Goal: Task Accomplishment & Management: Use online tool/utility

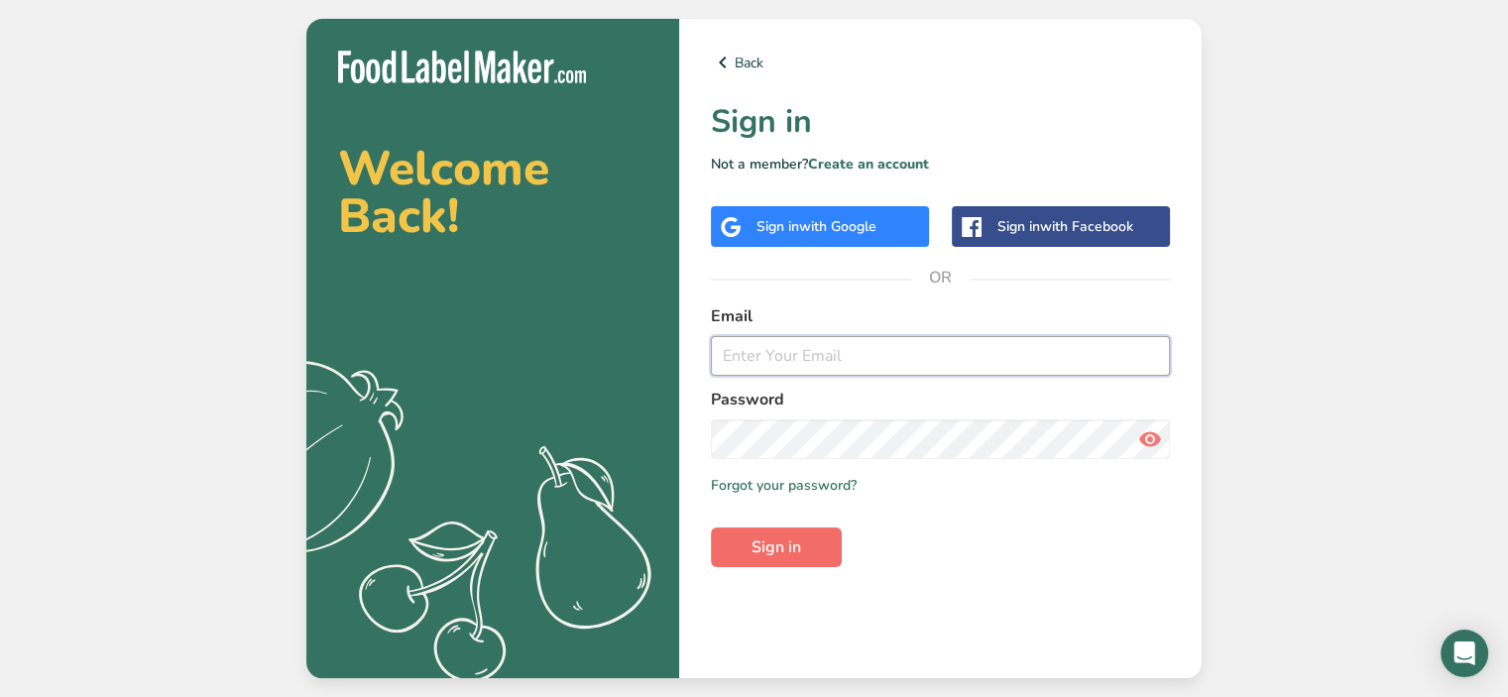
type input "[EMAIL_ADDRESS][DOMAIN_NAME]"
click at [813, 553] on button "Sign in" at bounding box center [776, 548] width 131 height 40
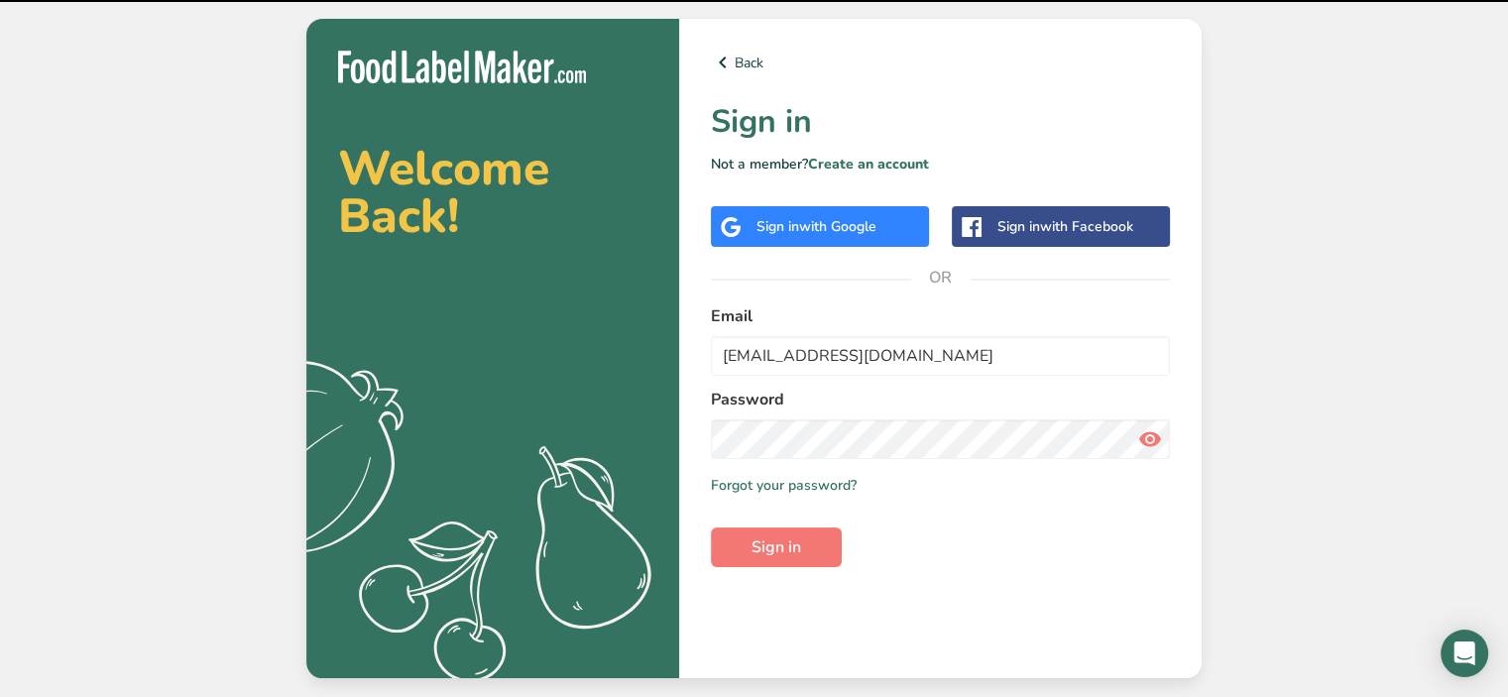
click at [1158, 444] on icon at bounding box center [1150, 439] width 24 height 36
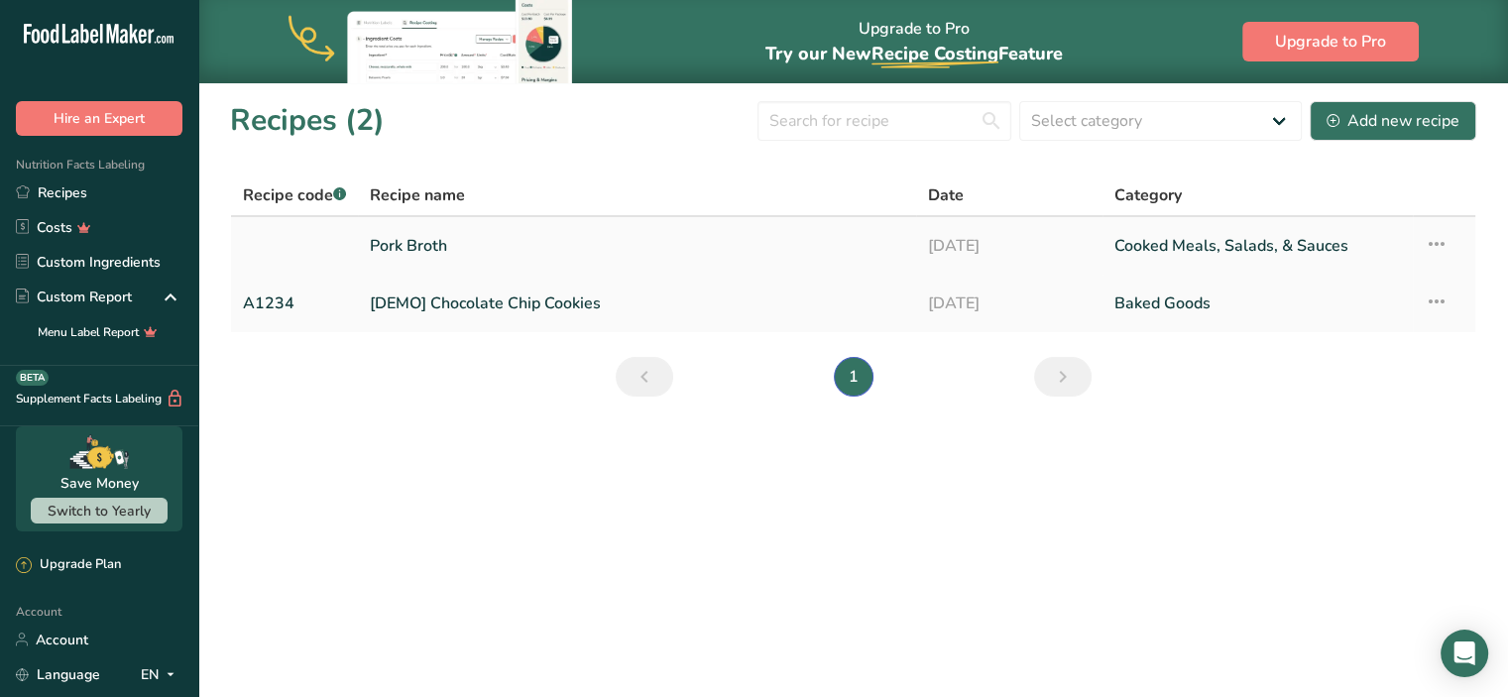
click at [438, 249] on link "Pork Broth" at bounding box center [637, 246] width 534 height 42
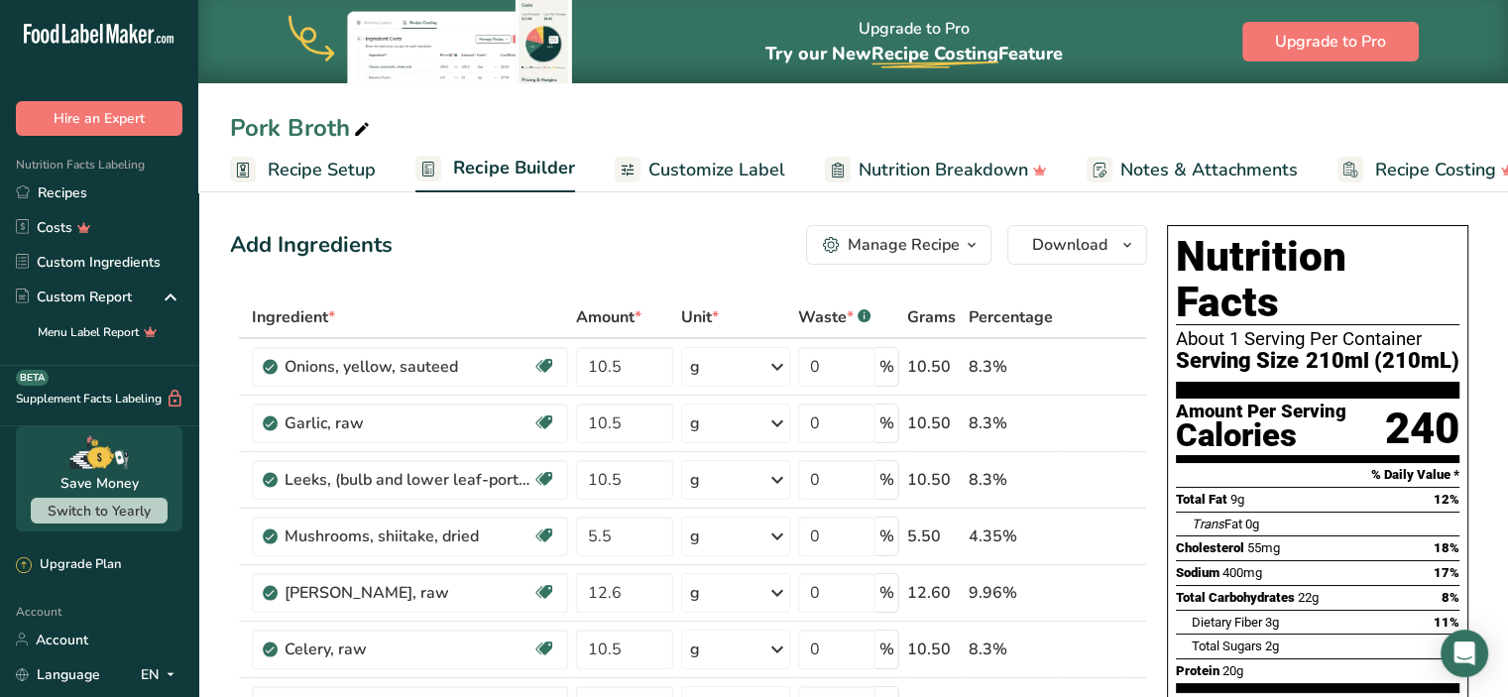
click at [763, 162] on span "Customize Label" at bounding box center [717, 170] width 137 height 27
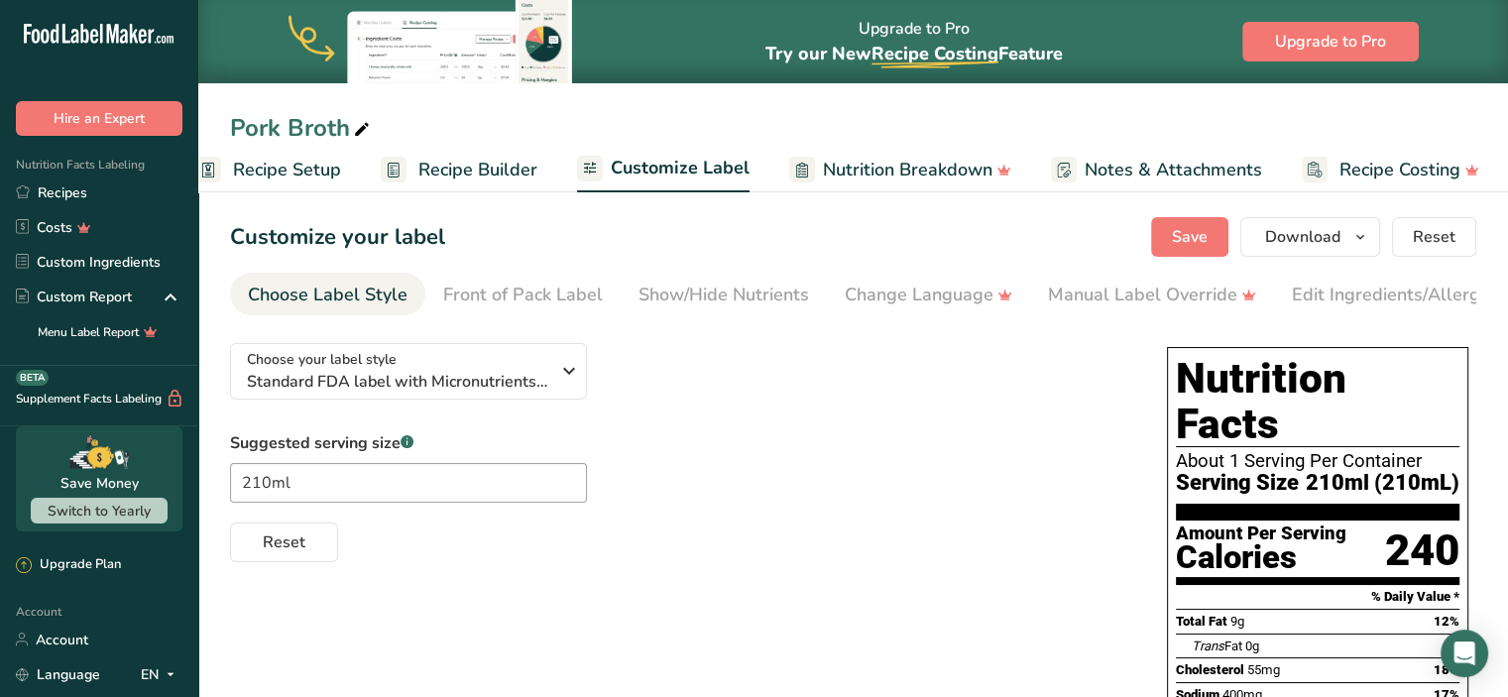
scroll to position [0, 38]
click at [448, 184] on link "Recipe Builder" at bounding box center [456, 170] width 157 height 45
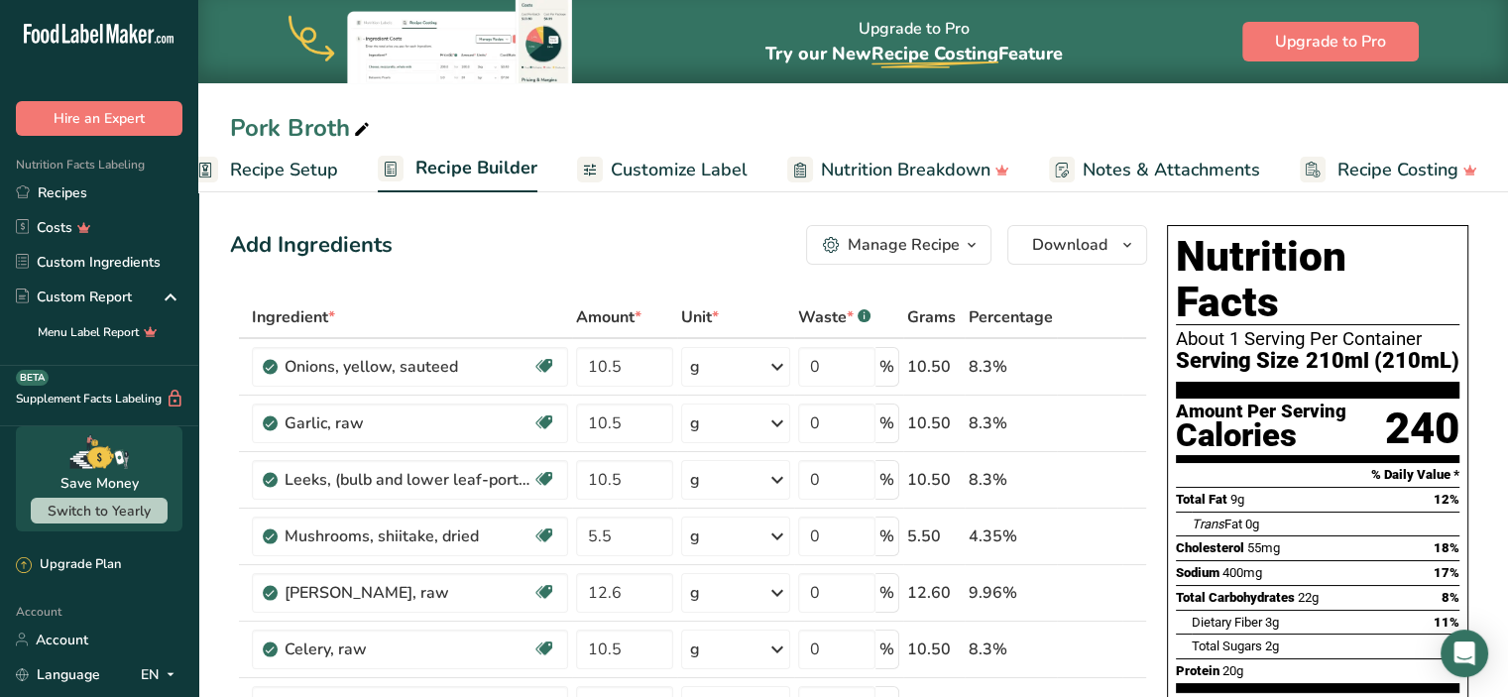
click at [880, 178] on span "Nutrition Breakdown" at bounding box center [906, 170] width 170 height 27
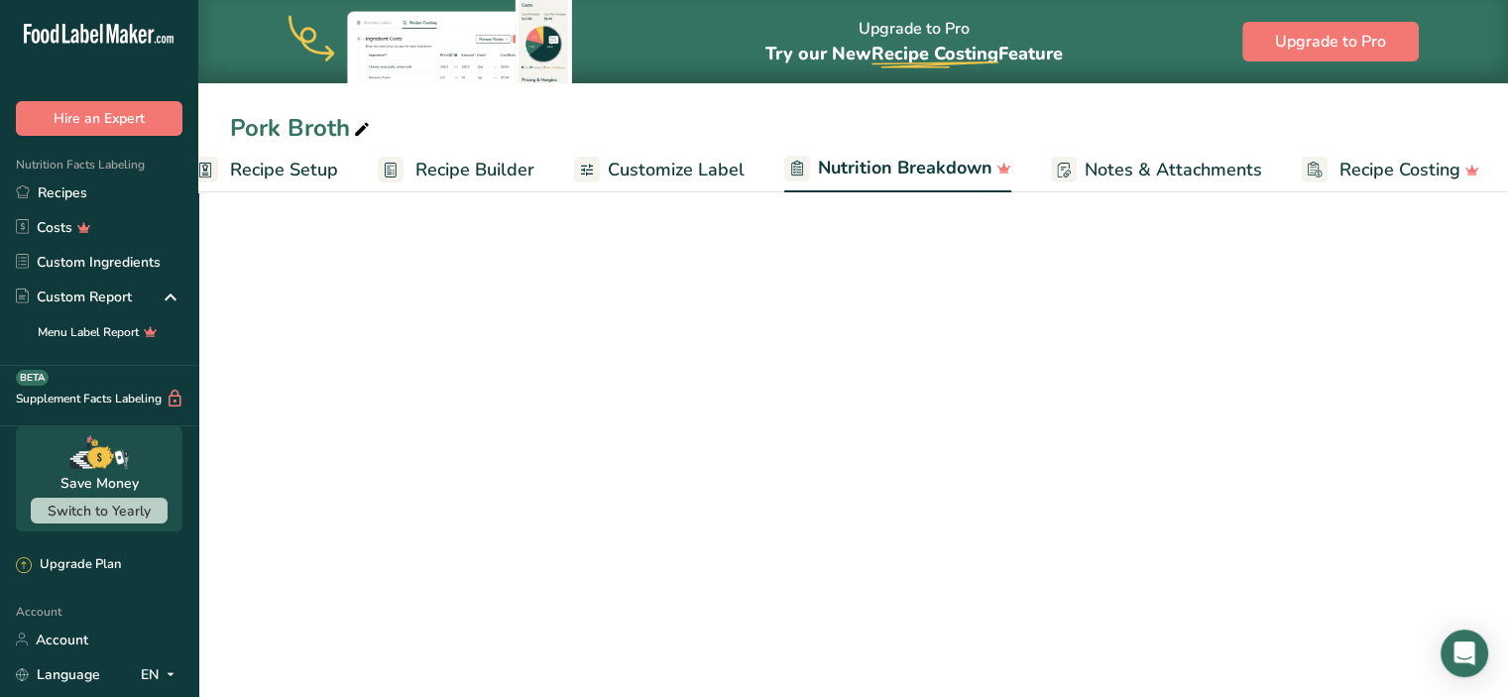
scroll to position [0, 40]
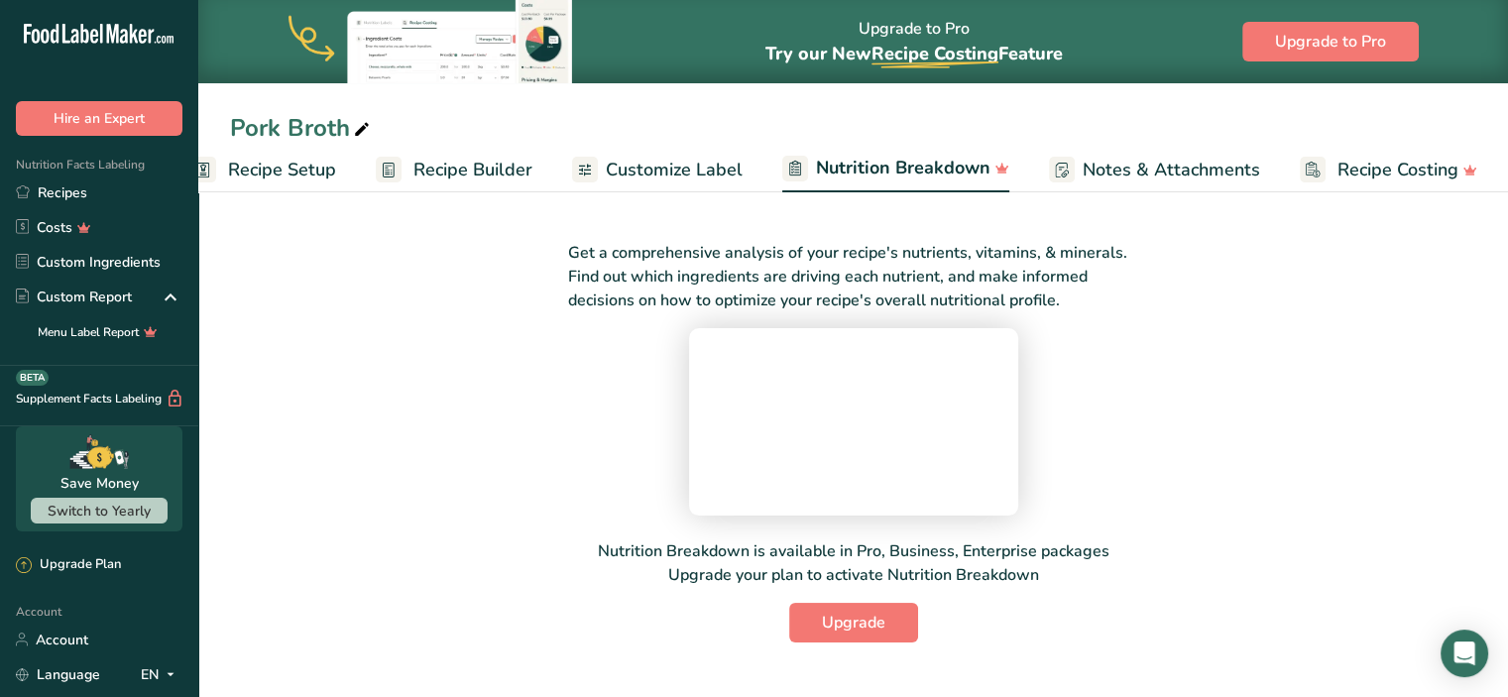
click at [1126, 171] on span "Notes & Attachments" at bounding box center [1172, 170] width 178 height 27
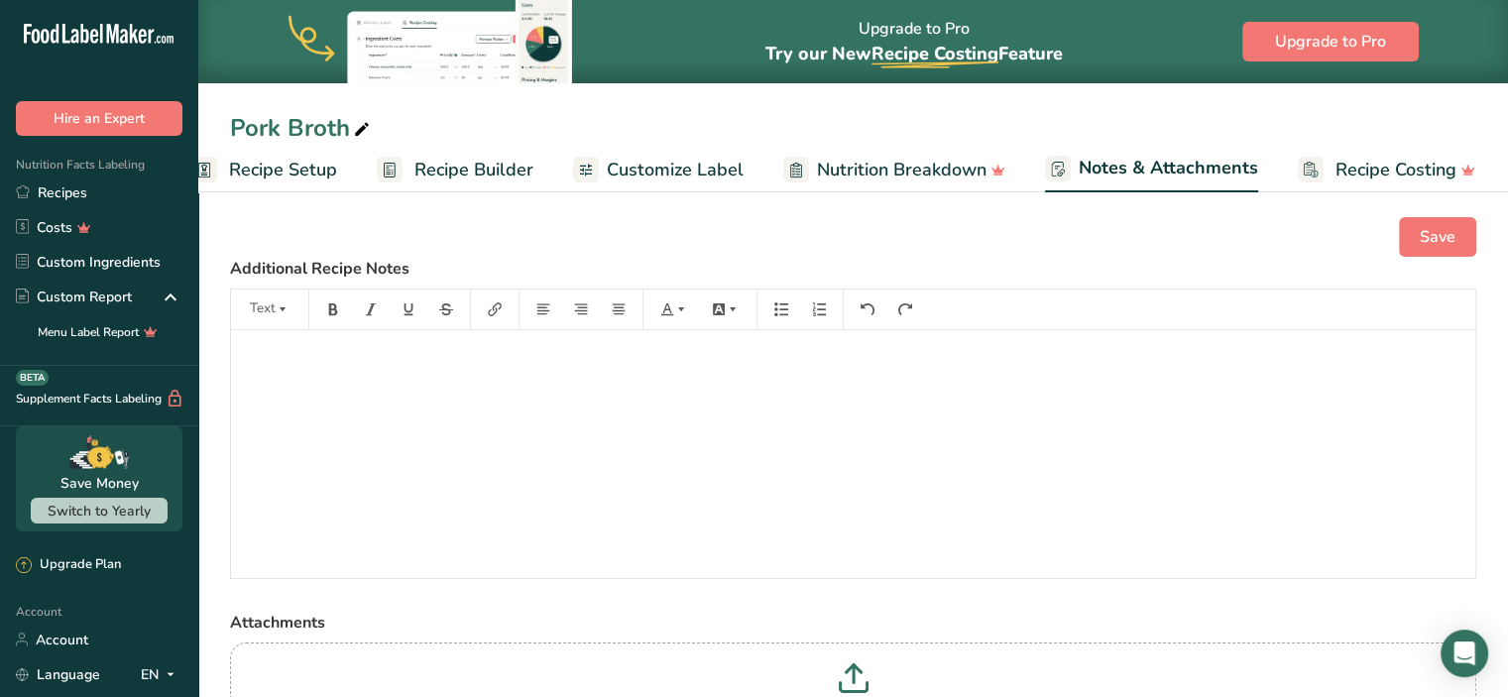
click at [610, 157] on span "Customize Label" at bounding box center [675, 170] width 137 height 27
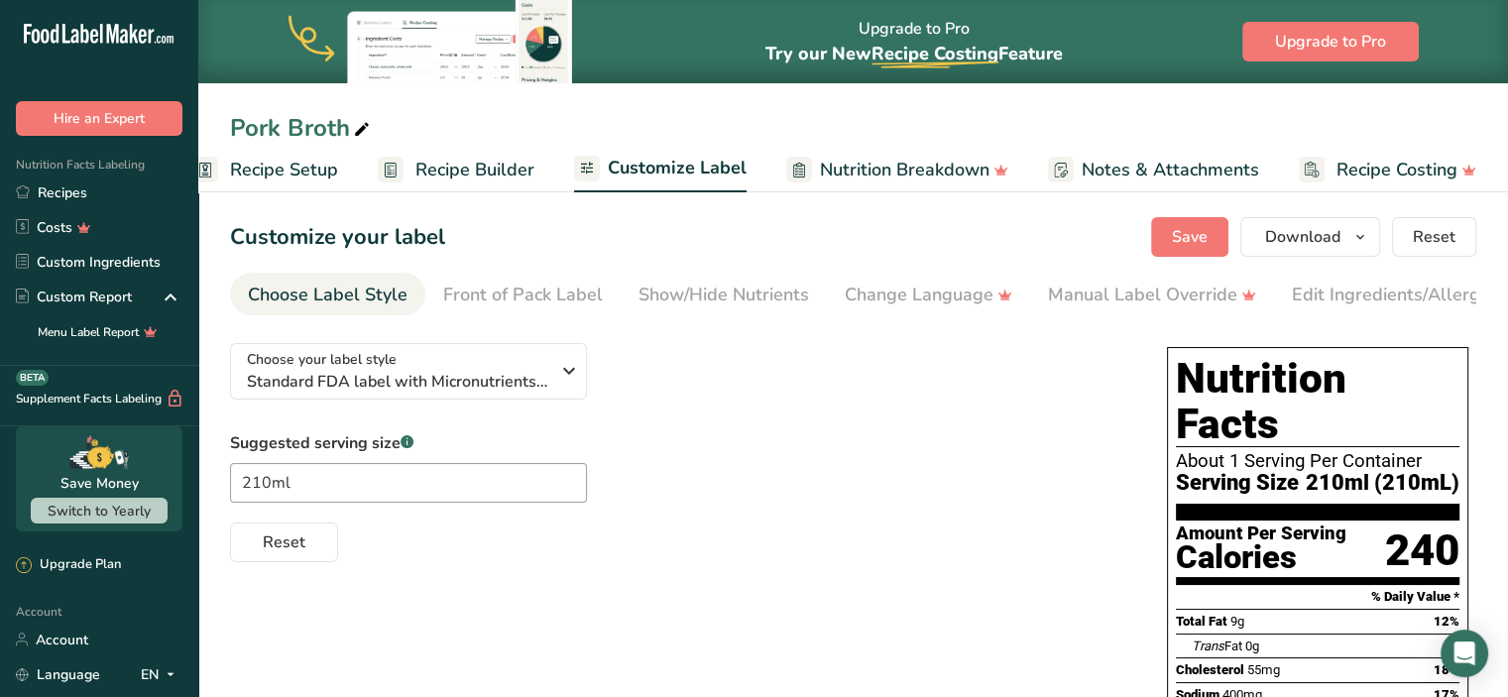
click at [1317, 525] on div "Amount Per Serving" at bounding box center [1261, 534] width 171 height 19
drag, startPoint x: 1316, startPoint y: 485, endPoint x: 1283, endPoint y: 575, distance: 96.0
click at [1283, 609] on div "Total Fat 9g 12%" at bounding box center [1318, 621] width 284 height 25
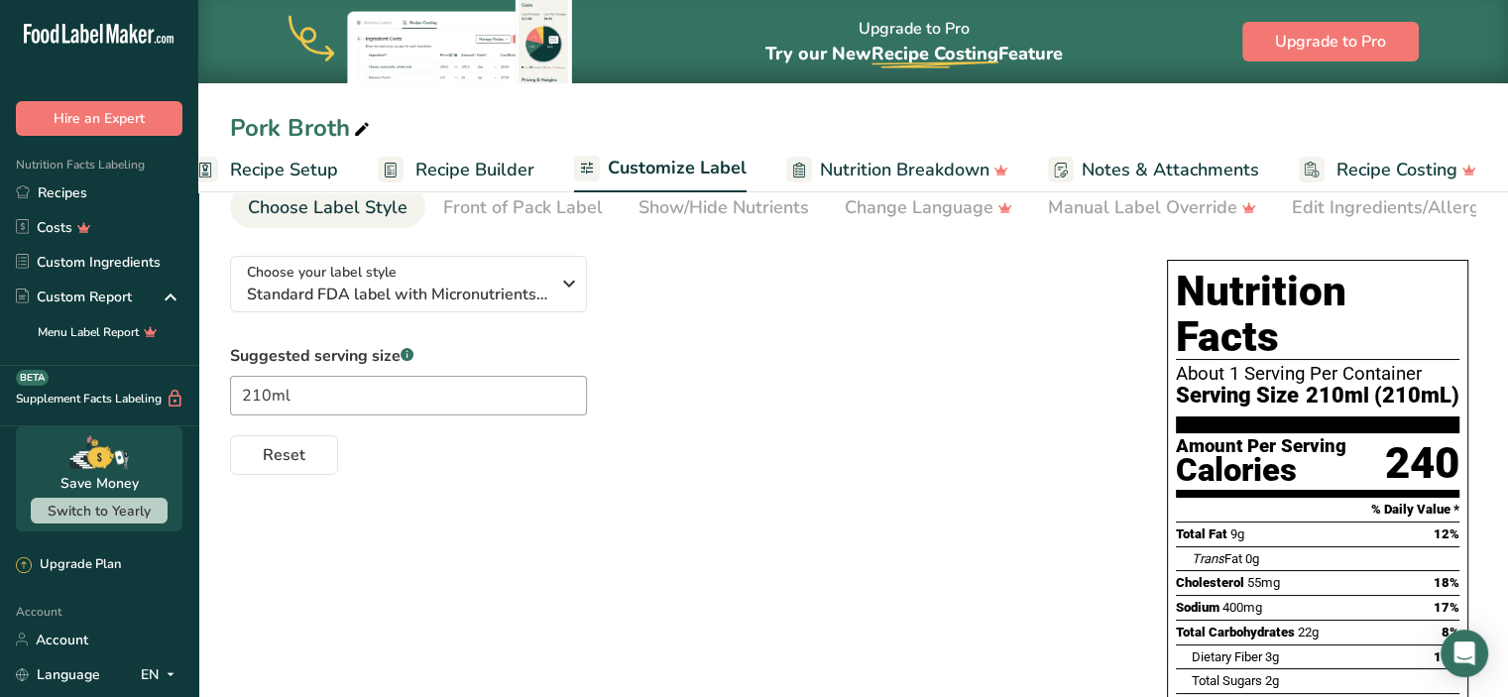
scroll to position [53, 0]
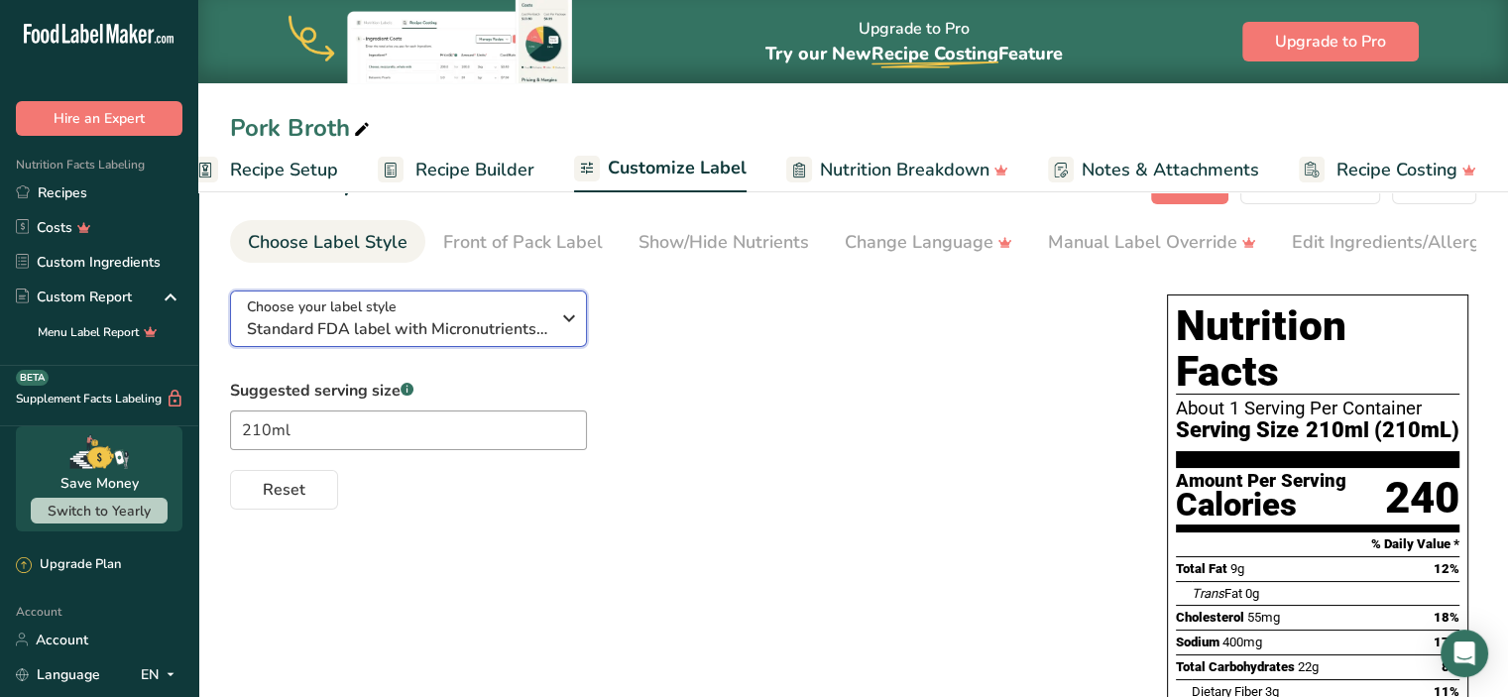
click at [504, 325] on span "Standard FDA label with Micronutrients listed side-by-side" at bounding box center [398, 329] width 302 height 24
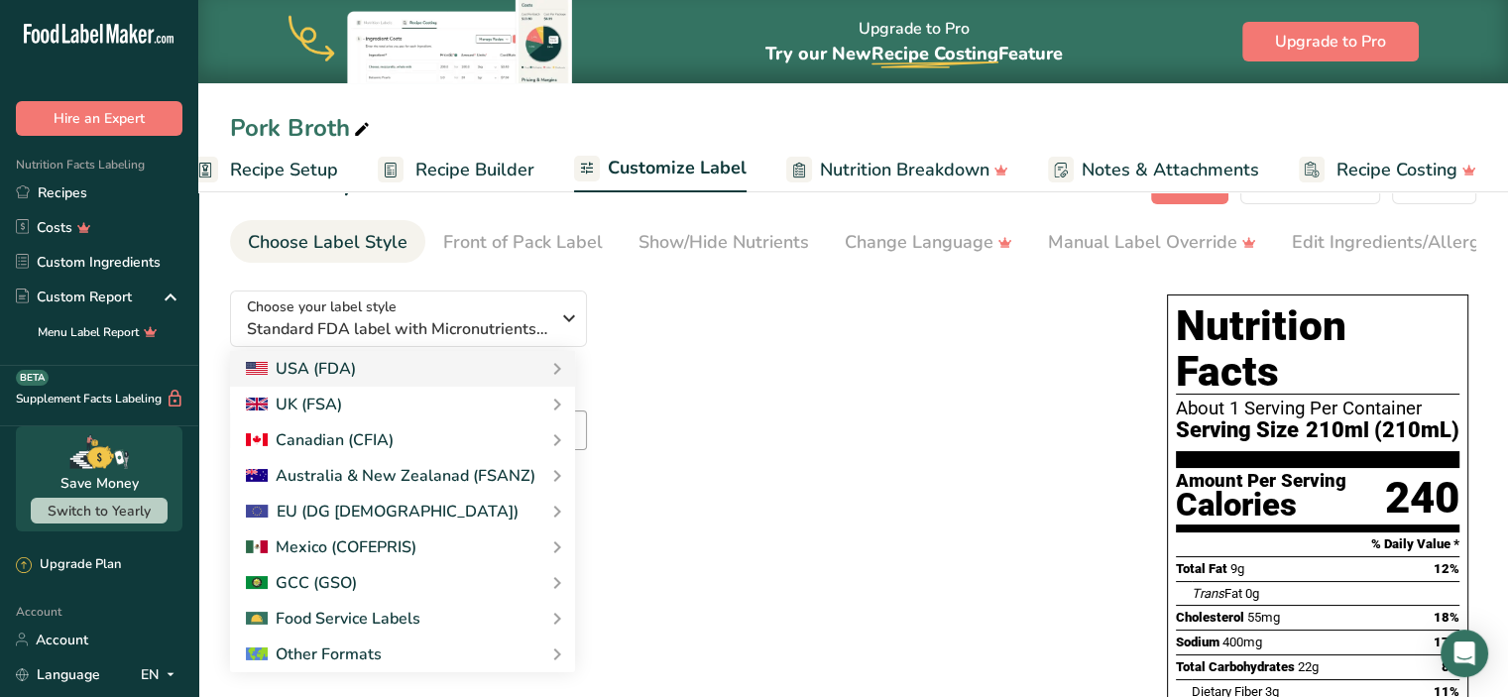
click at [773, 366] on div "Choose your label style Standard FDA label with Micronutrients listed side-by-s…" at bounding box center [678, 392] width 897 height 235
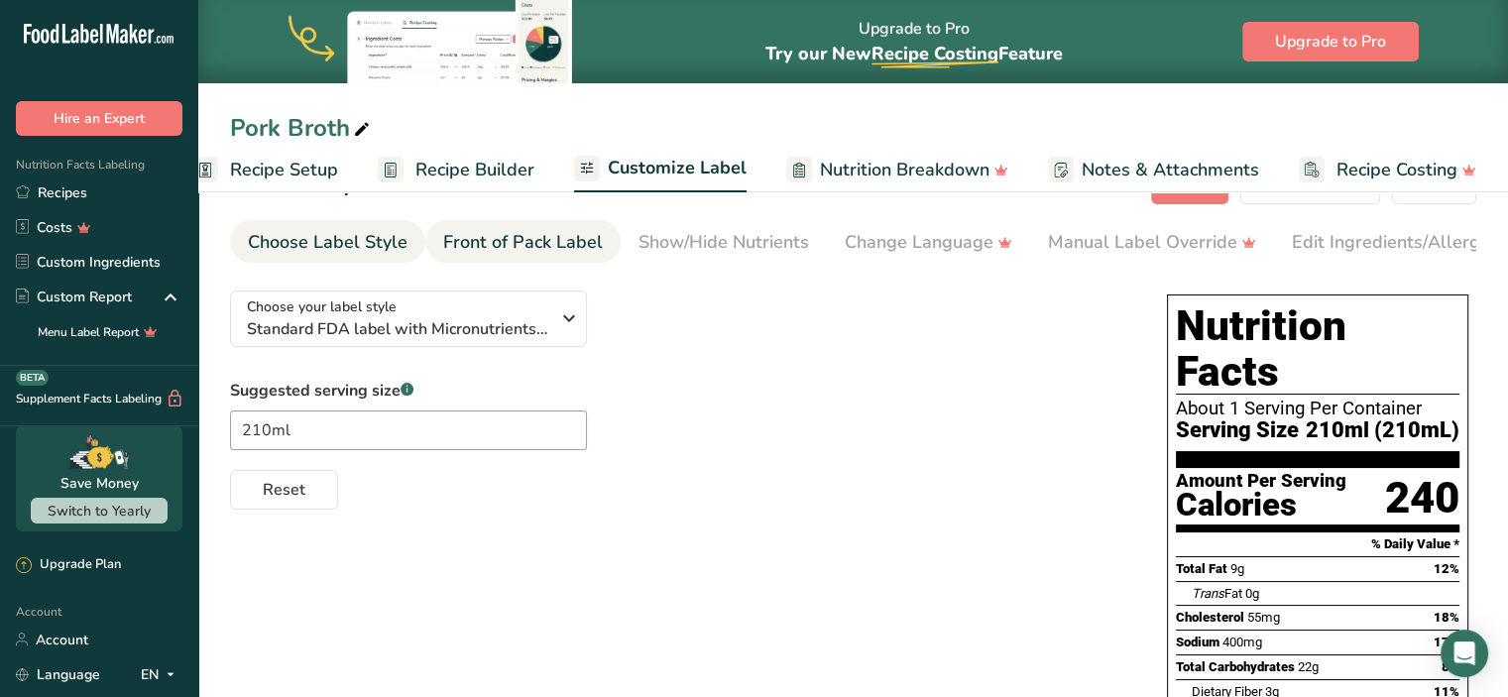
click at [577, 247] on div "Front of Pack Label" at bounding box center [523, 242] width 160 height 27
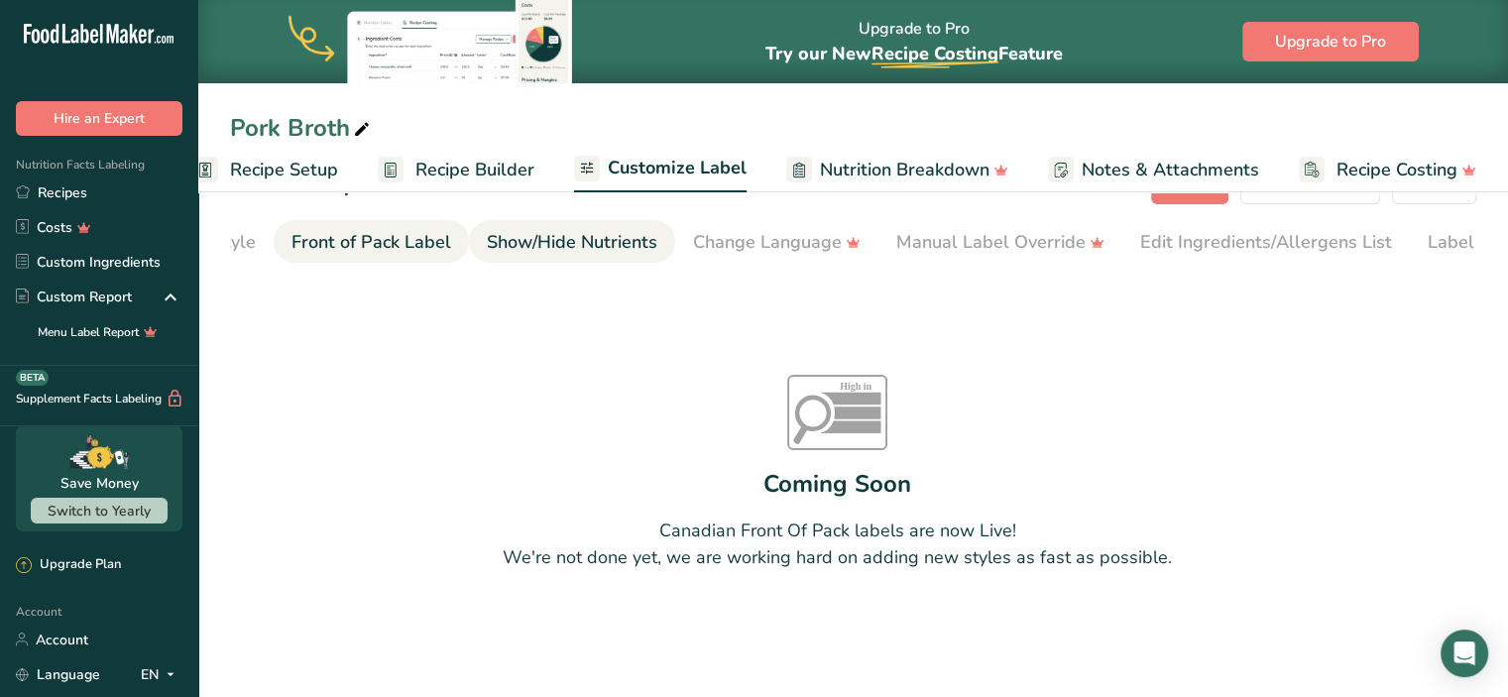
scroll to position [0, 192]
click at [545, 235] on div "Show/Hide Nutrients" at bounding box center [531, 242] width 171 height 27
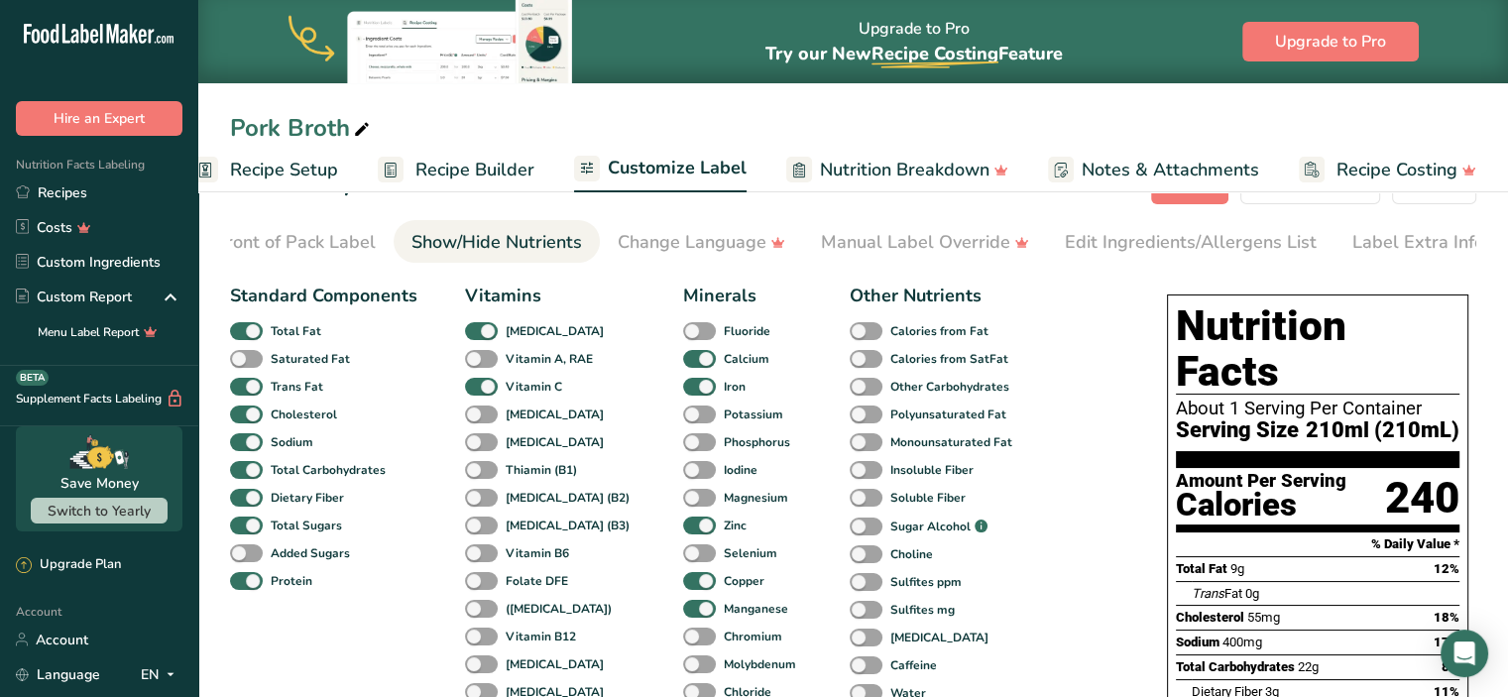
scroll to position [0, 242]
click at [311, 235] on div "Front of Pack Label" at bounding box center [281, 242] width 160 height 27
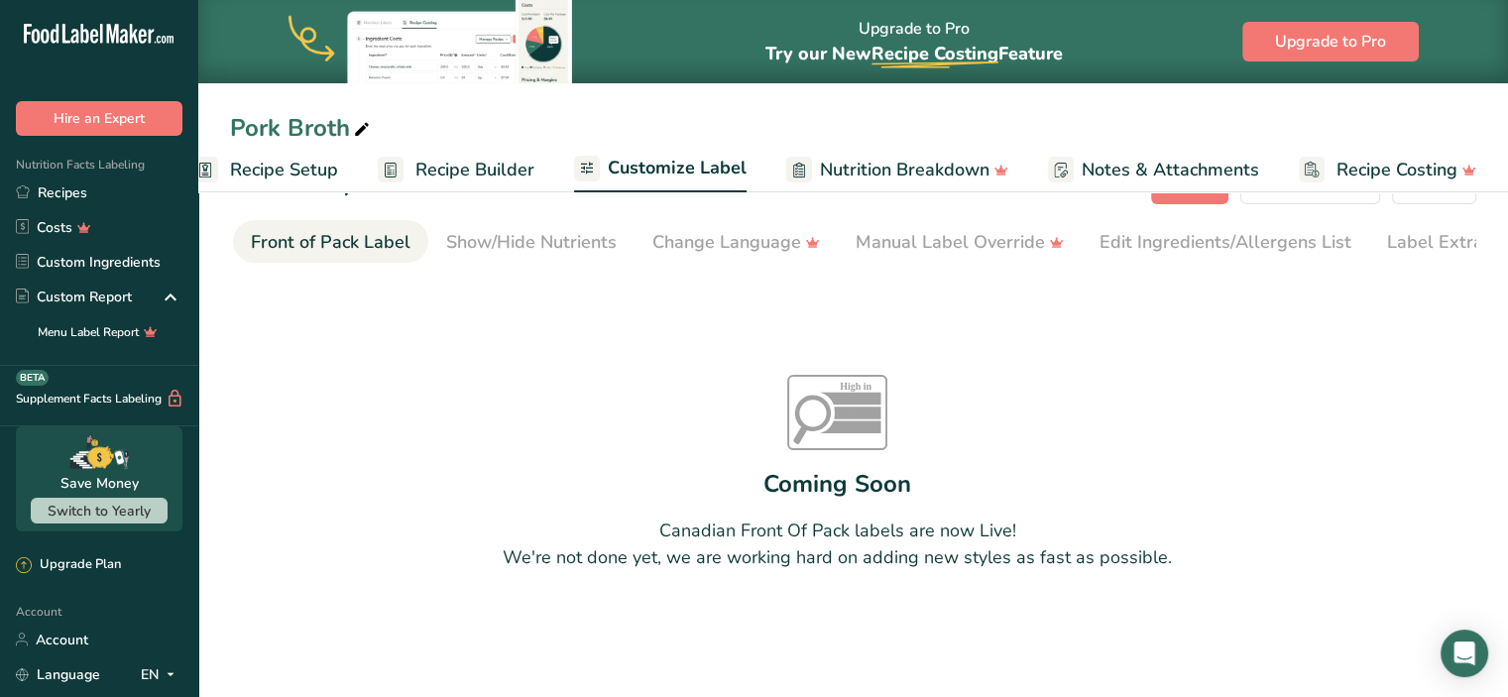
scroll to position [0, 3]
drag, startPoint x: 483, startPoint y: 270, endPoint x: 196, endPoint y: 279, distance: 286.7
click at [196, 279] on div ".a-20{fill:#fff;} Hire an Expert Nutrition Facts Labeling Recipes Costs Custom …" at bounding box center [754, 325] width 1508 height 756
click at [1402, 243] on div "Label Extra Info" at bounding box center [1404, 242] width 132 height 27
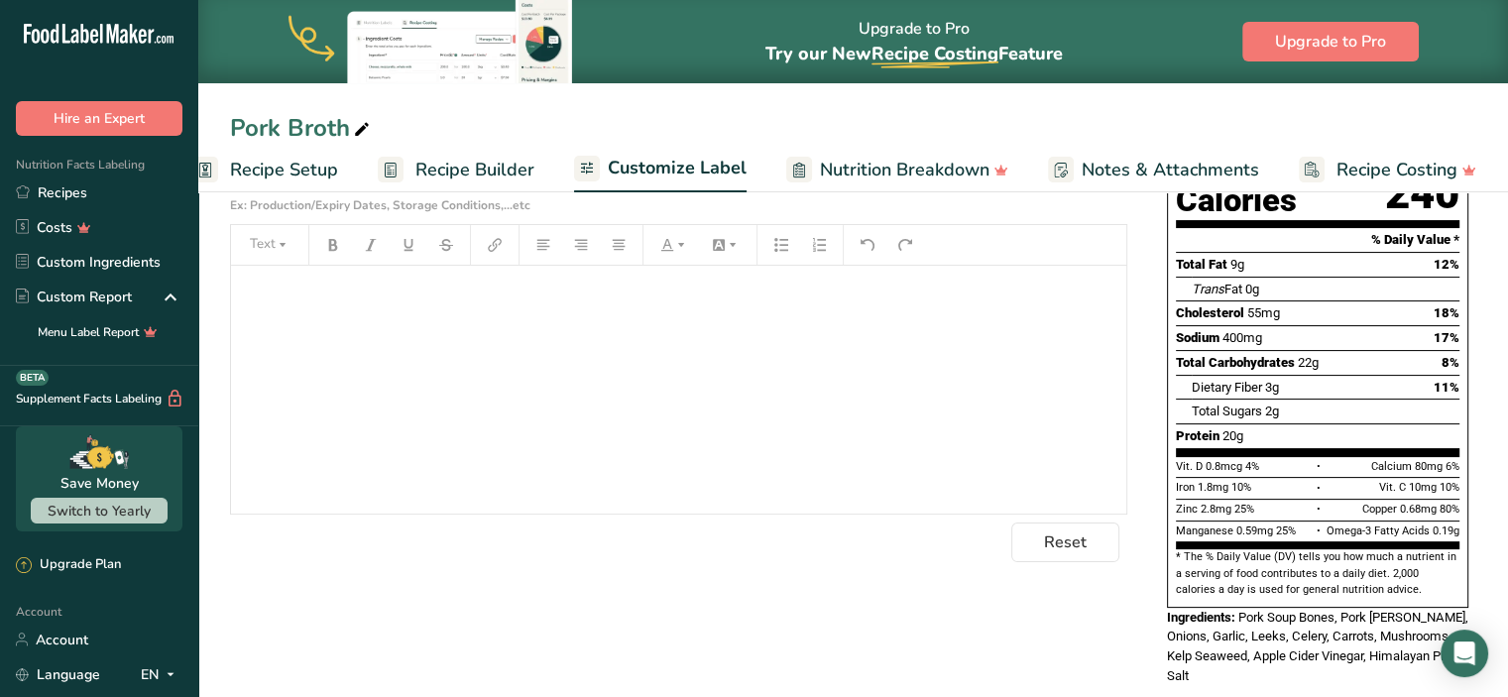
scroll to position [0, 0]
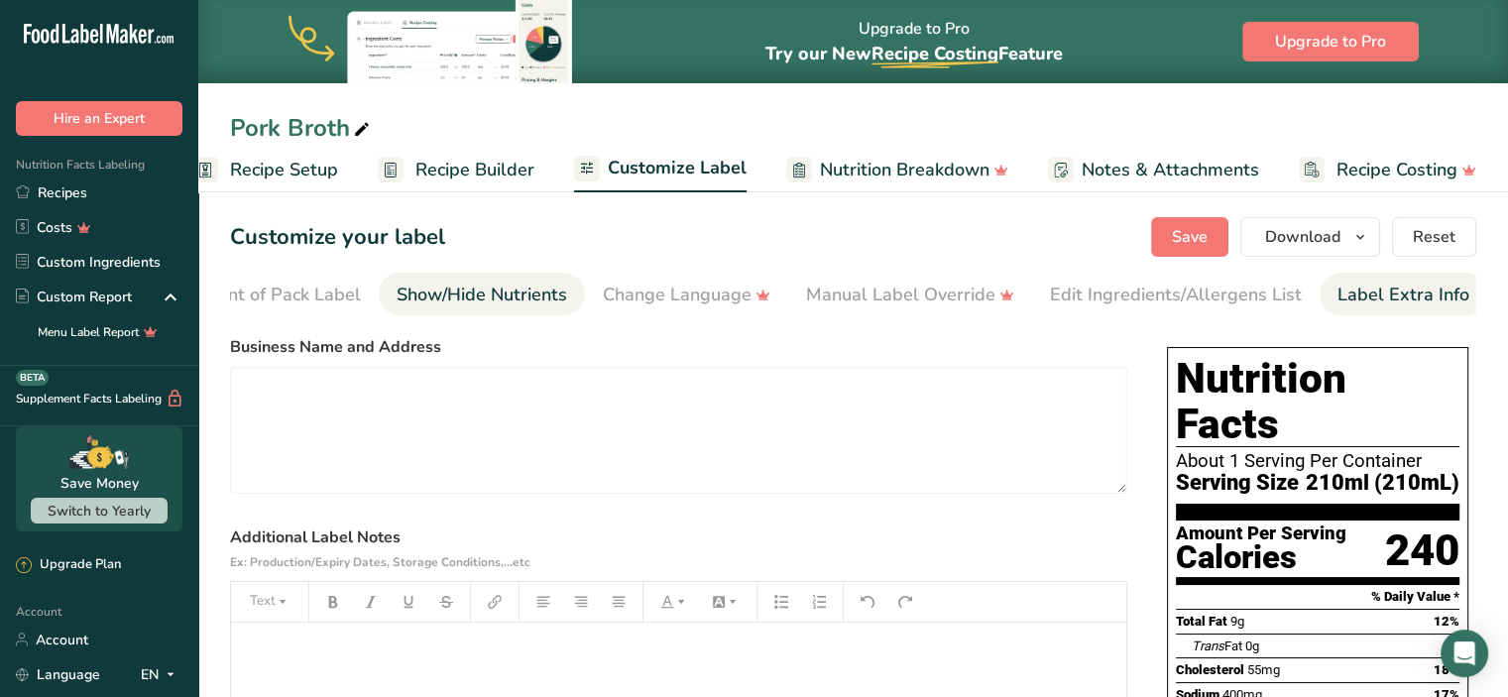
click at [528, 300] on div "Show/Hide Nutrients" at bounding box center [482, 295] width 171 height 27
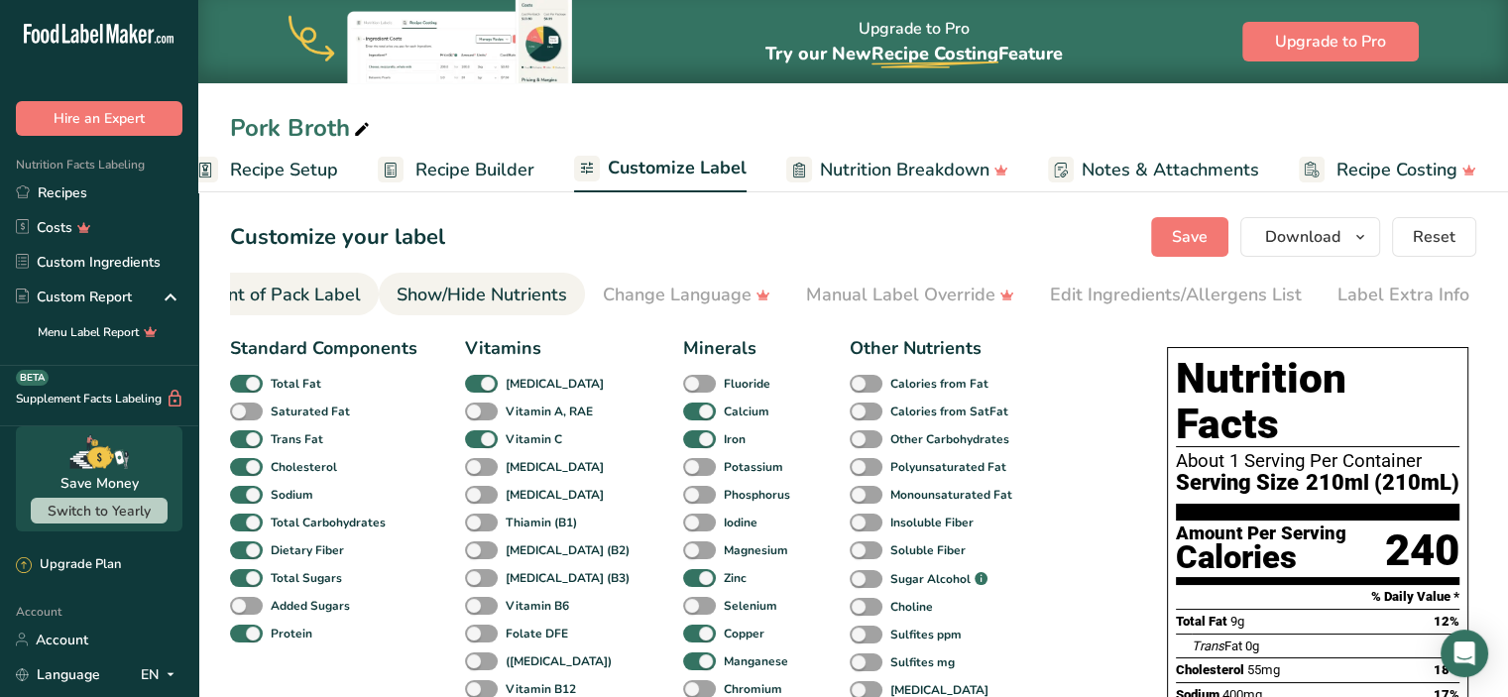
click at [300, 296] on div "Front of Pack Label" at bounding box center [281, 295] width 160 height 27
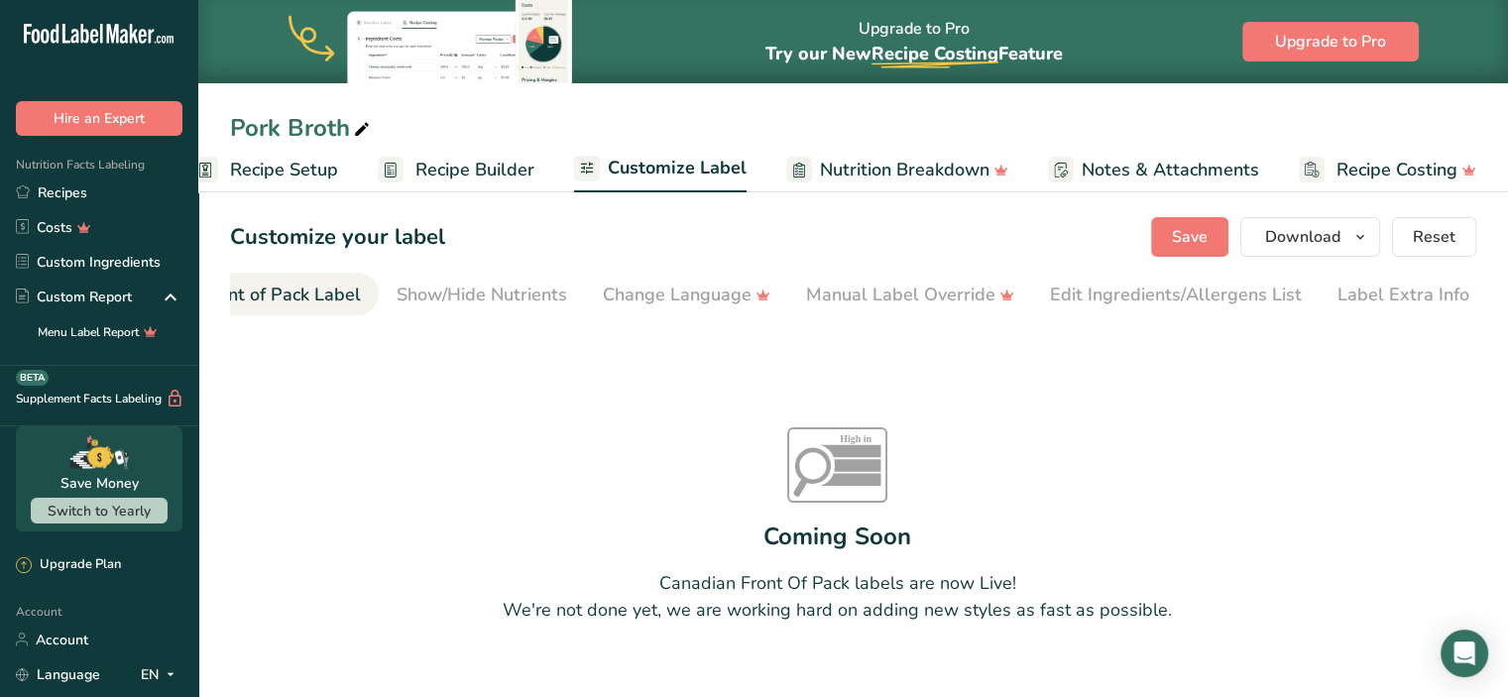
scroll to position [0, 192]
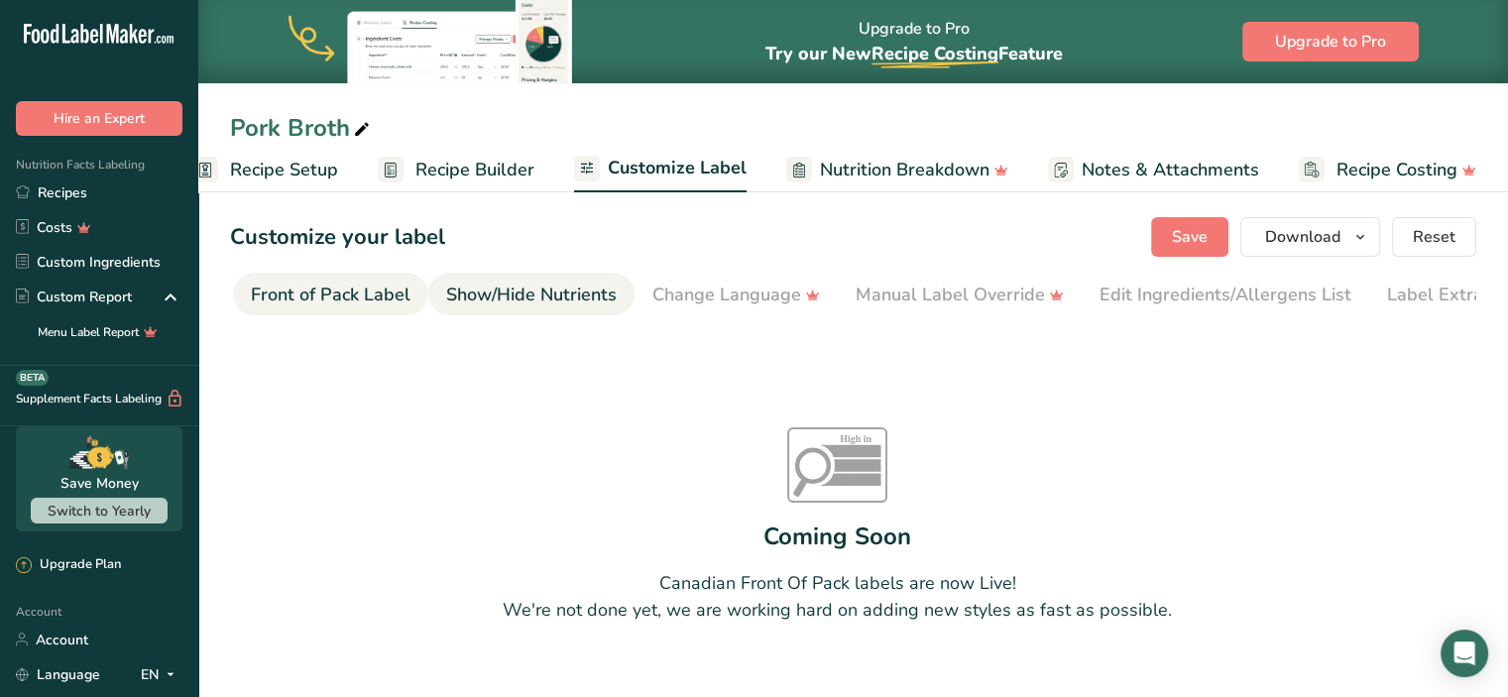
click at [449, 298] on div "Show/Hide Nutrients" at bounding box center [531, 295] width 171 height 27
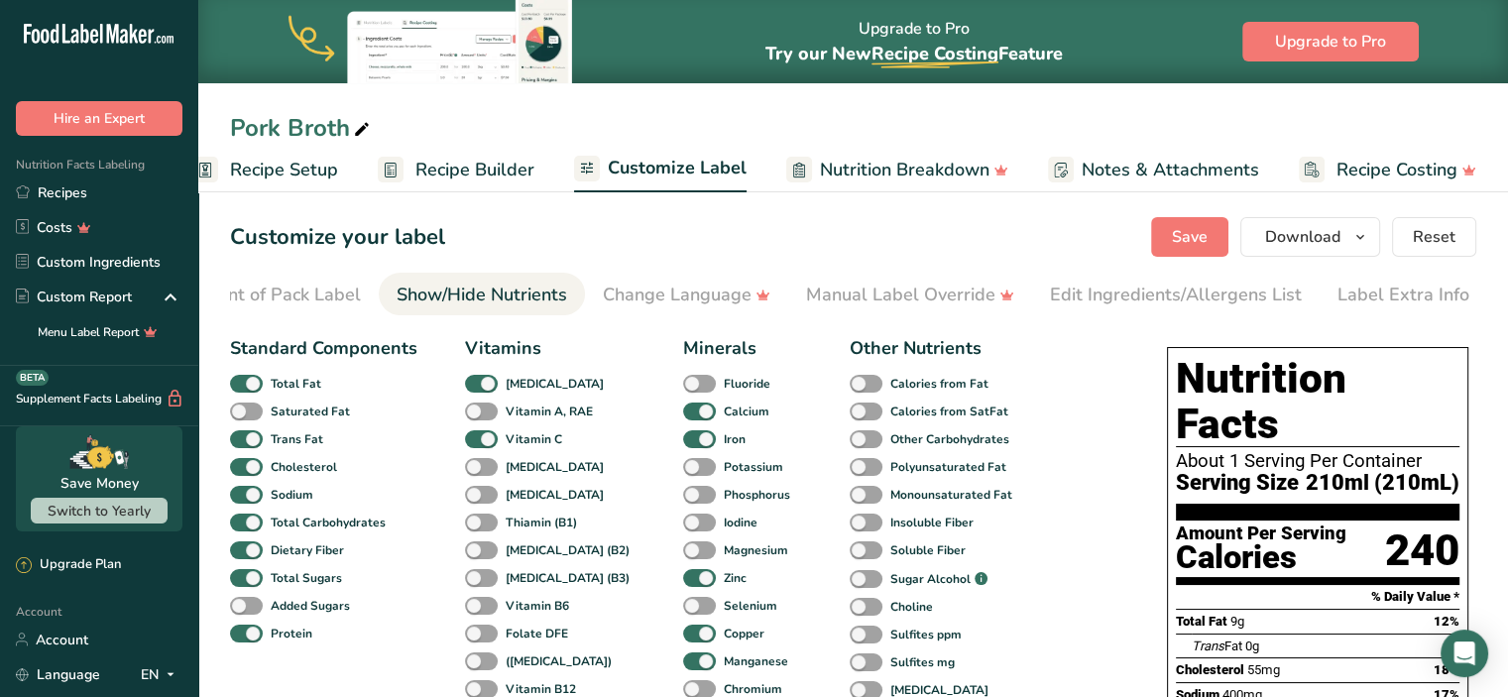
scroll to position [0, 0]
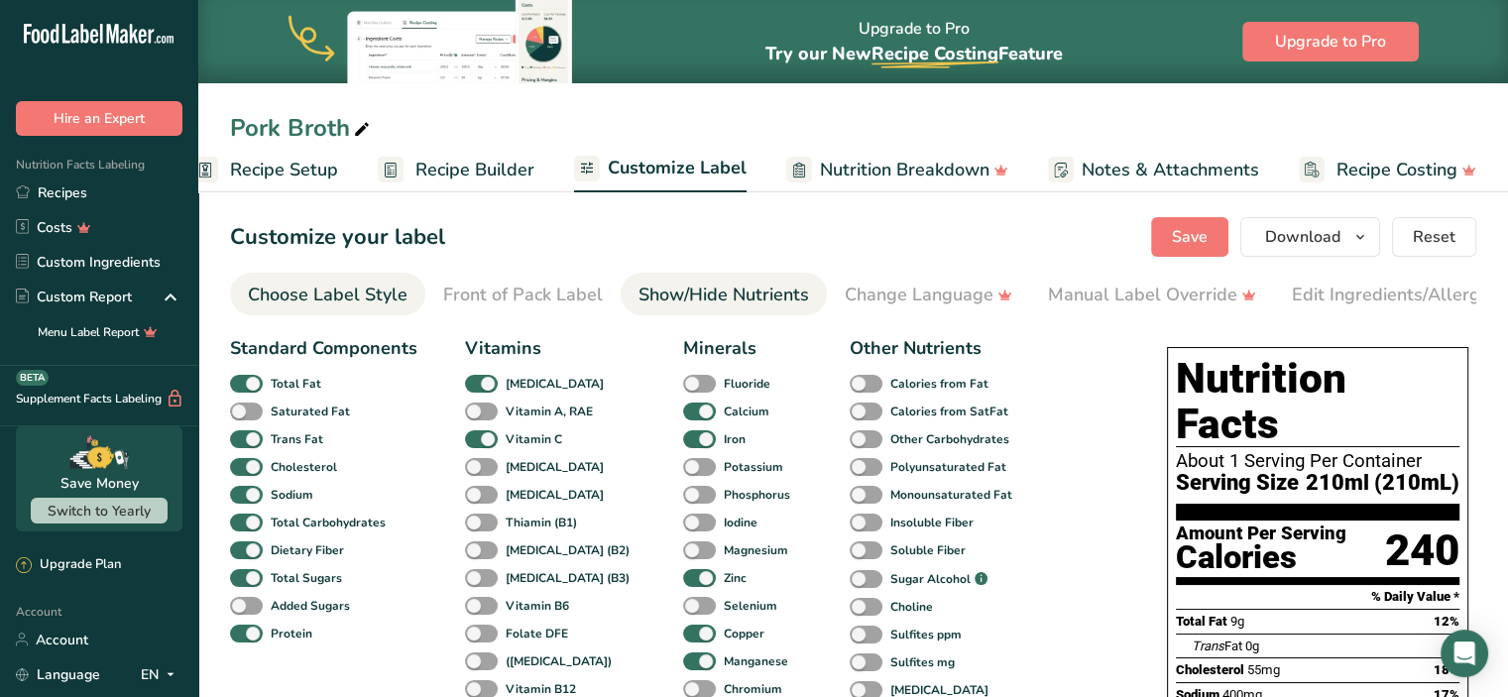
click at [403, 306] on div "Choose Label Style" at bounding box center [328, 295] width 160 height 27
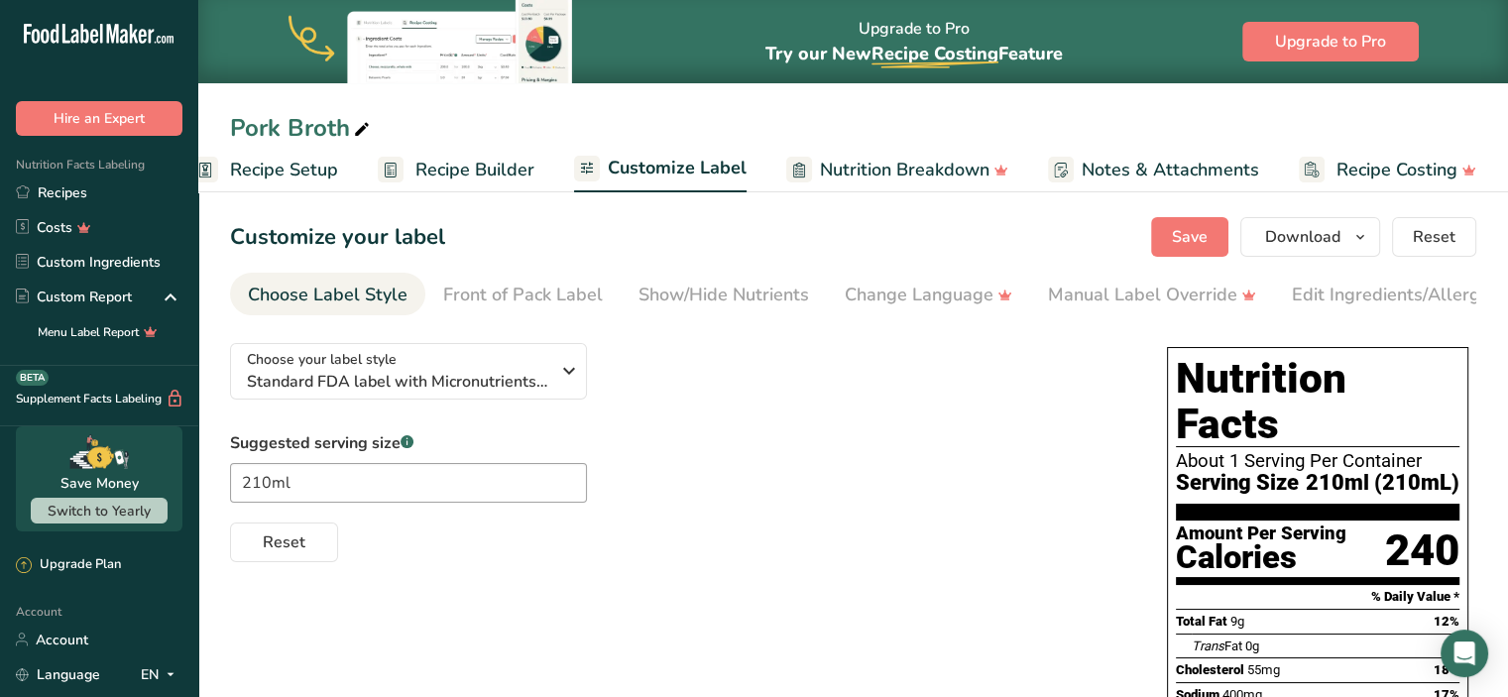
click at [768, 446] on div "Suggested serving size .a-a{fill:#347362;}.b-a{fill:#fff;} 210ml Reset" at bounding box center [678, 496] width 897 height 131
click at [536, 392] on span "Standard FDA label with Micronutrients listed side-by-side" at bounding box center [398, 382] width 302 height 24
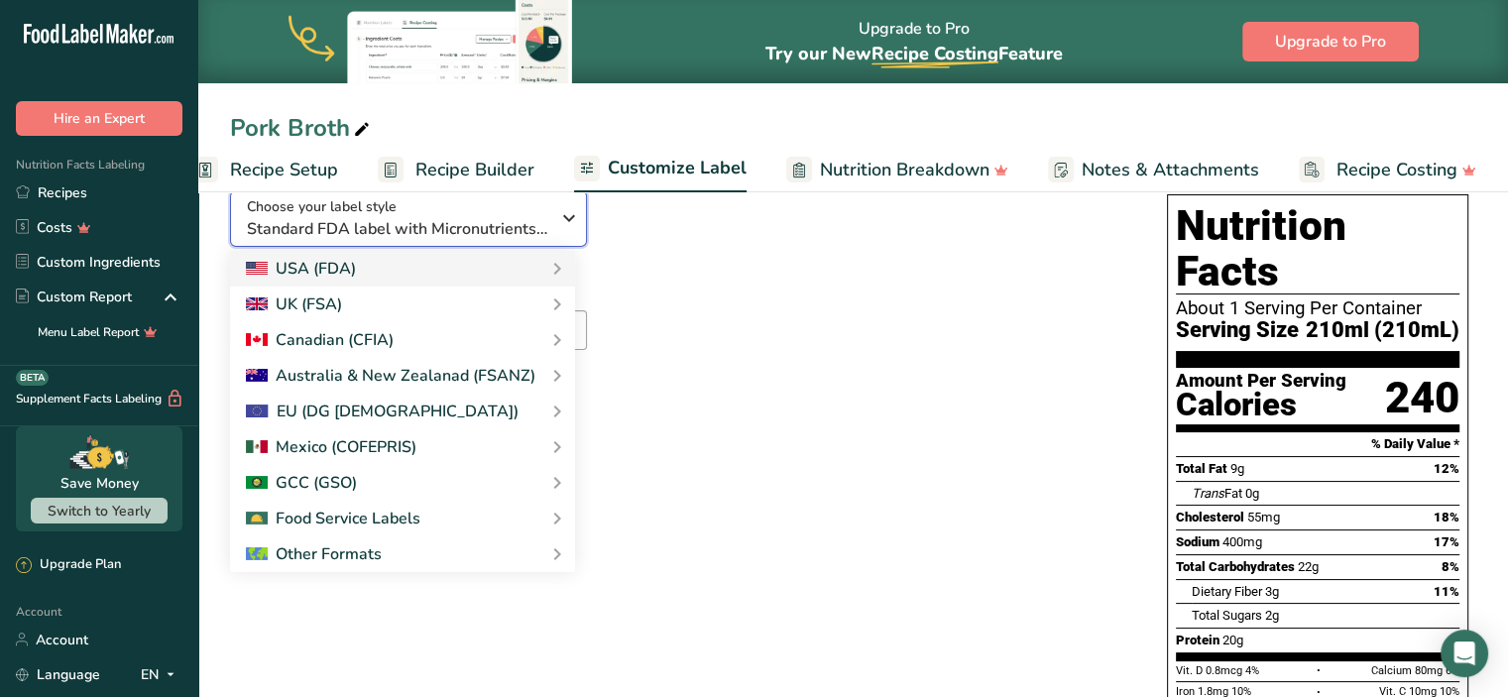
scroll to position [153, 0]
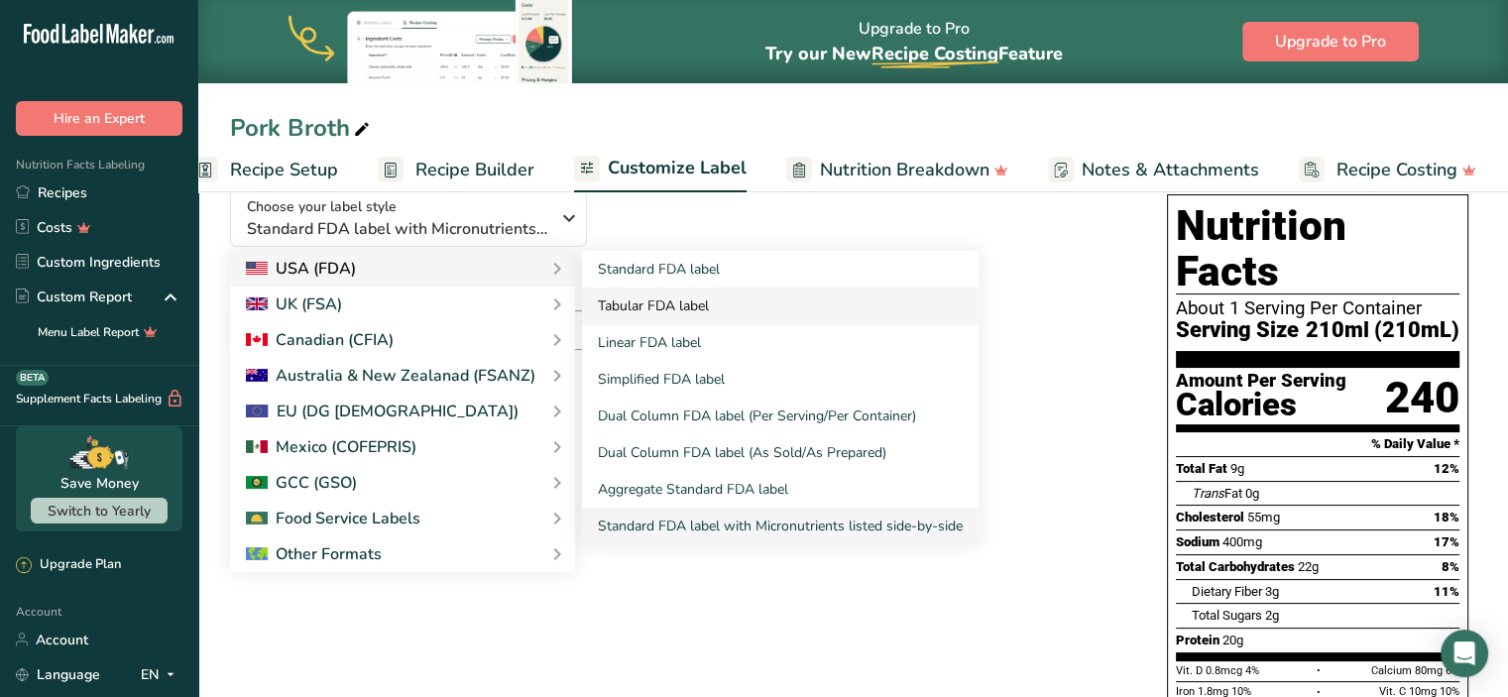
click at [772, 306] on link "Tabular FDA label" at bounding box center [780, 306] width 397 height 37
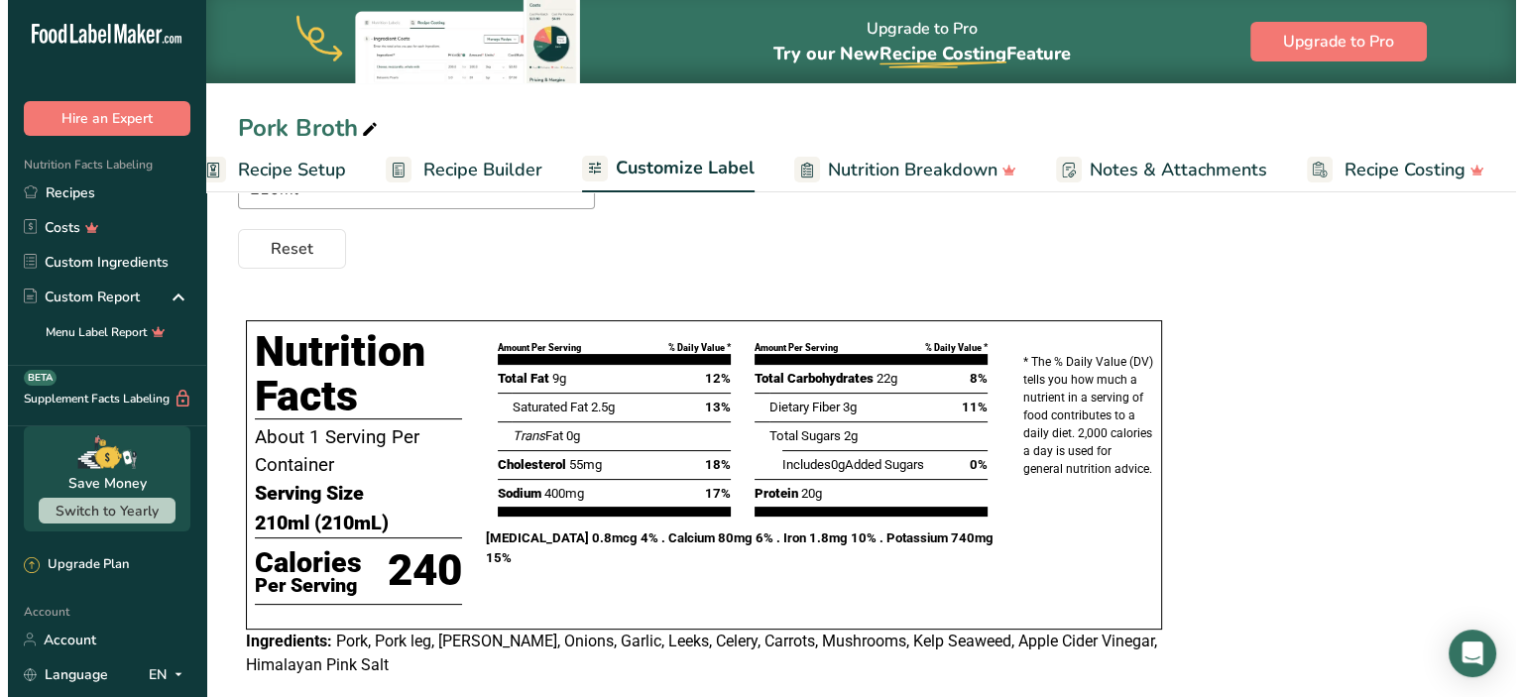
scroll to position [300, 0]
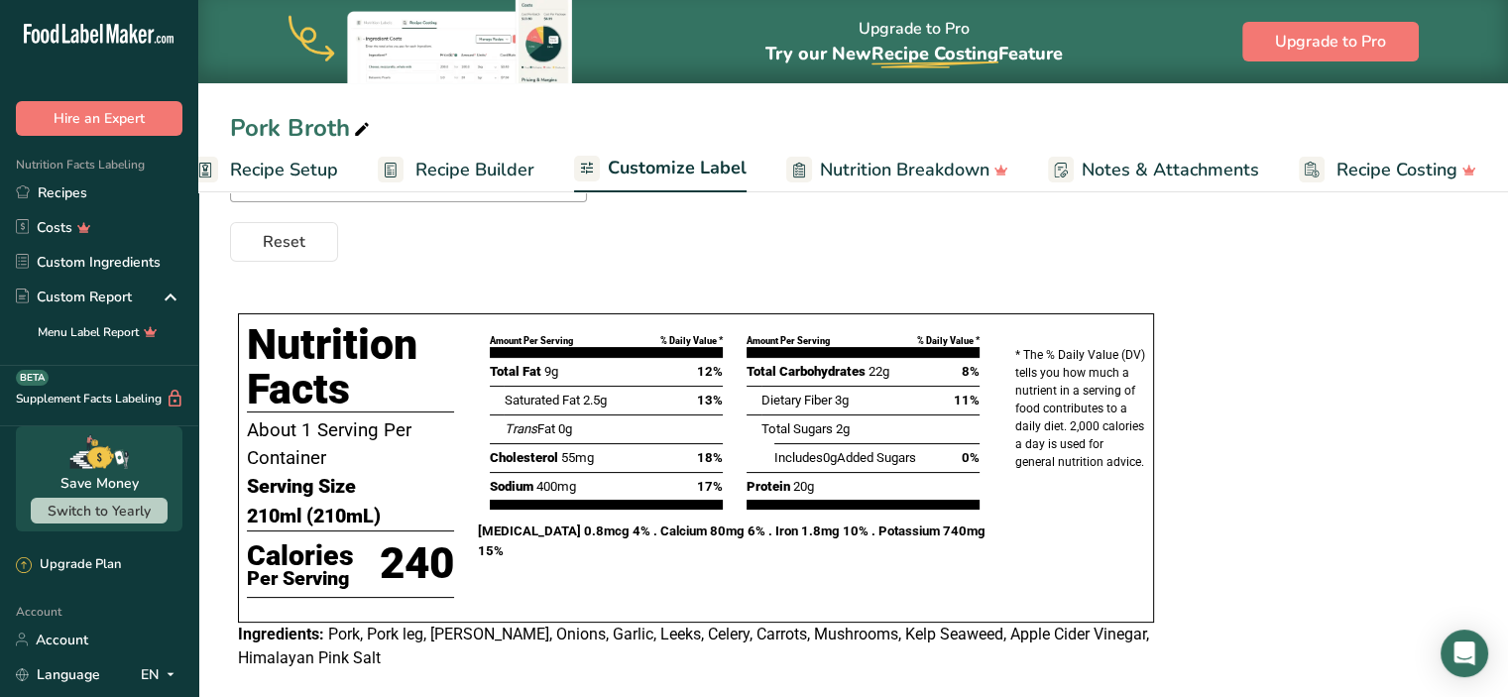
click at [871, 160] on span "Nutrition Breakdown" at bounding box center [905, 170] width 170 height 27
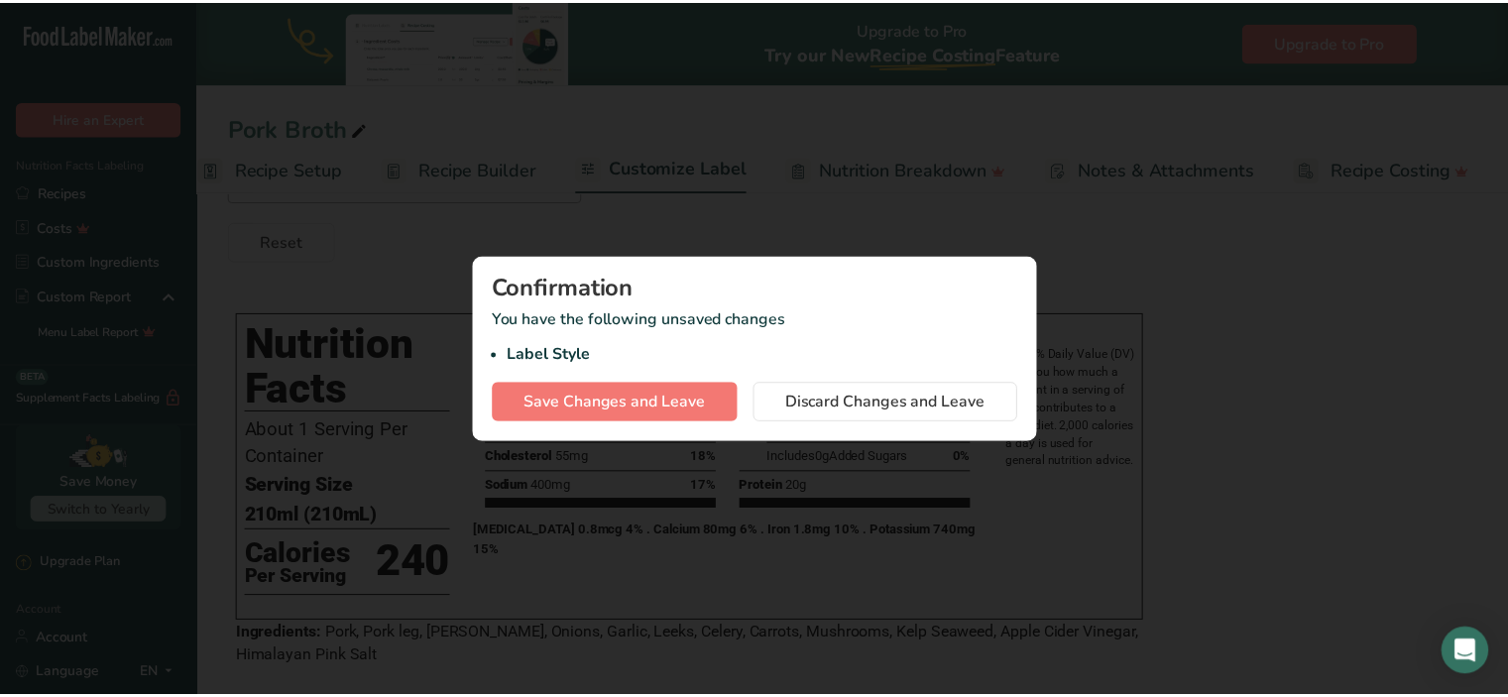
scroll to position [0, 23]
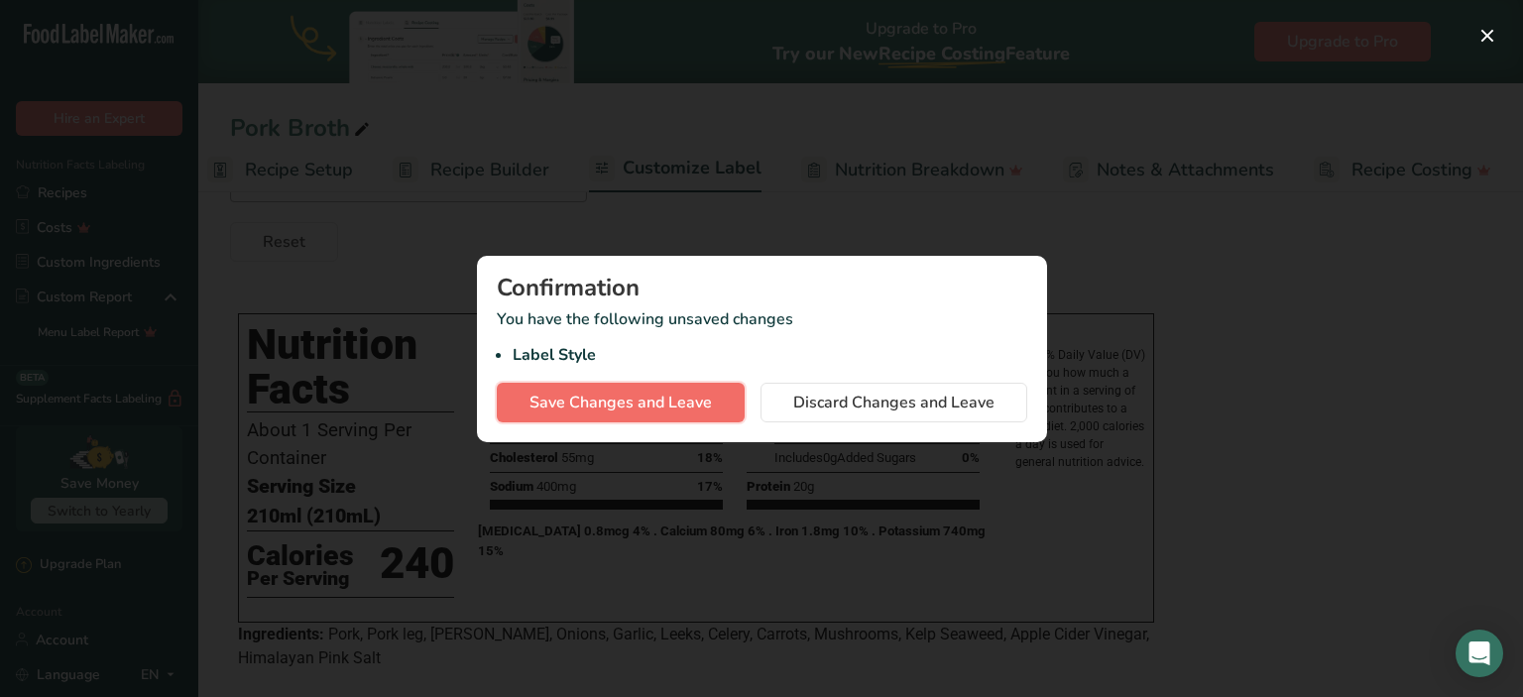
click at [672, 410] on span "Save Changes and Leave" at bounding box center [621, 403] width 182 height 24
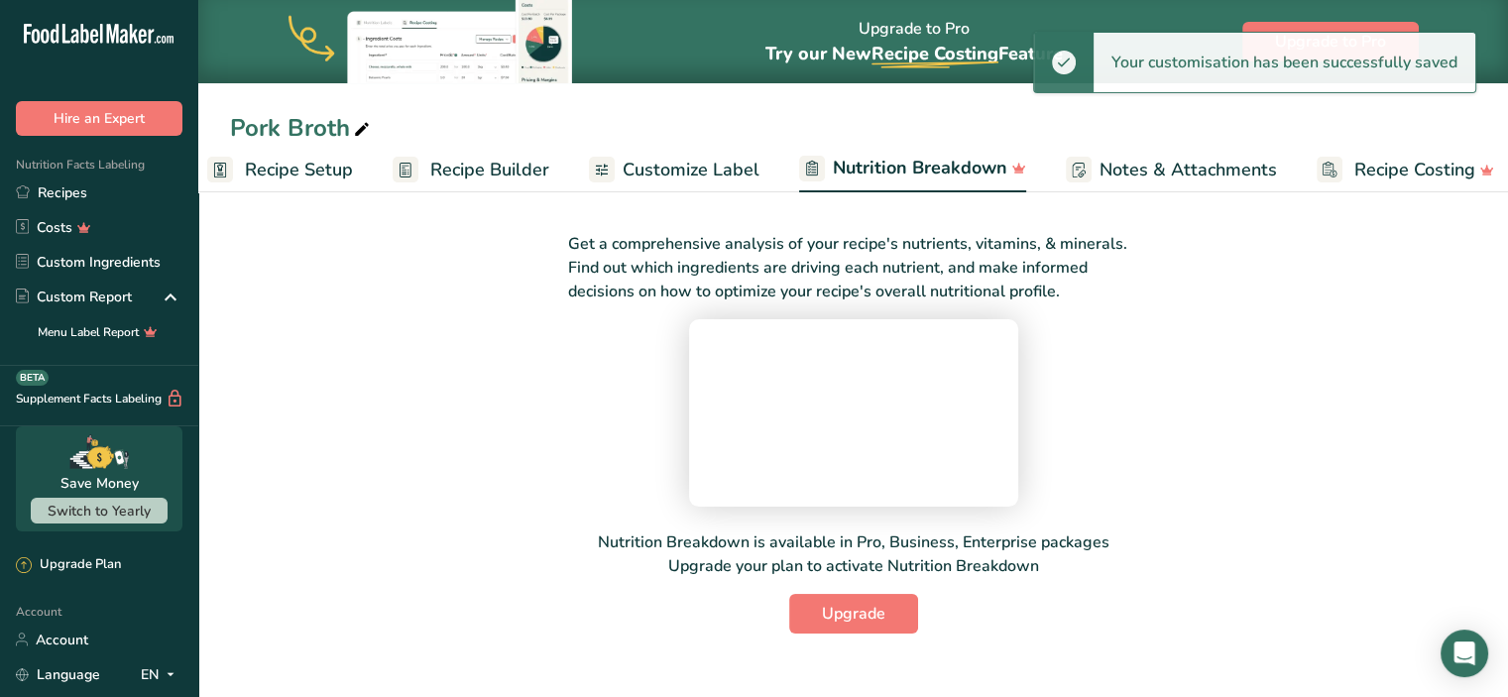
scroll to position [200, 0]
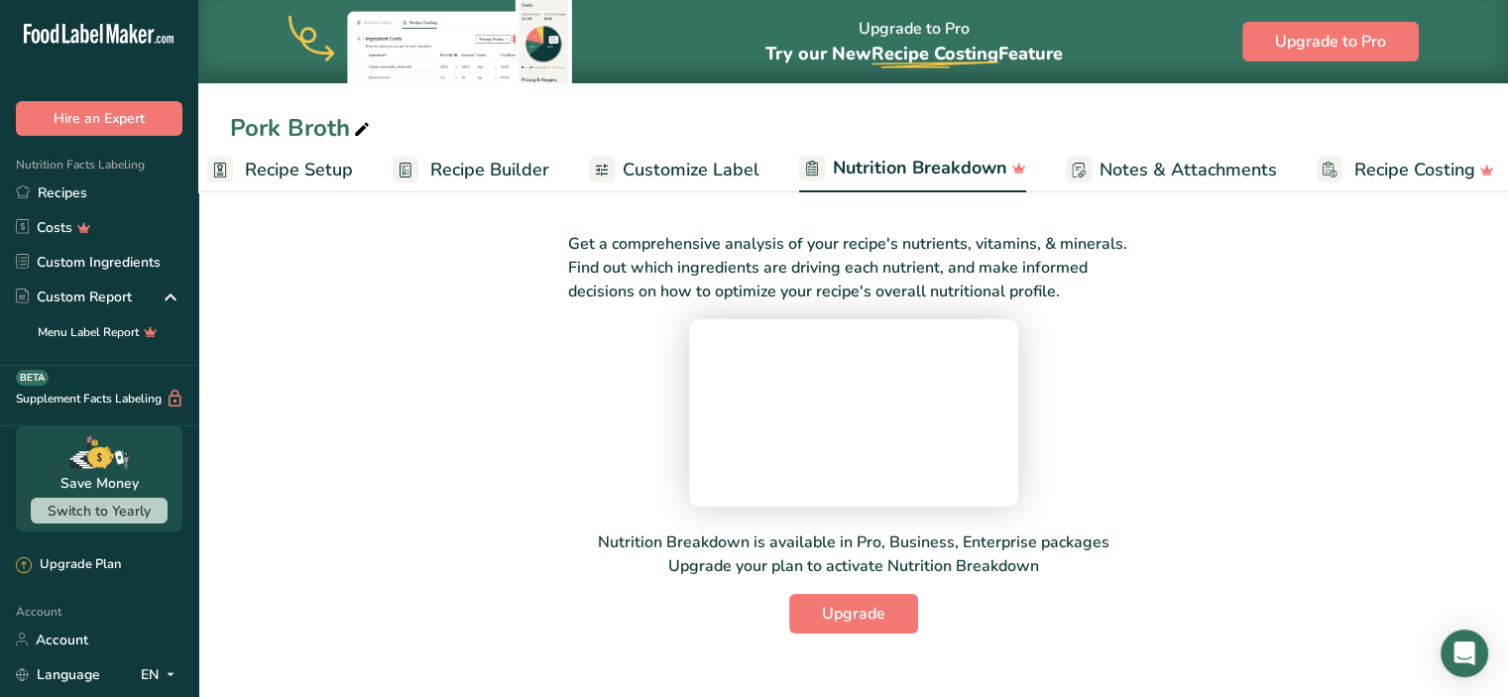
click at [680, 170] on span "Customize Label" at bounding box center [691, 170] width 137 height 27
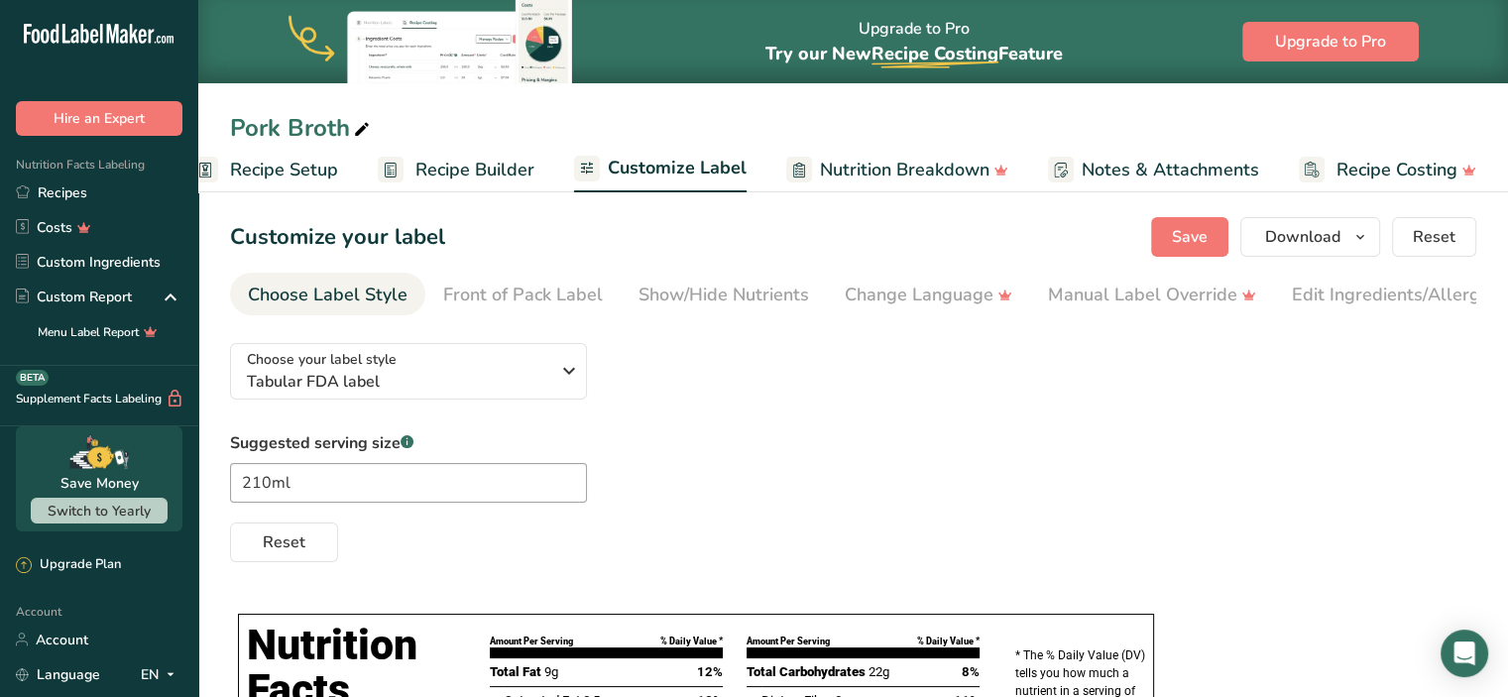
click at [1248, 398] on div "Choose your label style Tabular FDA label USA (FDA) Standard FDA label Tabular …" at bounding box center [853, 444] width 1246 height 235
click at [1299, 231] on span "Download" at bounding box center [1302, 237] width 75 height 24
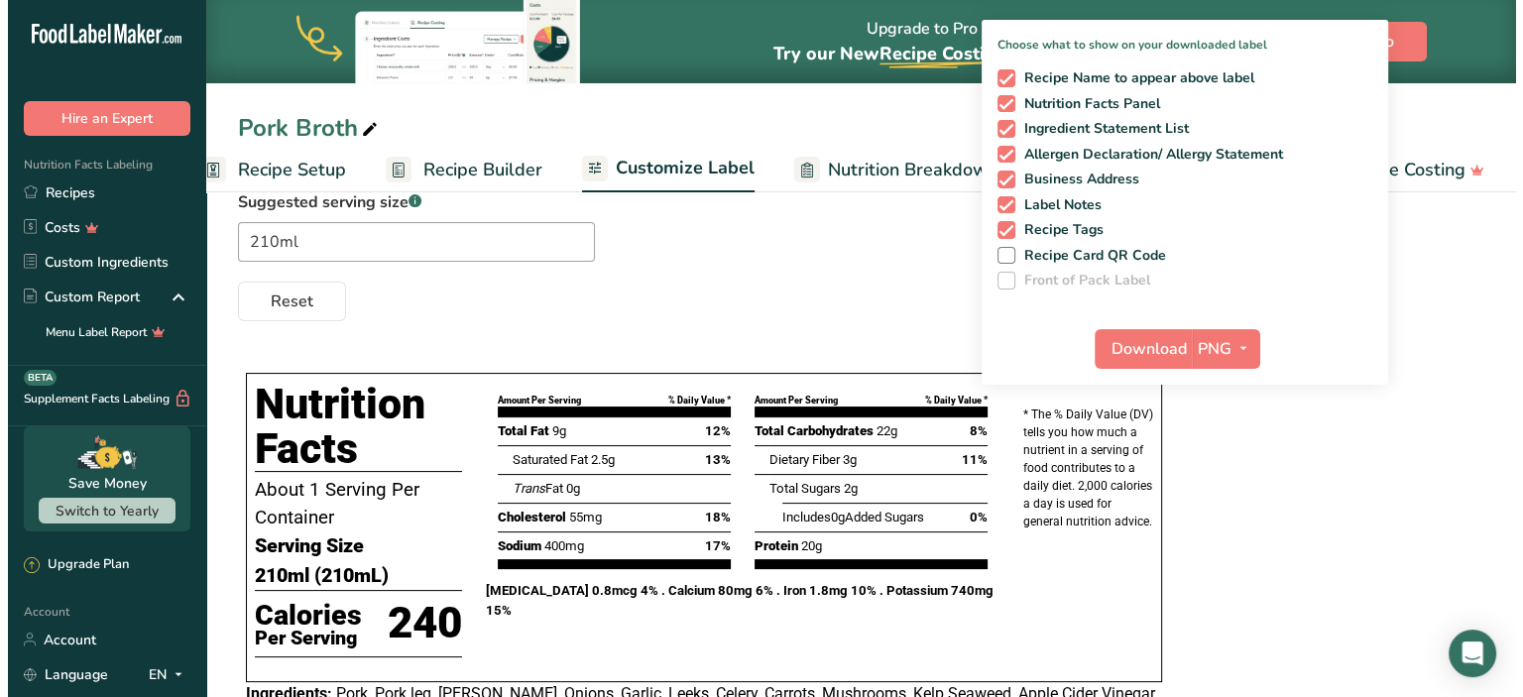
scroll to position [234, 0]
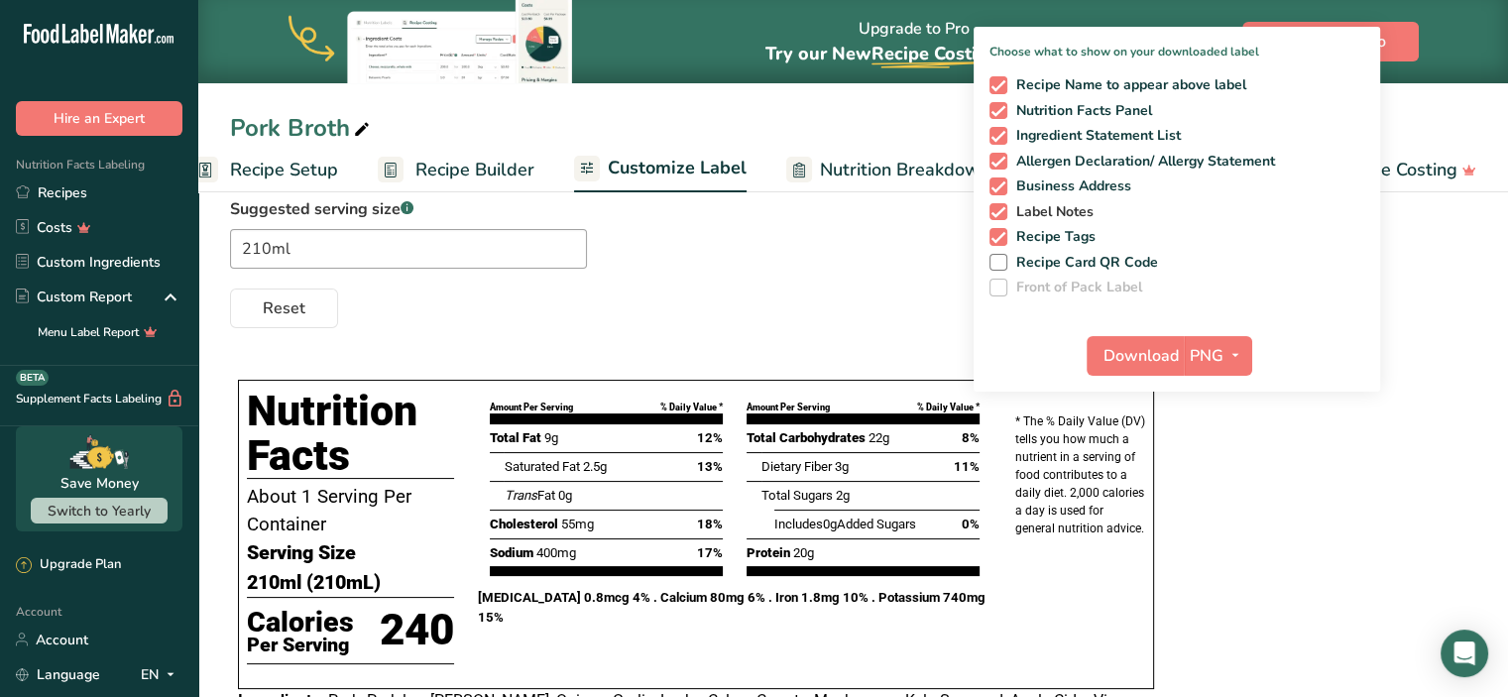
click at [1040, 206] on span "Label Notes" at bounding box center [1051, 212] width 87 height 18
click at [1003, 206] on input "Label Notes" at bounding box center [996, 211] width 13 height 13
checkbox input "false"
click at [1172, 158] on span "Allergen Declaration/ Allergy Statement" at bounding box center [1142, 162] width 269 height 18
click at [1003, 158] on input "Allergen Declaration/ Allergy Statement" at bounding box center [996, 161] width 13 height 13
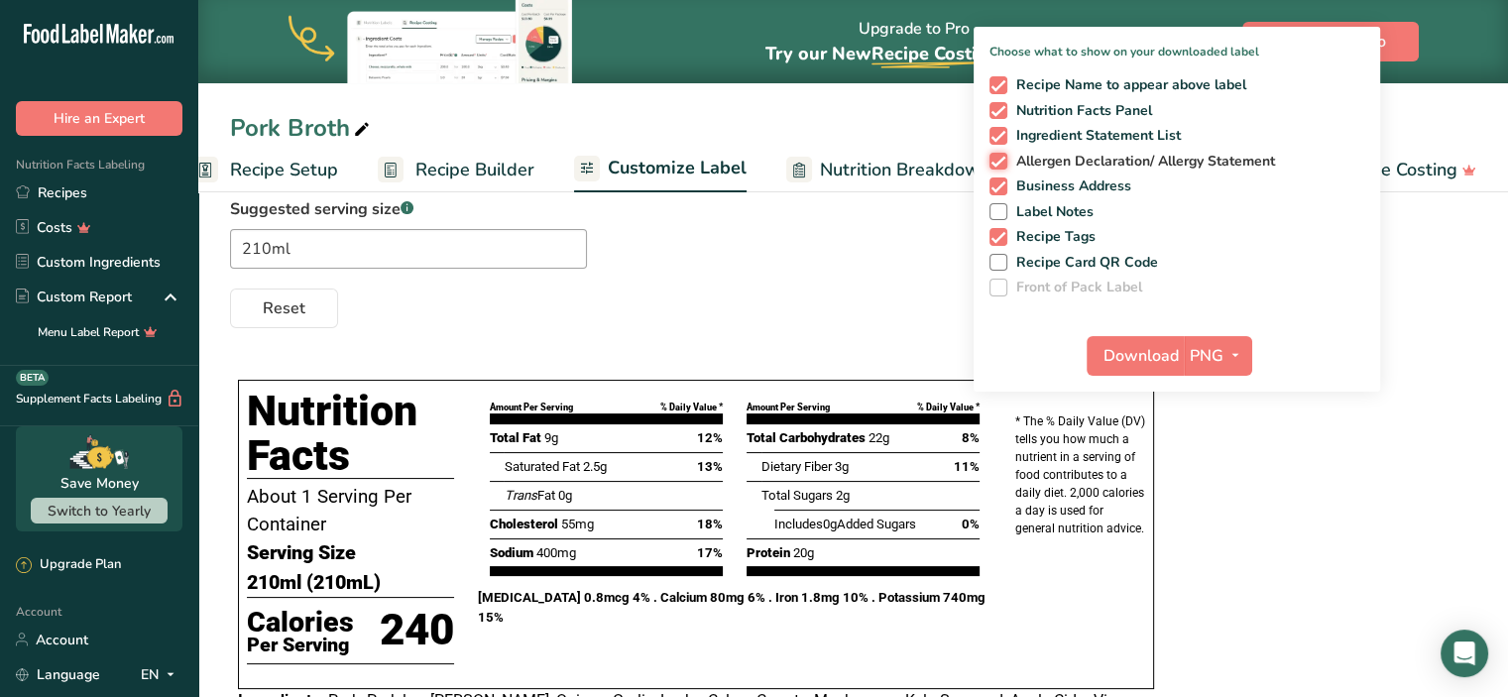
checkbox input "false"
click at [1149, 134] on span "Ingredient Statement List" at bounding box center [1095, 136] width 175 height 18
click at [1003, 134] on input "Ingredient Statement List" at bounding box center [996, 135] width 13 height 13
checkbox input "false"
click at [1163, 355] on span "Download" at bounding box center [1141, 356] width 75 height 24
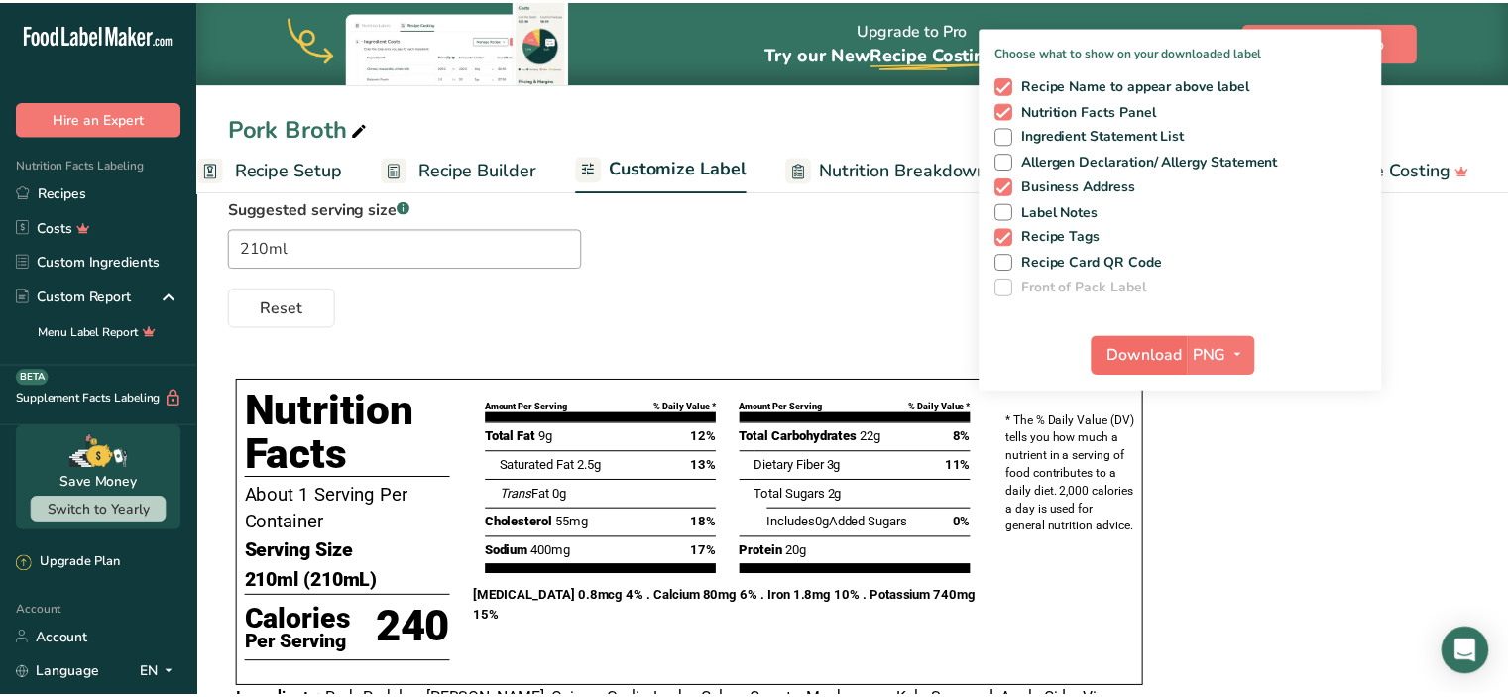
scroll to position [0, 23]
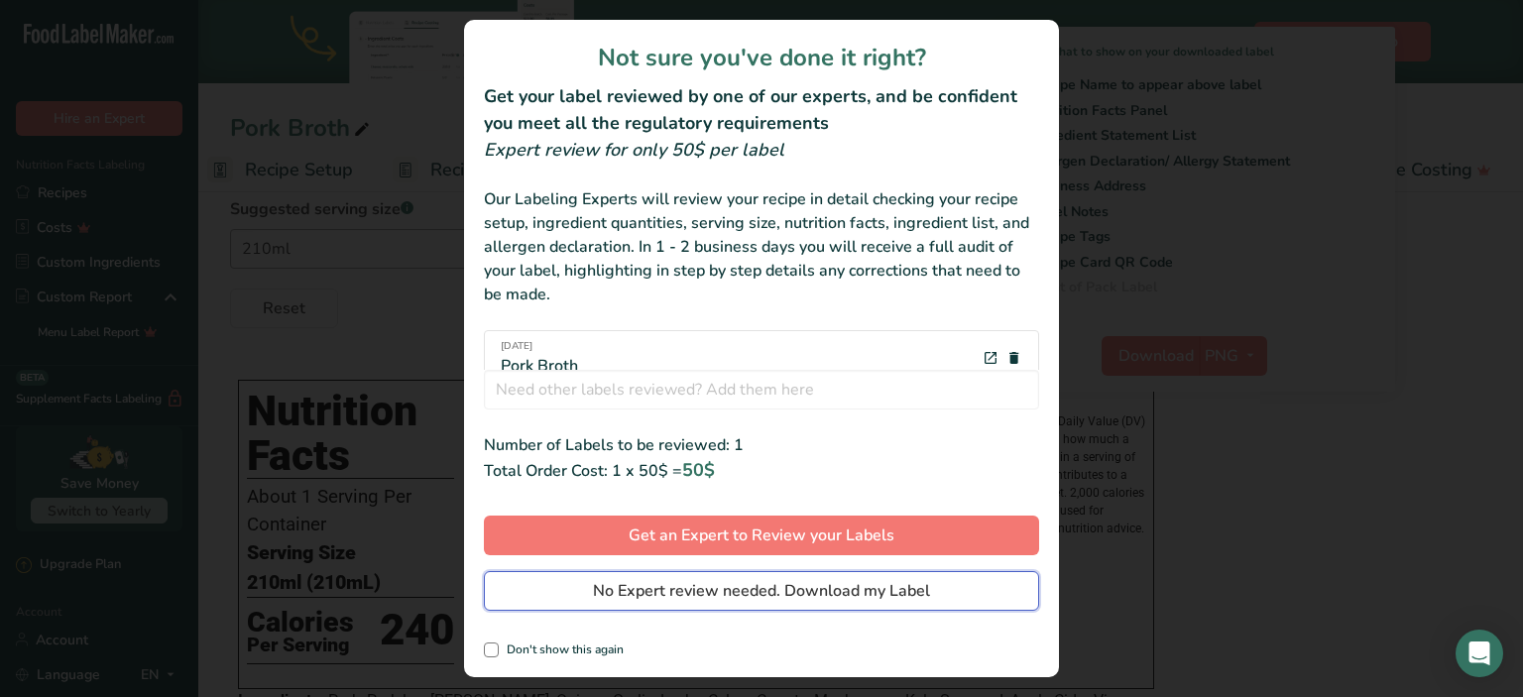
click at [877, 592] on span "No Expert review needed. Download my Label" at bounding box center [761, 591] width 337 height 24
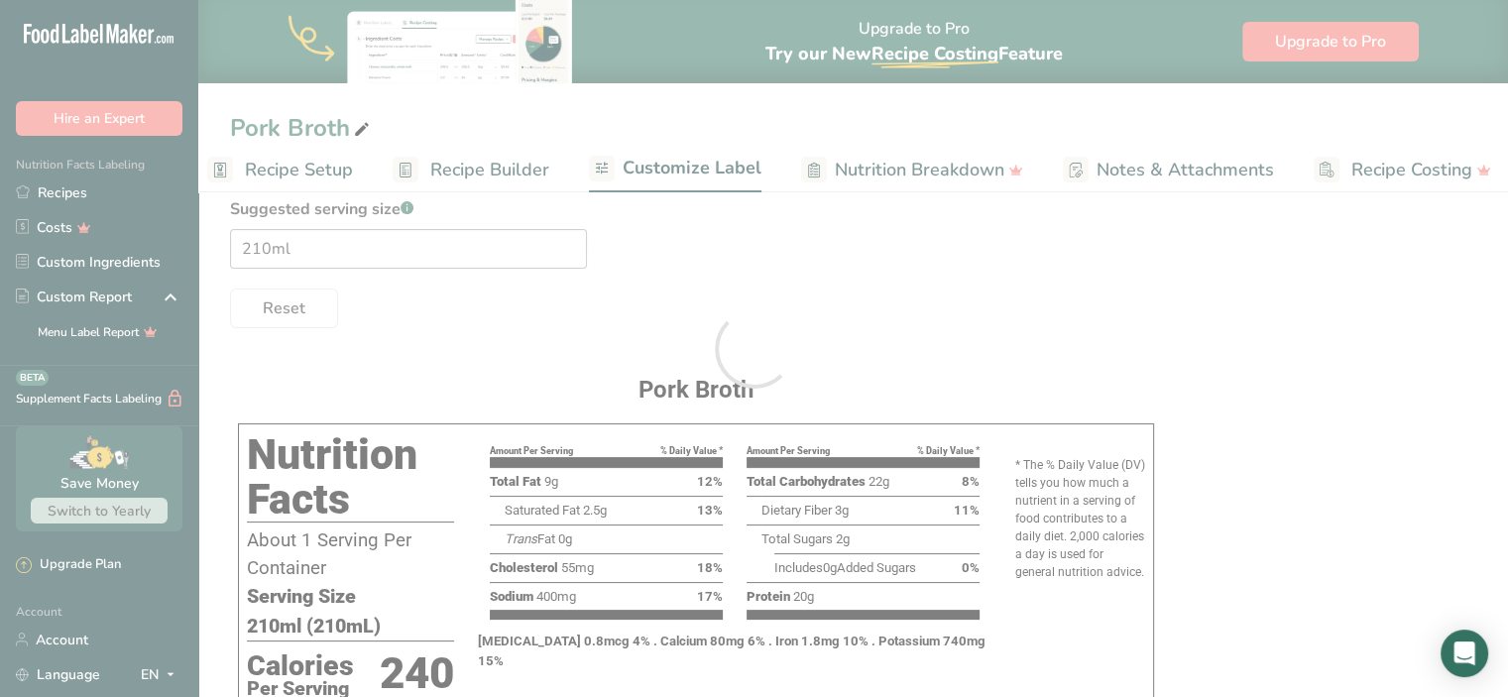
scroll to position [0, 0]
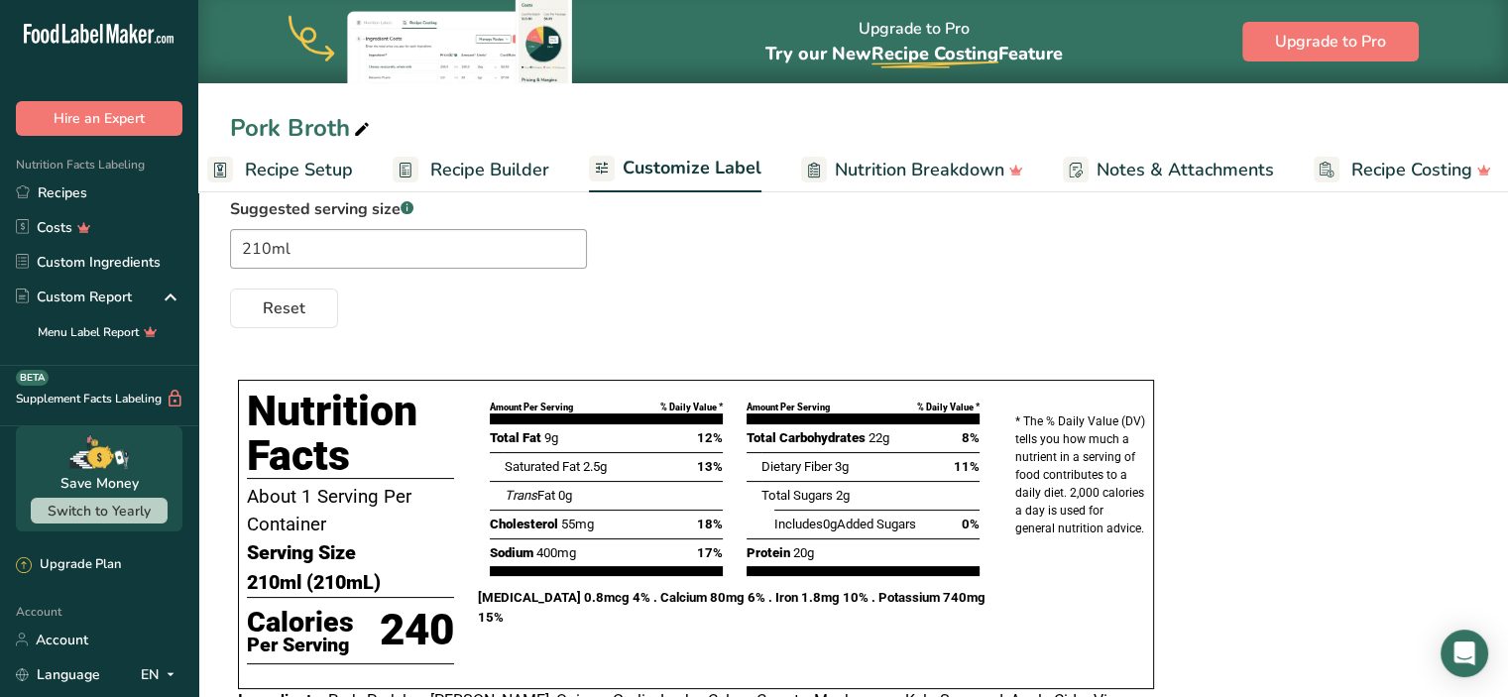
click at [902, 179] on span "Nutrition Breakdown" at bounding box center [920, 170] width 170 height 27
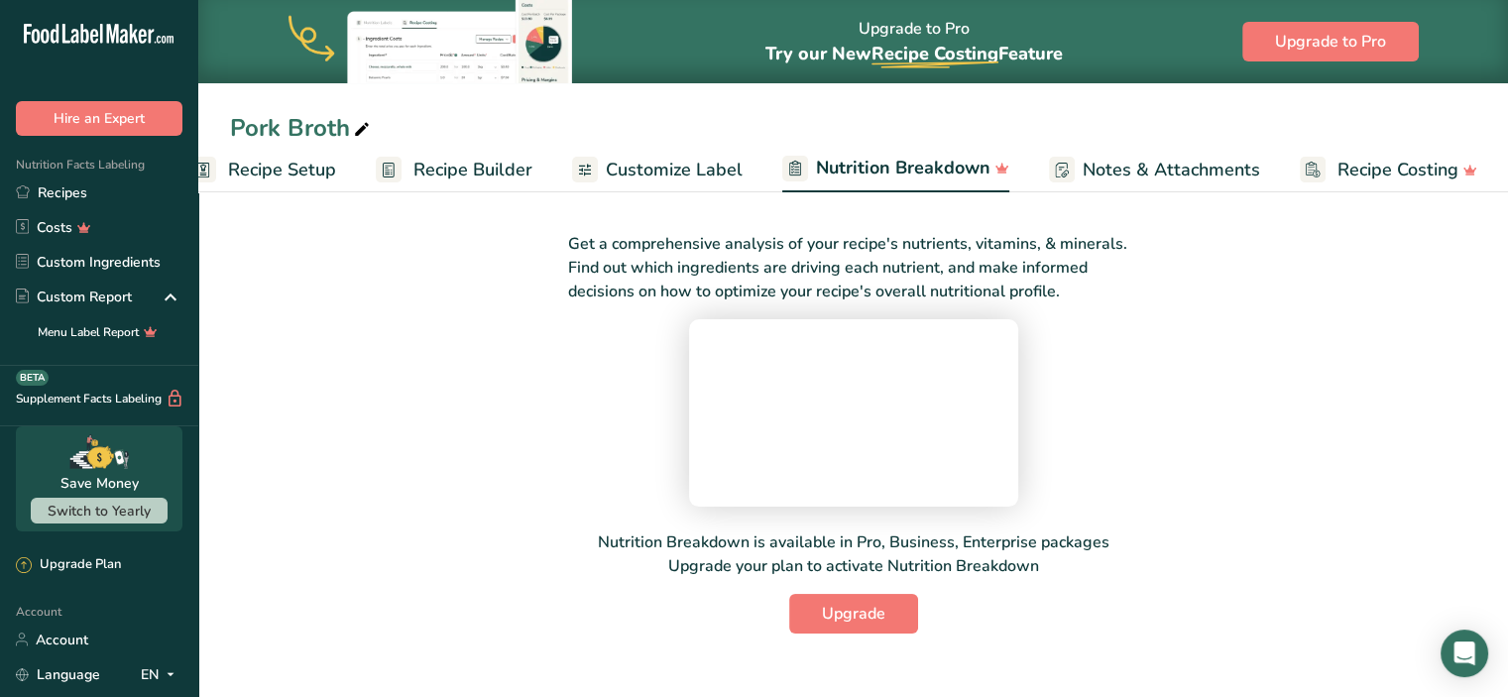
scroll to position [200, 0]
click at [693, 156] on link "Customize Label" at bounding box center [657, 170] width 171 height 45
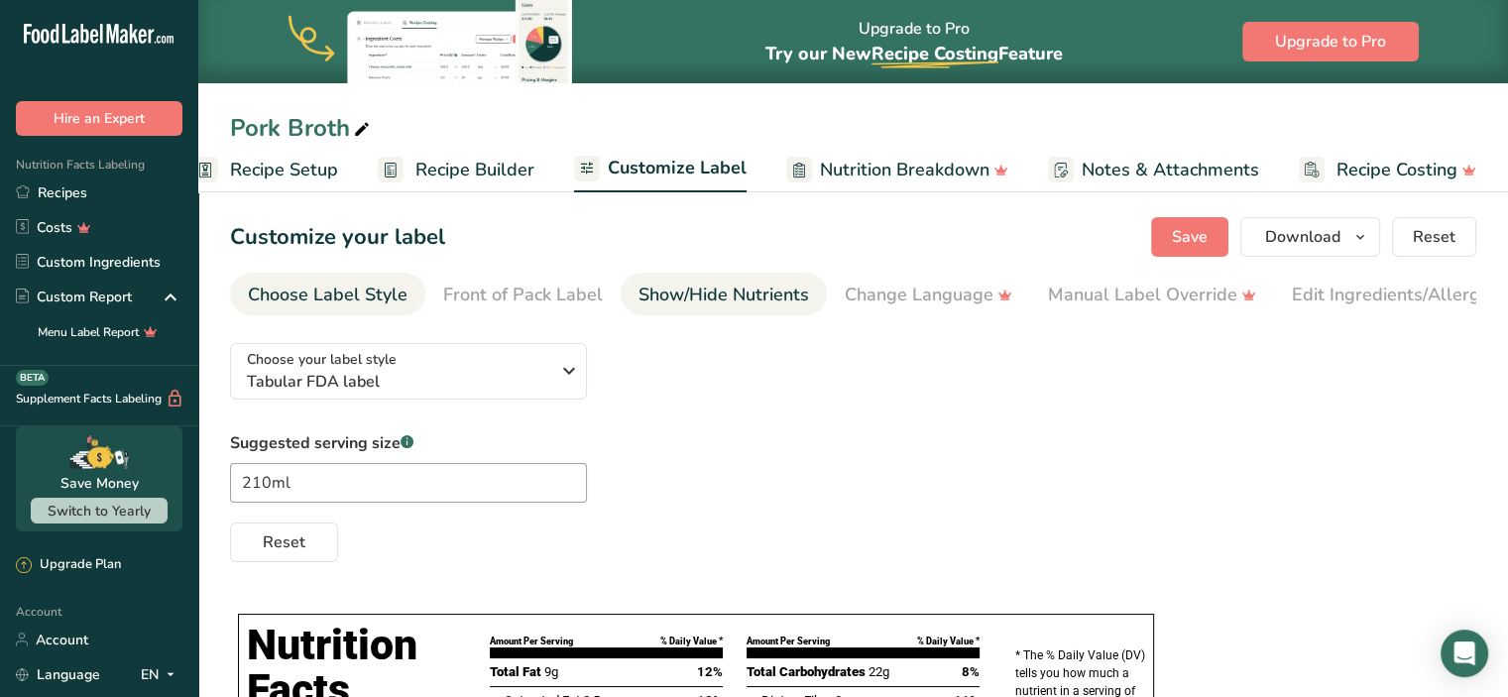
click at [734, 299] on div "Show/Hide Nutrients" at bounding box center [724, 295] width 171 height 27
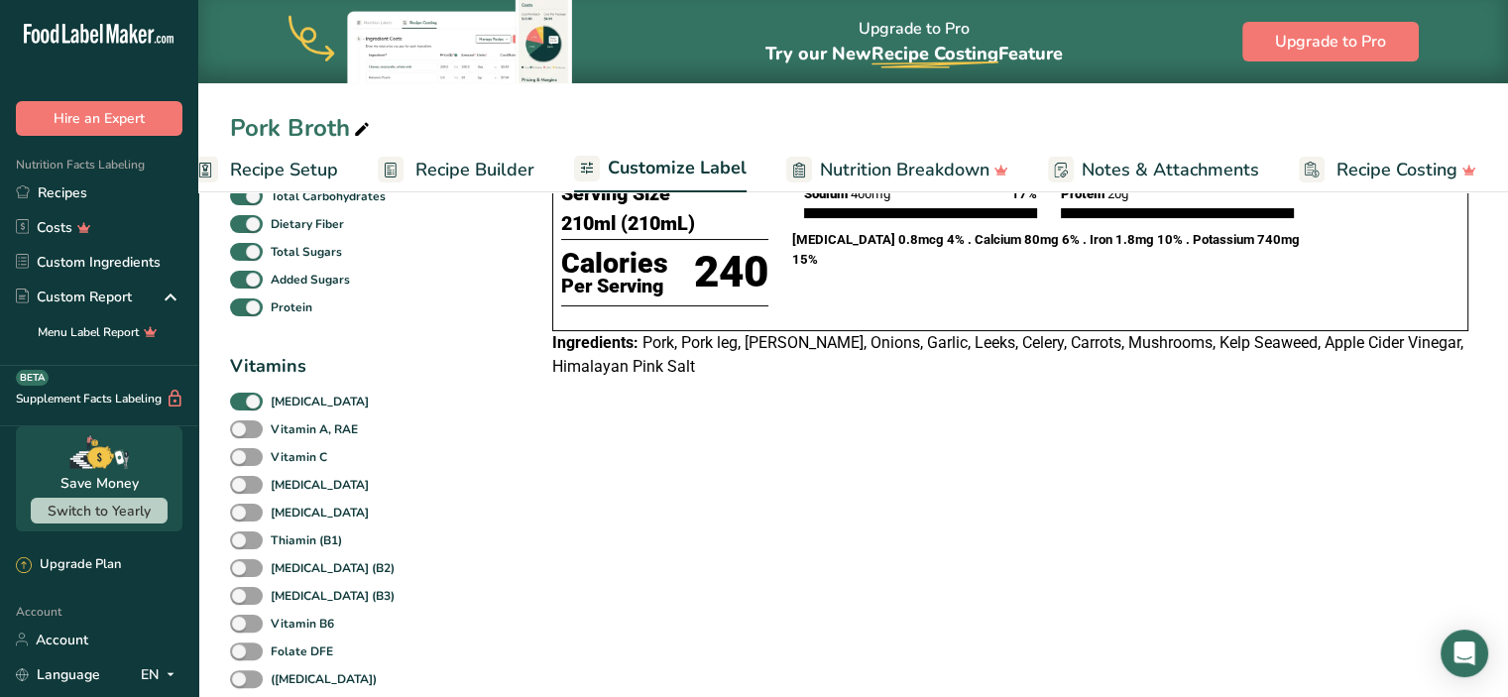
scroll to position [420, 0]
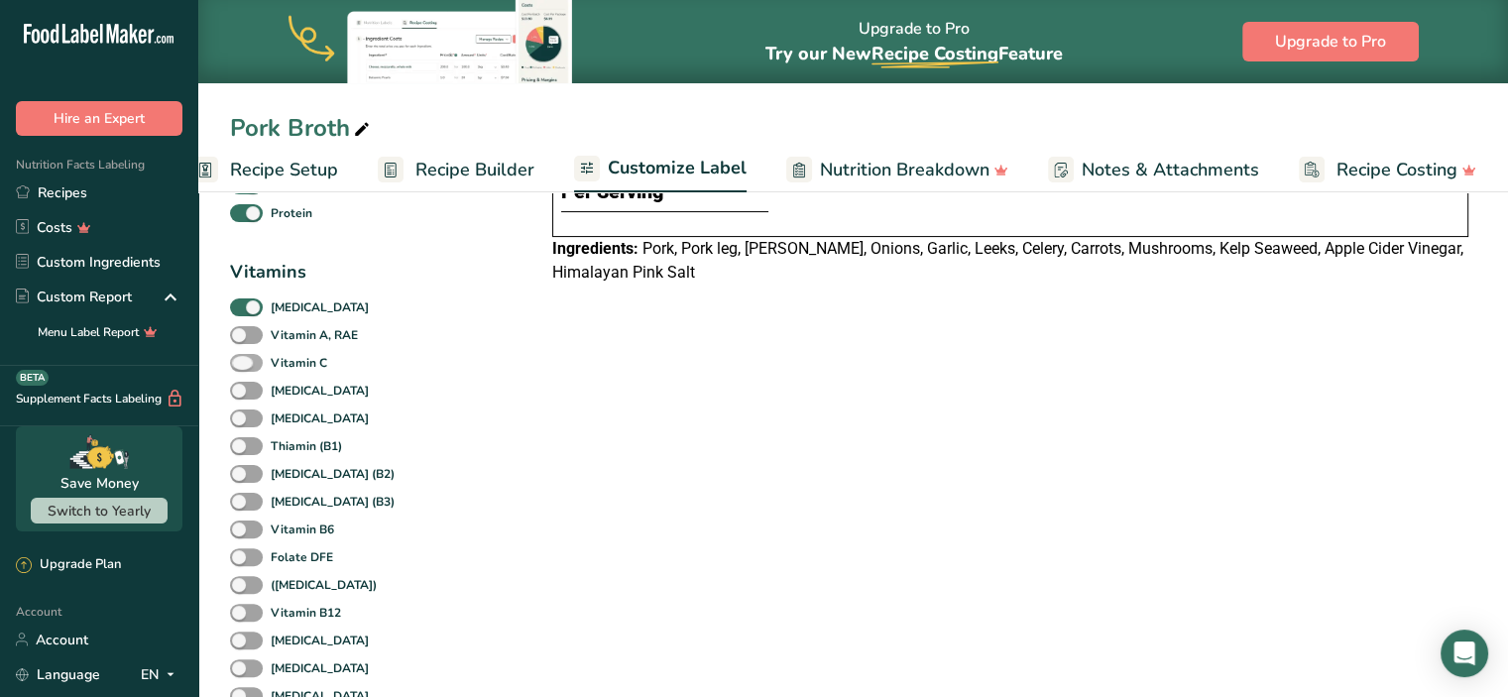
click at [253, 363] on span at bounding box center [246, 363] width 33 height 19
click at [243, 363] on input "Vitamin C" at bounding box center [236, 362] width 13 height 13
checkbox input "true"
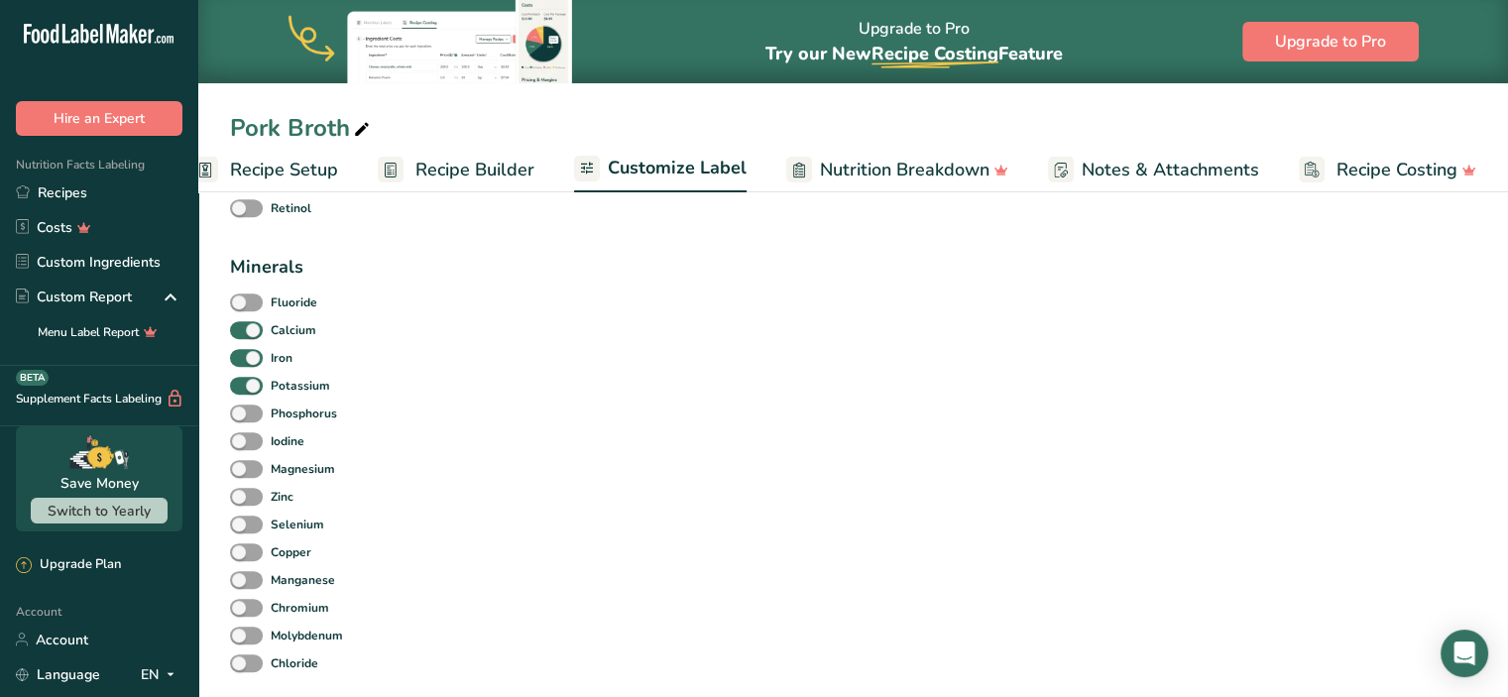
scroll to position [939, 0]
click at [250, 495] on span at bounding box center [246, 494] width 33 height 19
click at [243, 495] on input "Zinc" at bounding box center [236, 493] width 13 height 13
checkbox input "true"
click at [247, 464] on span at bounding box center [246, 466] width 33 height 19
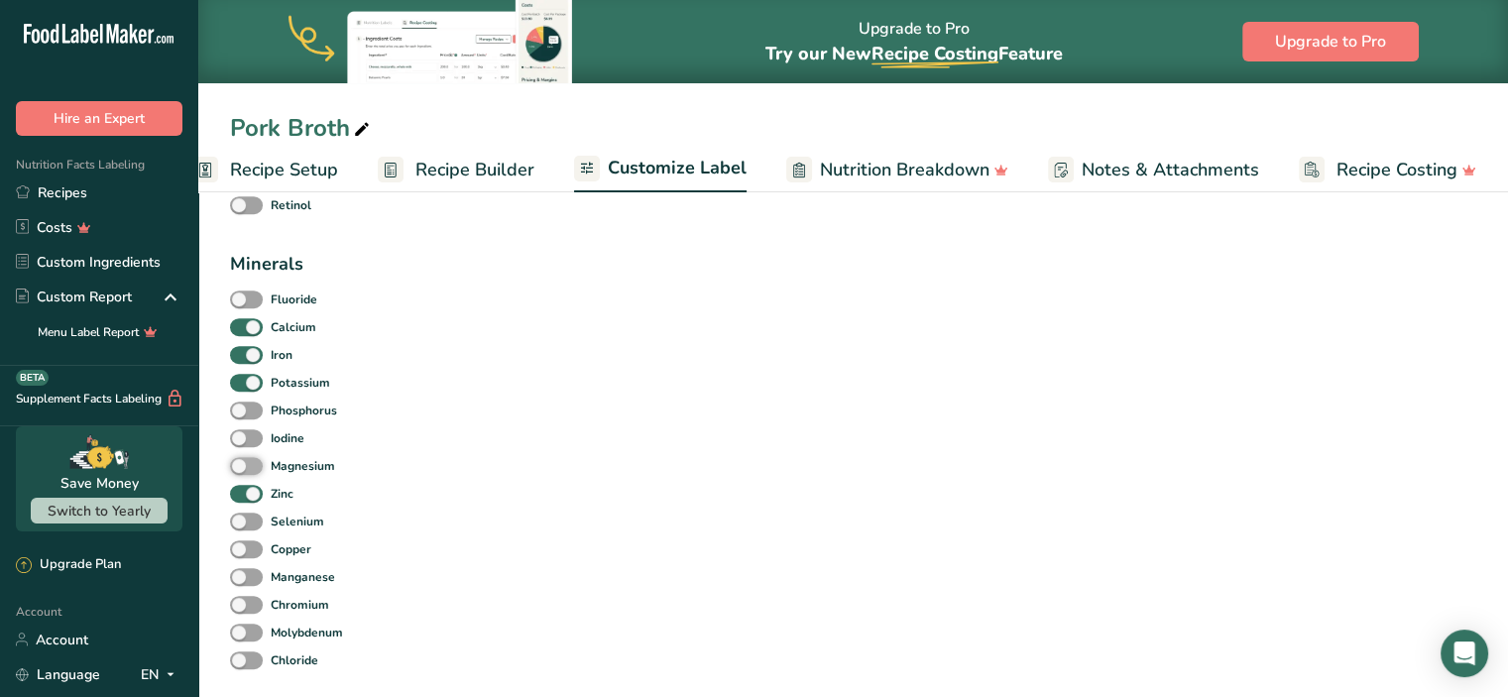
click at [243, 464] on input "Magnesium" at bounding box center [236, 465] width 13 height 13
checkbox input "true"
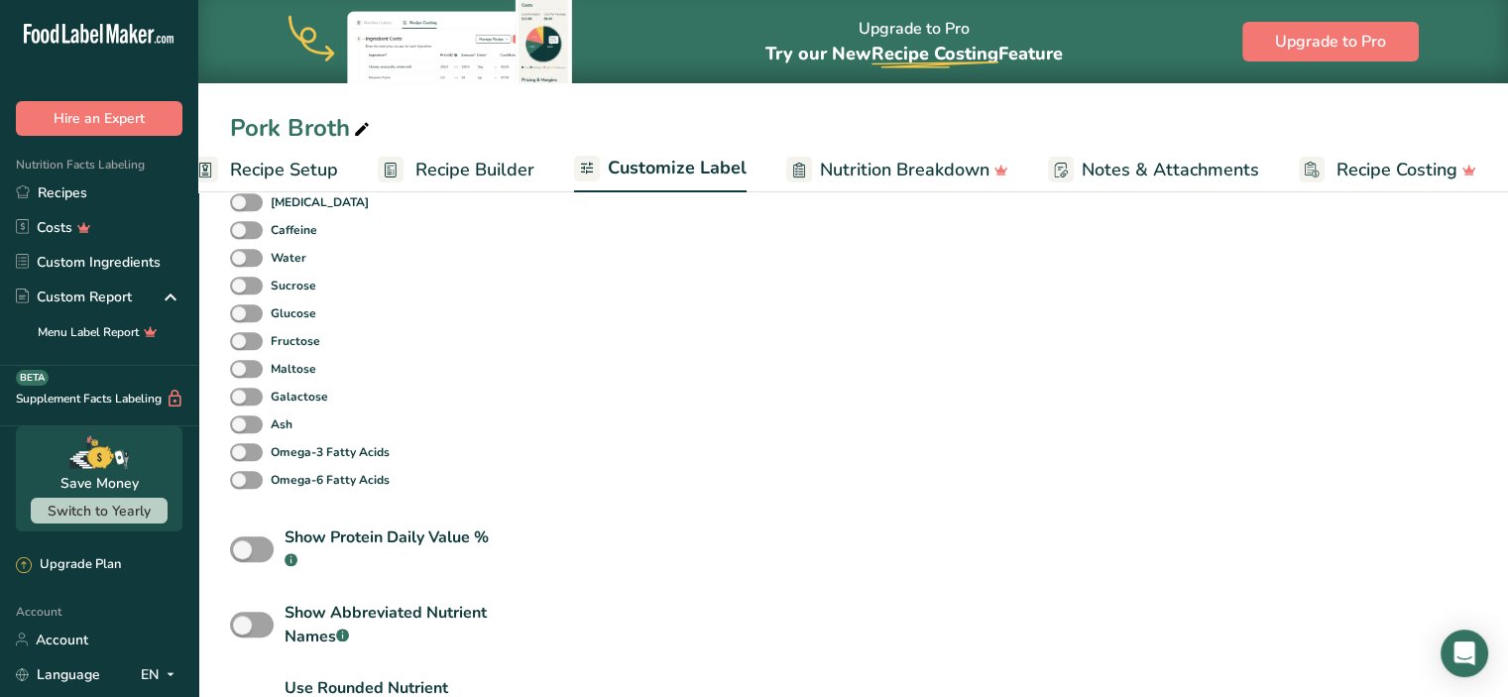
scroll to position [1816, 0]
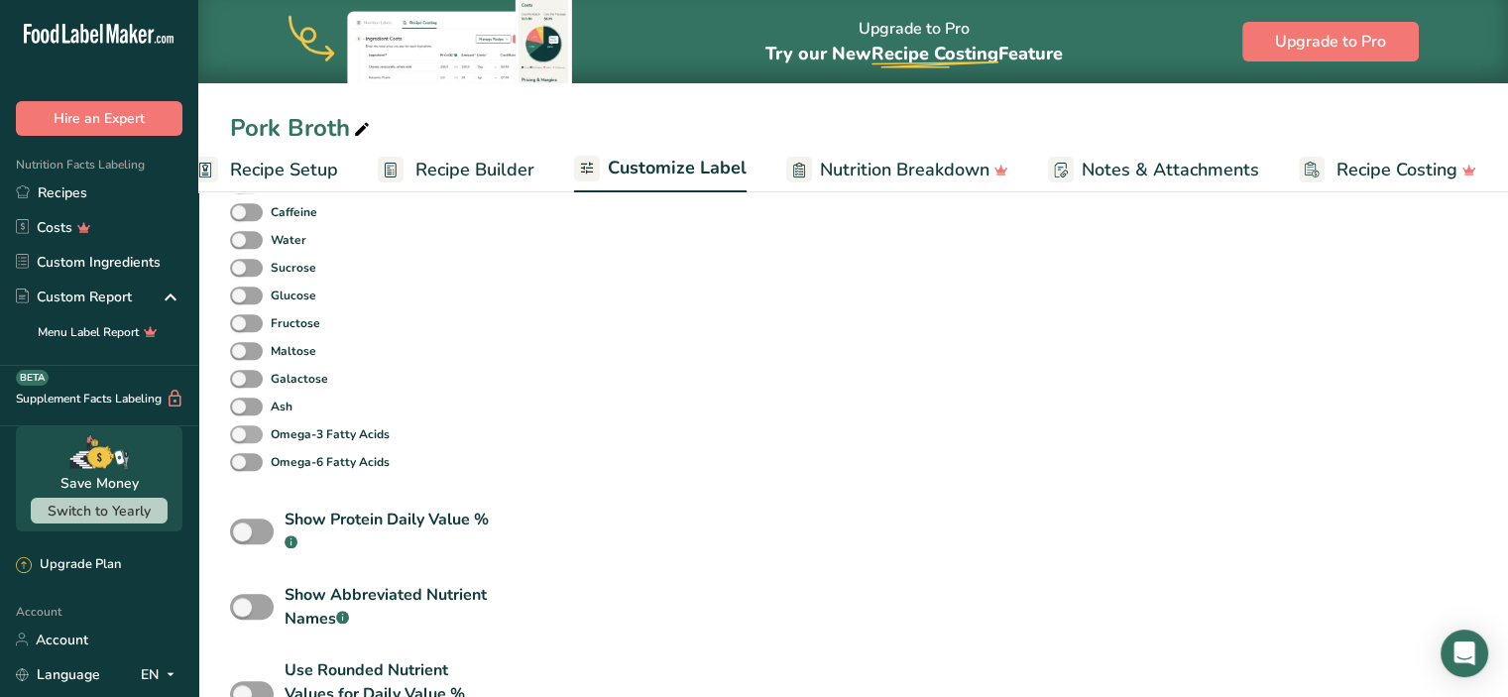
click at [251, 439] on span at bounding box center [246, 434] width 33 height 19
click at [243, 439] on input "Omega-3 Fatty Acids" at bounding box center [236, 433] width 13 height 13
checkbox input "true"
drag, startPoint x: 1505, startPoint y: 495, endPoint x: 1508, endPoint y: 572, distance: 77.4
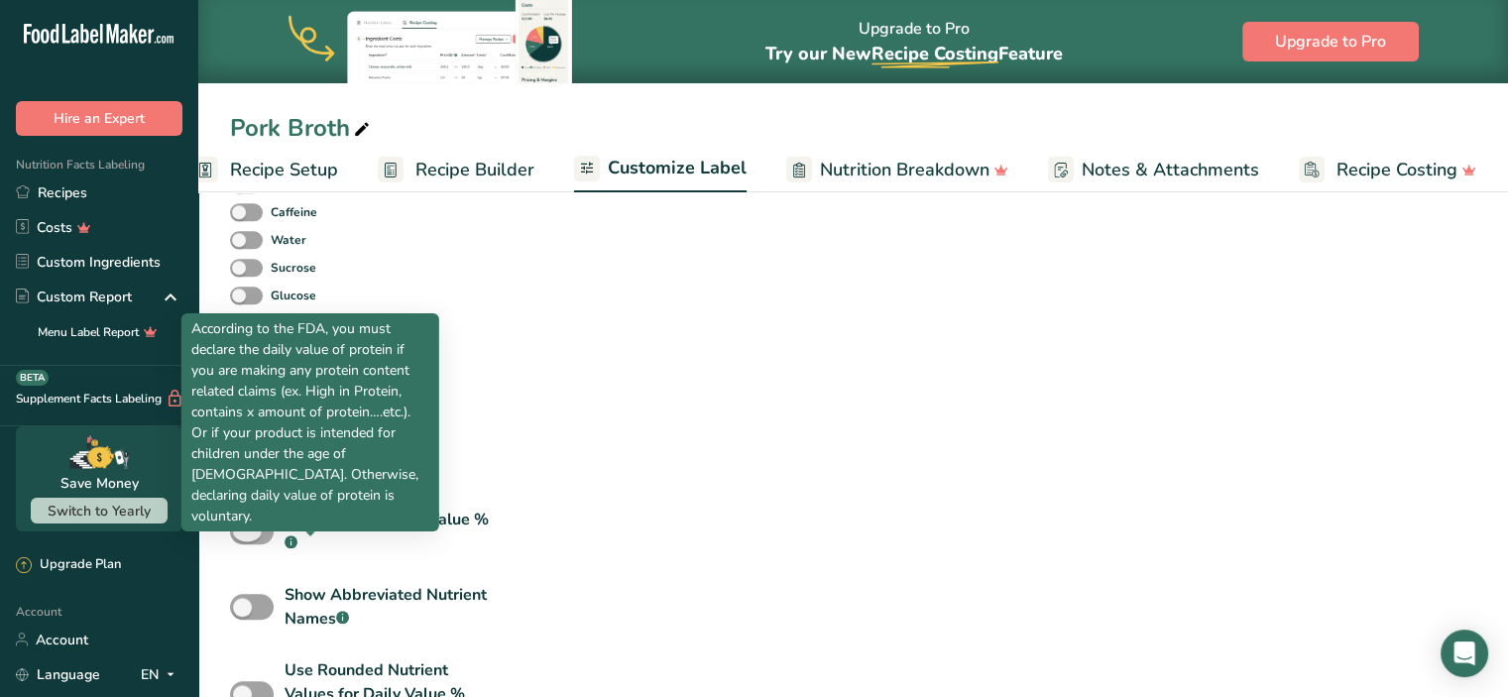
click at [297, 542] on rect at bounding box center [291, 541] width 13 height 13
click at [243, 538] on input "Show Protein Daily Value % .a-a{fill:#347362;}.b-a{fill:#fff;}" at bounding box center [236, 532] width 13 height 13
checkbox input "true"
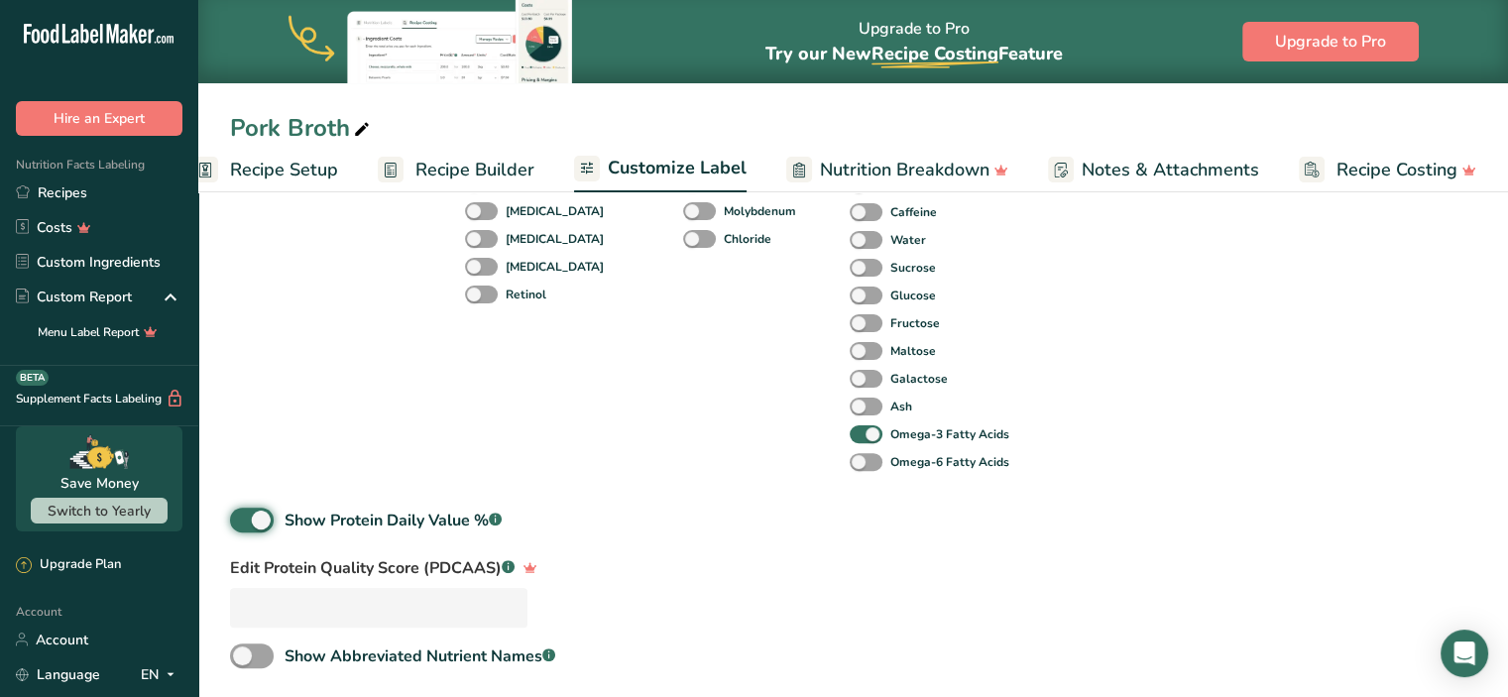
scroll to position [0, 0]
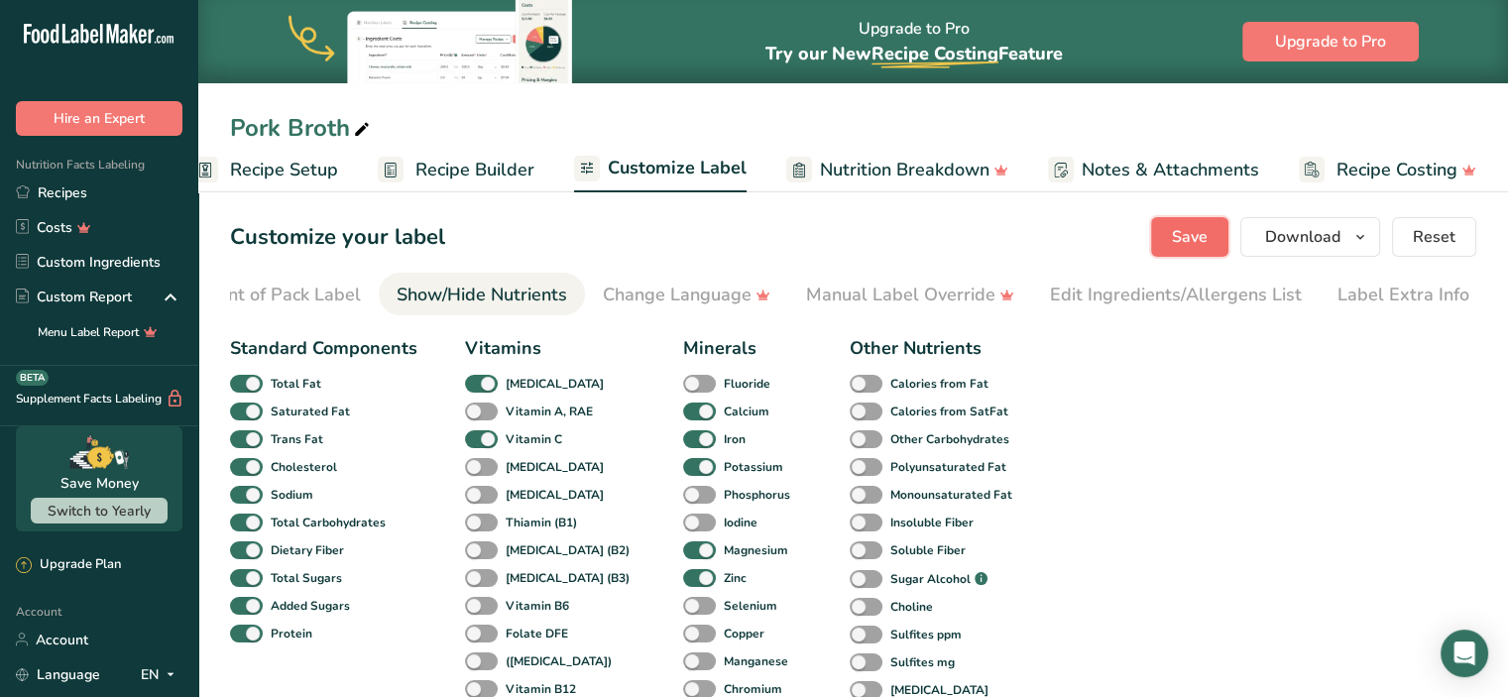
click at [1186, 245] on span "Save" at bounding box center [1190, 237] width 36 height 24
click at [313, 299] on div "Front of Pack Label" at bounding box center [281, 295] width 160 height 27
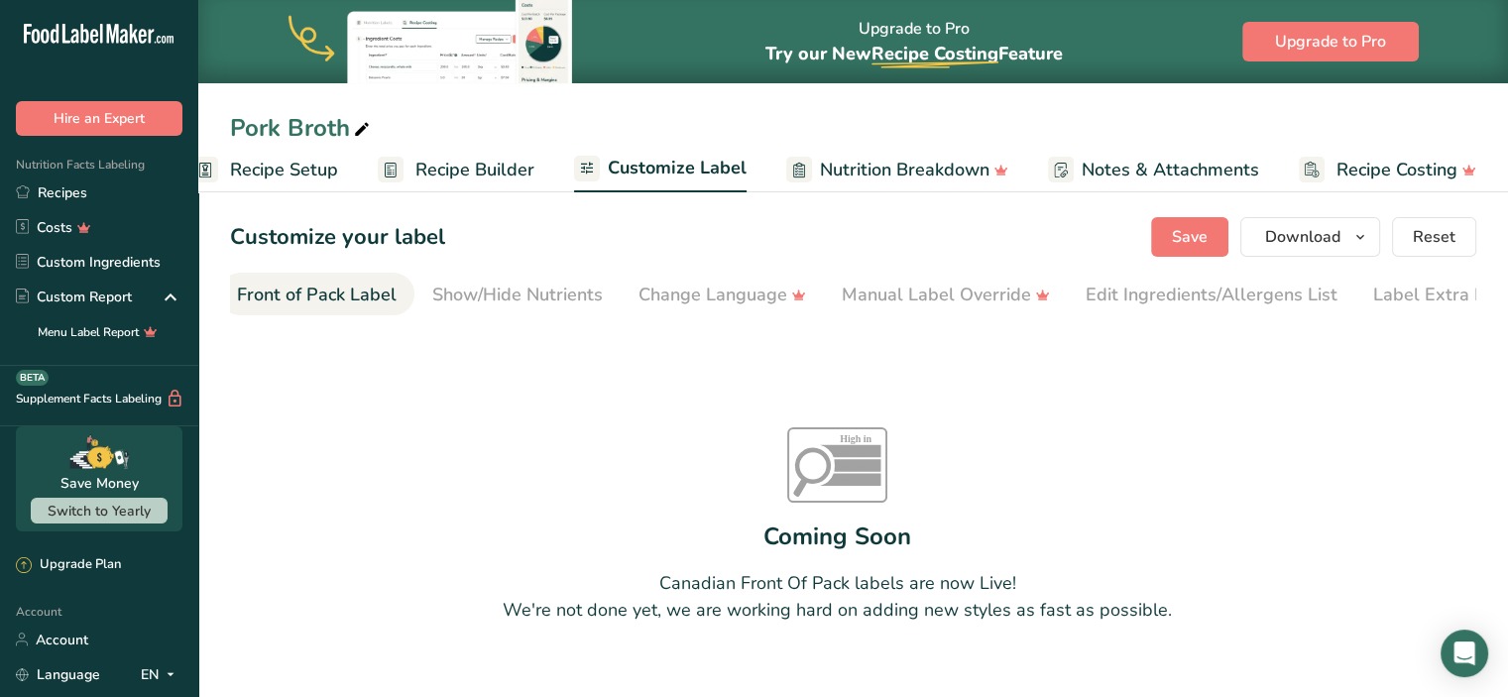
scroll to position [0, 192]
click at [505, 298] on div "Show/Hide Nutrients" at bounding box center [531, 295] width 171 height 27
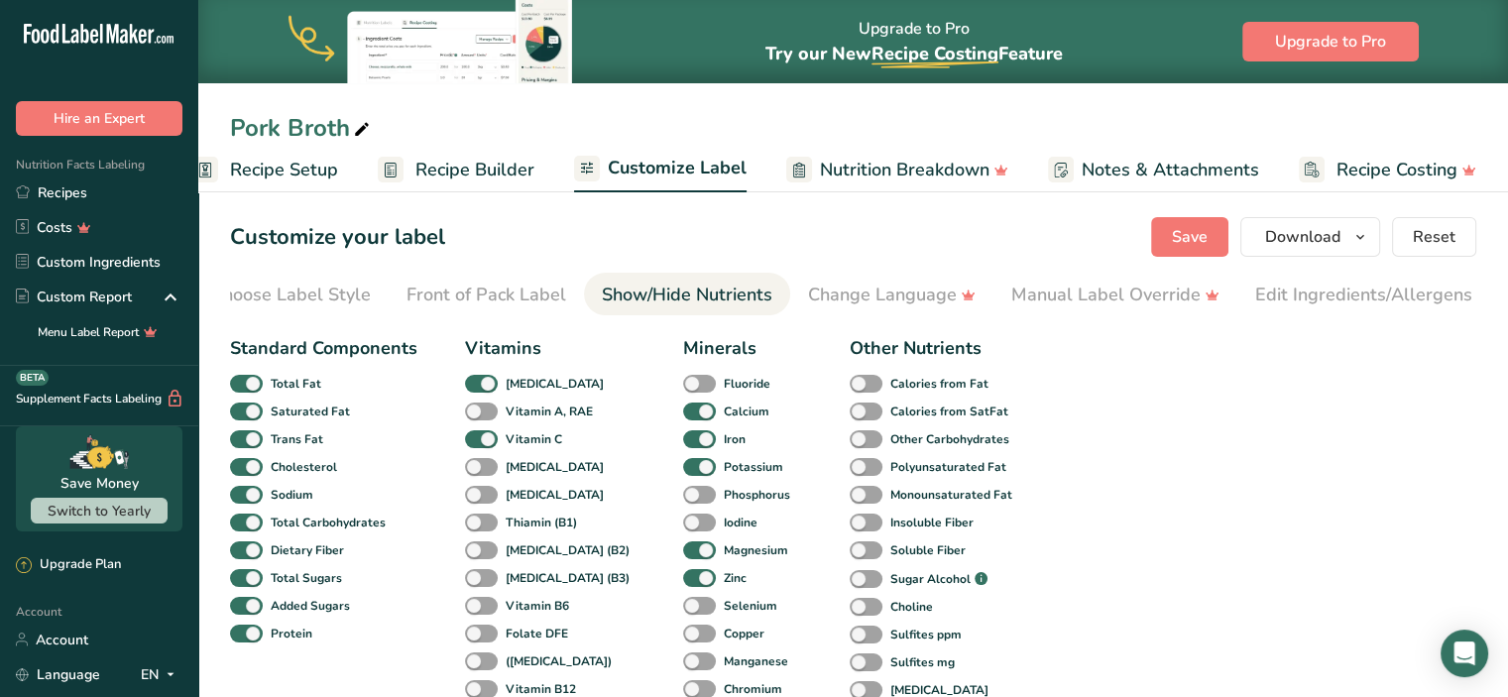
scroll to position [0, 0]
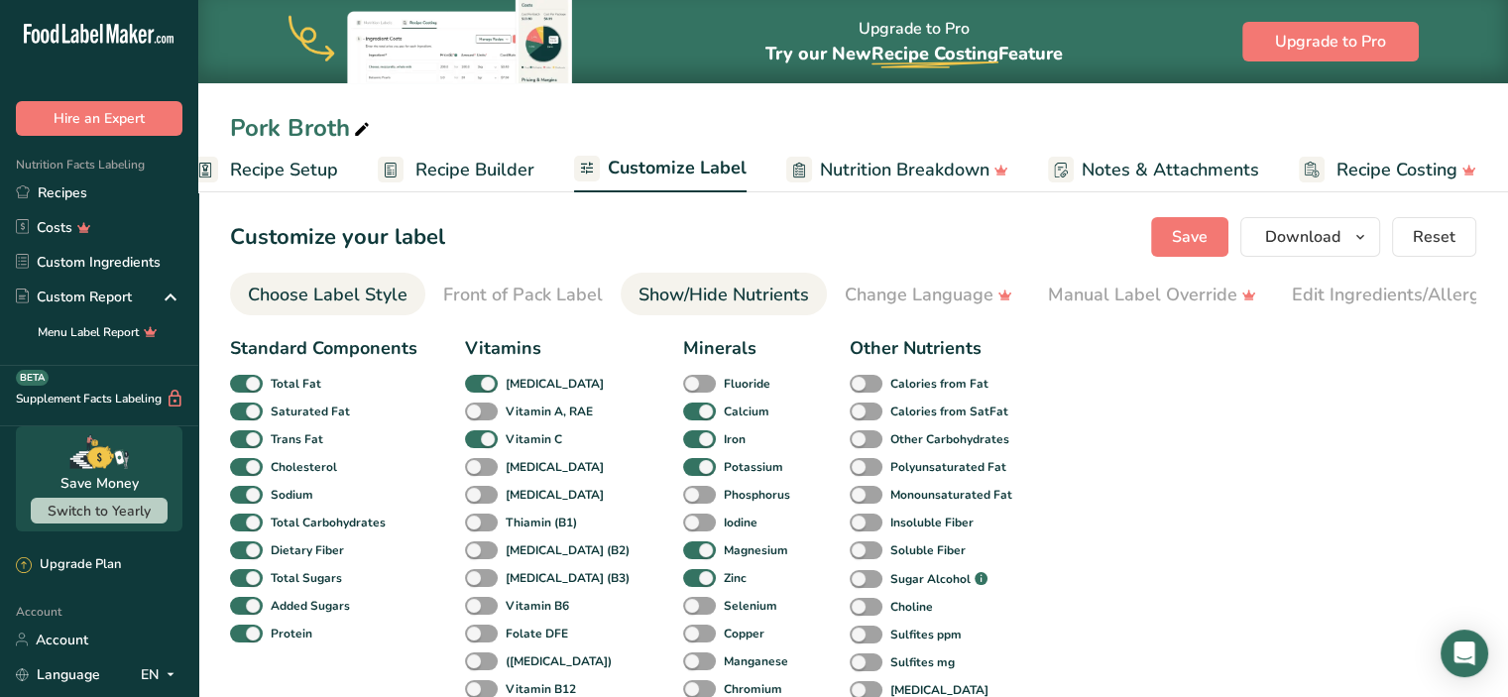
click at [323, 295] on div "Choose Label Style" at bounding box center [328, 295] width 160 height 27
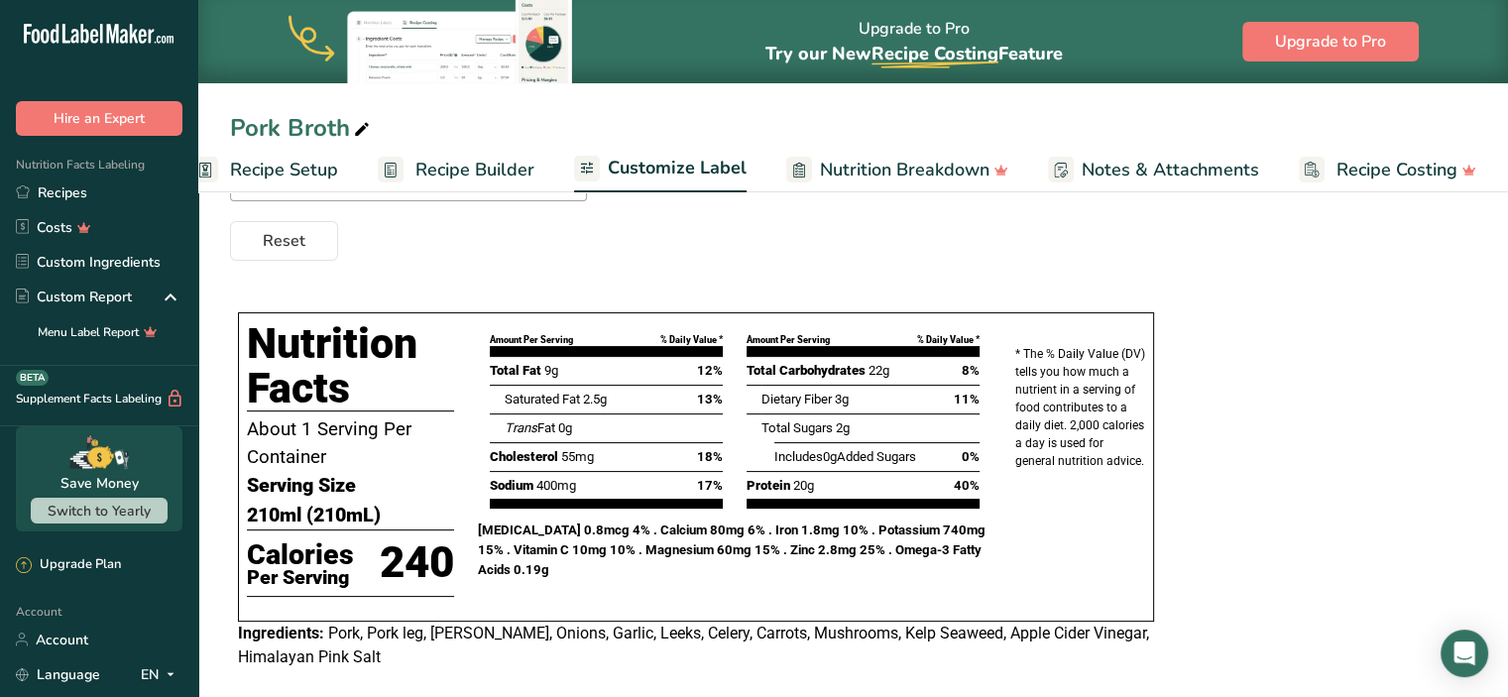
scroll to position [303, 0]
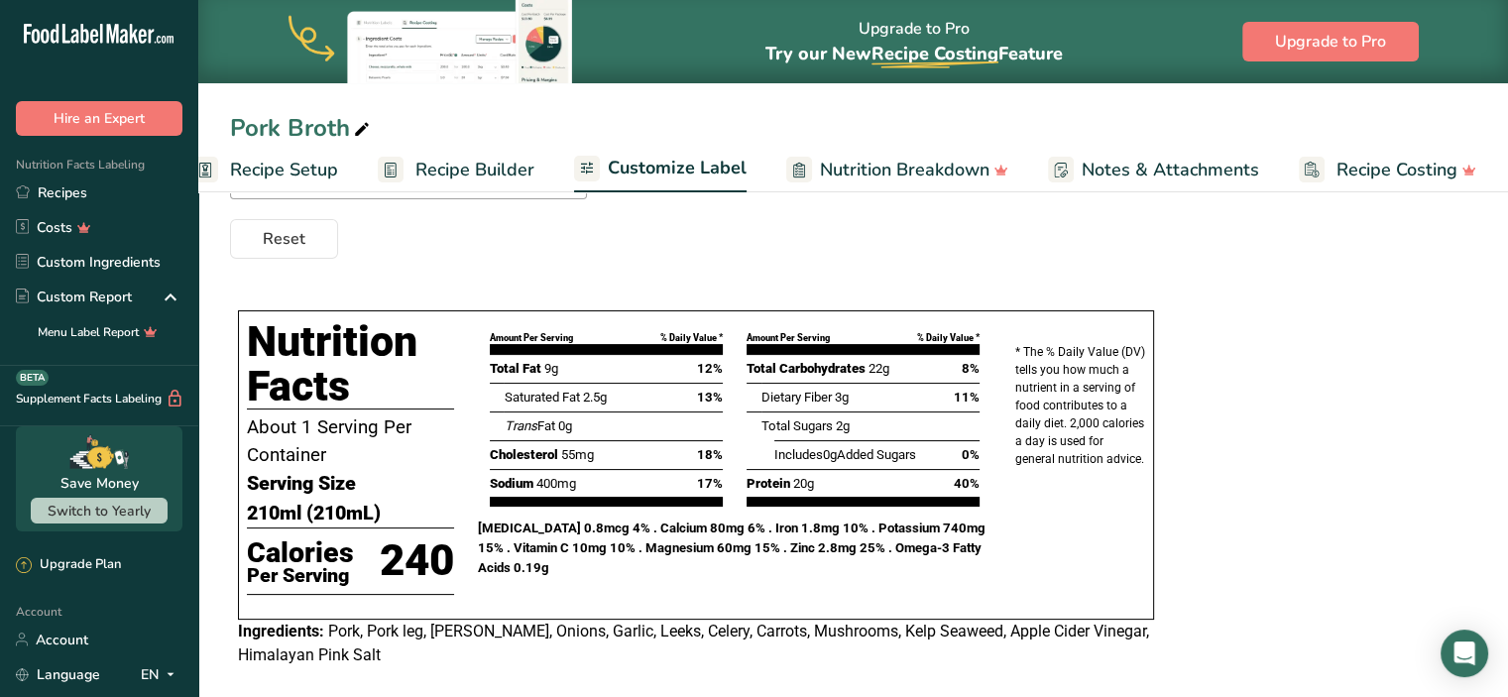
click at [1236, 171] on span "Notes & Attachments" at bounding box center [1171, 170] width 178 height 27
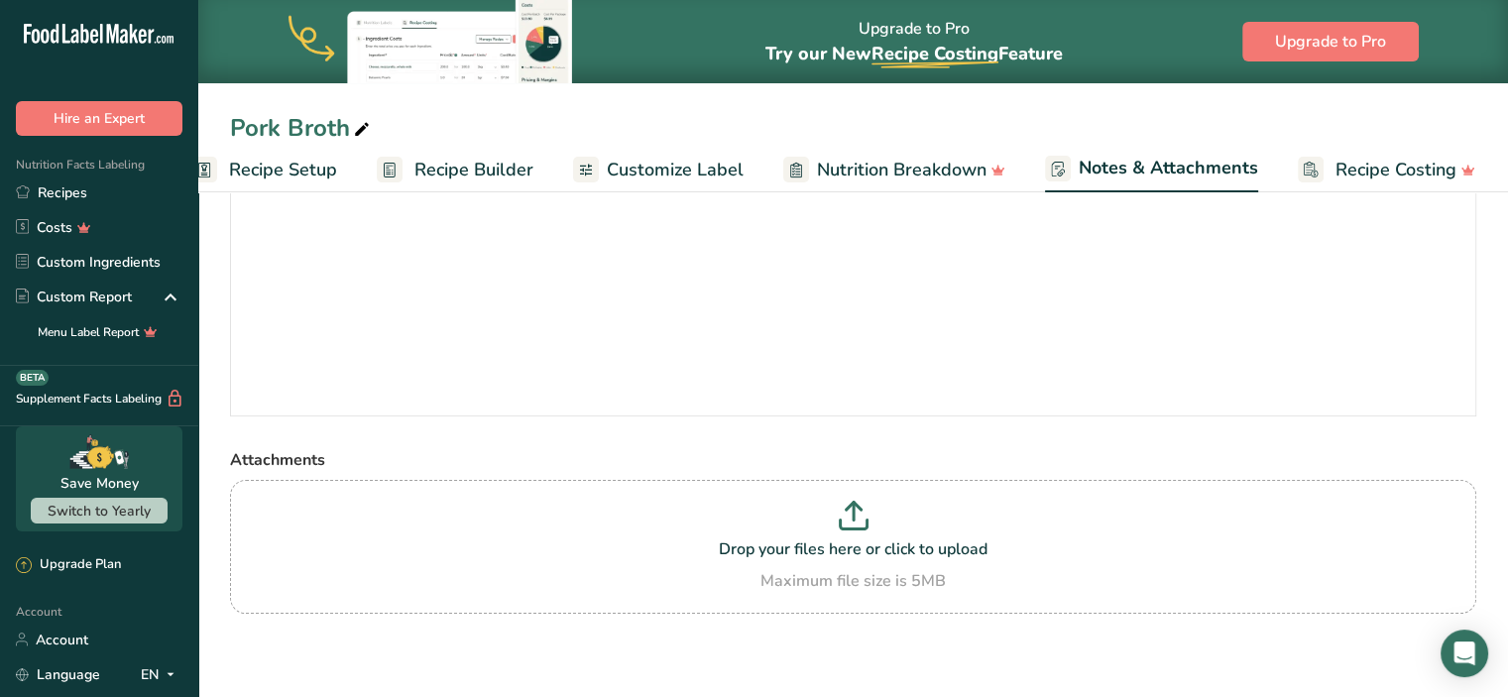
scroll to position [161, 0]
click at [707, 174] on span "Customize Label" at bounding box center [675, 170] width 137 height 27
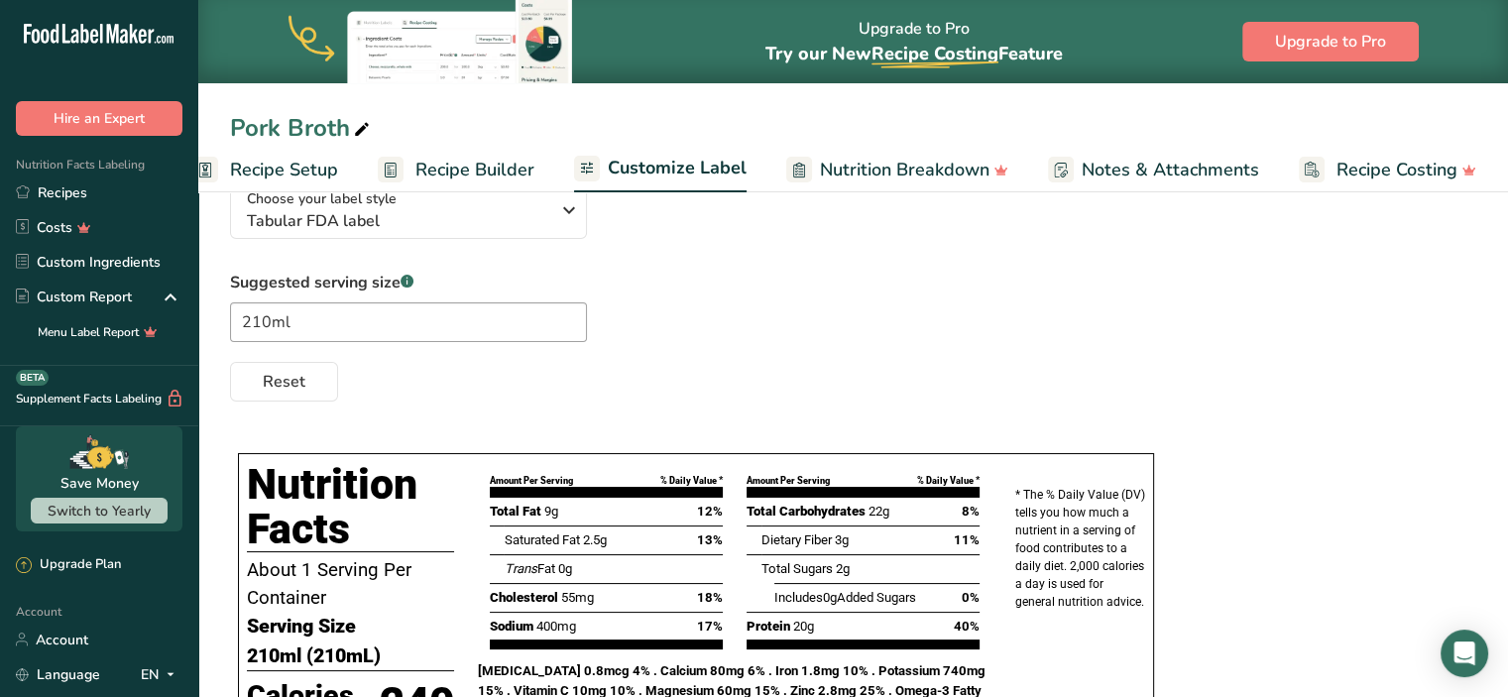
click at [1151, 179] on span "Notes & Attachments" at bounding box center [1171, 170] width 178 height 27
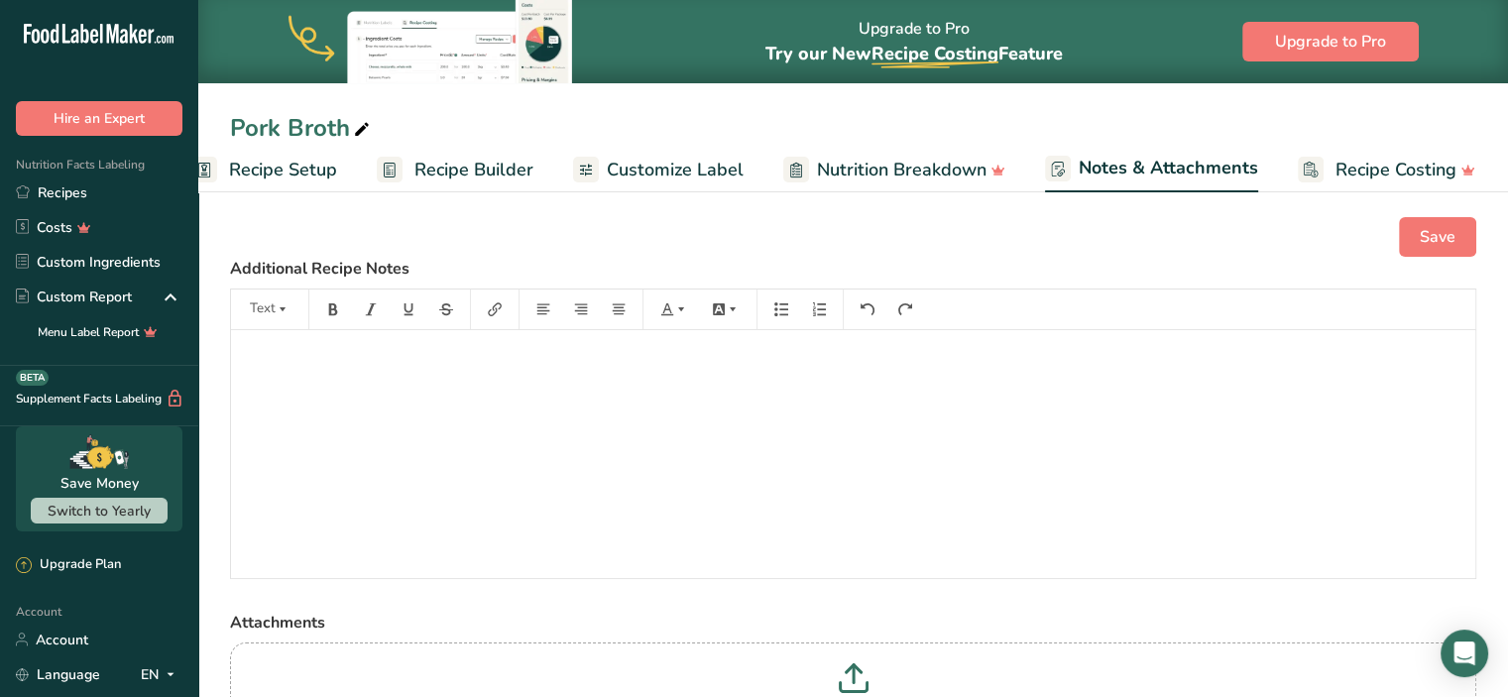
click at [645, 169] on span "Customize Label" at bounding box center [675, 170] width 137 height 27
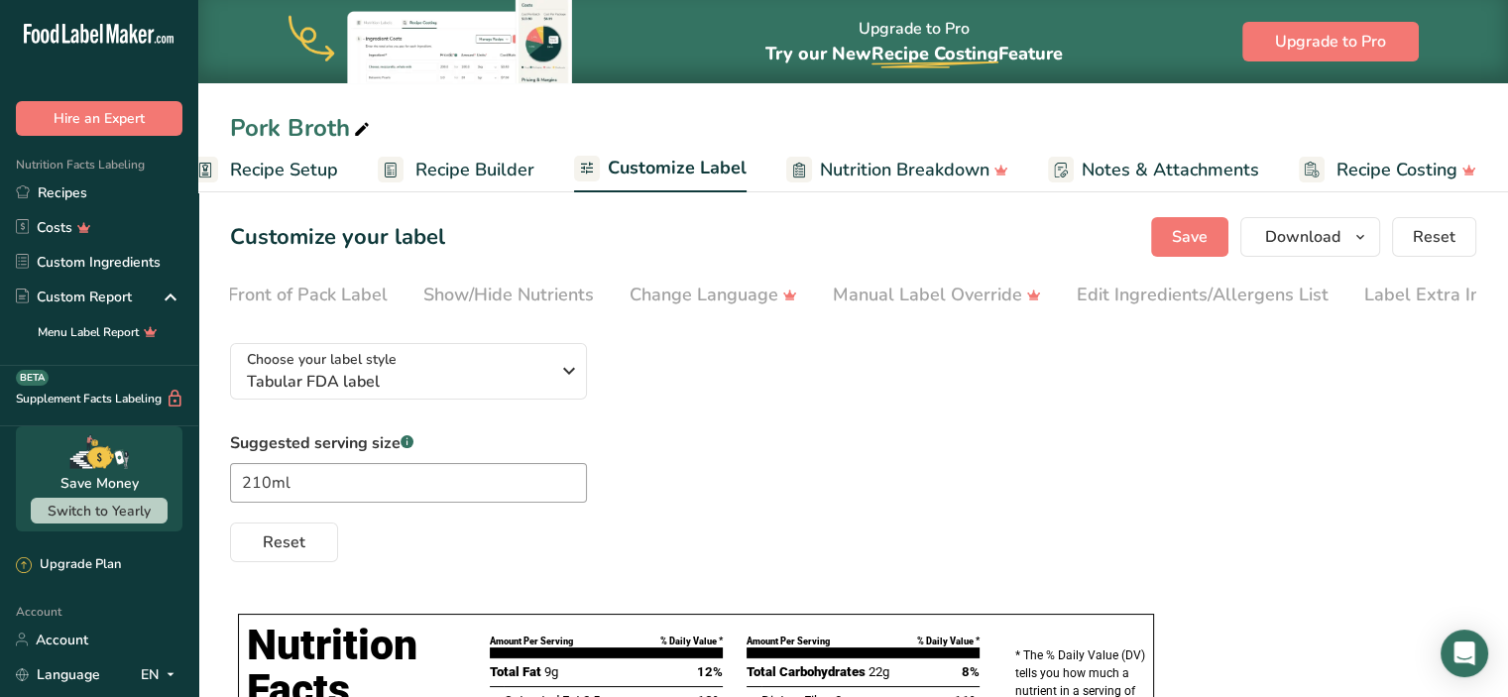
scroll to position [0, 242]
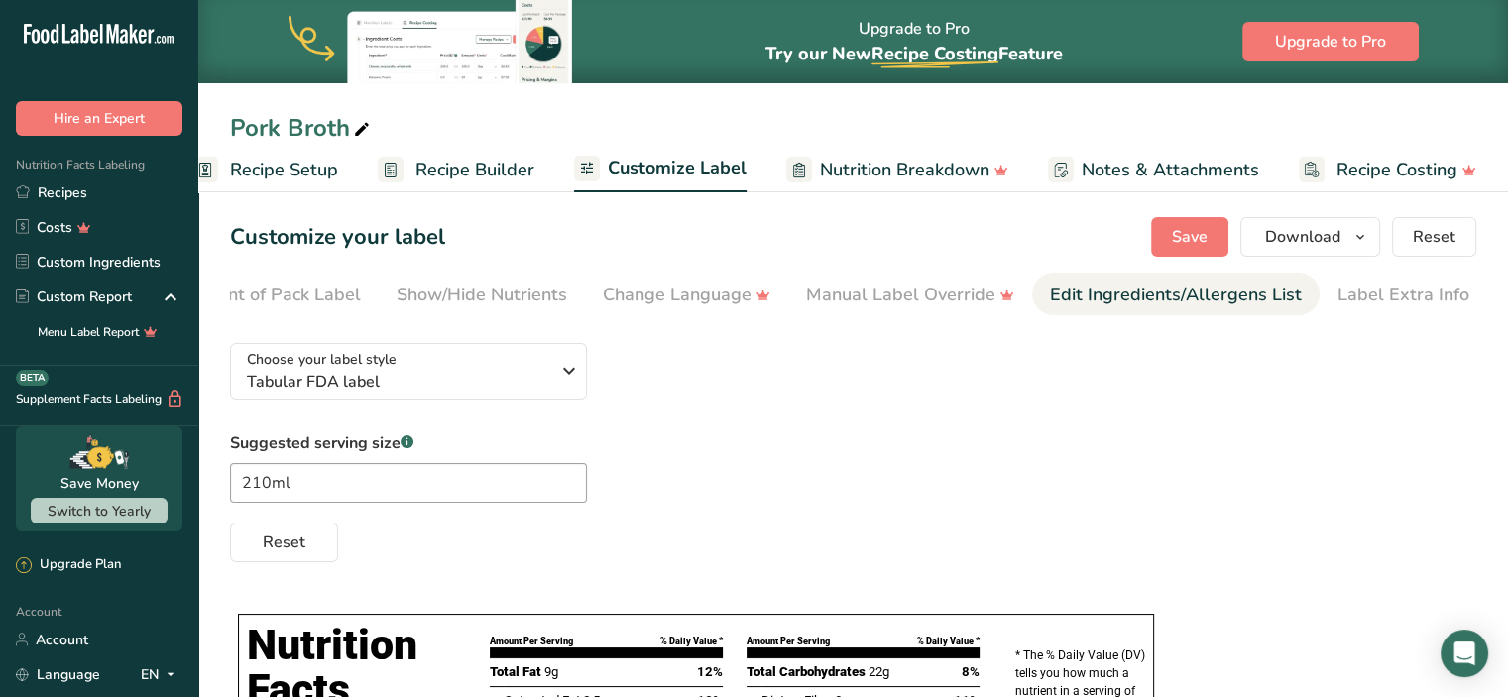
click at [1116, 291] on div "Edit Ingredients/Allergens List" at bounding box center [1176, 295] width 252 height 27
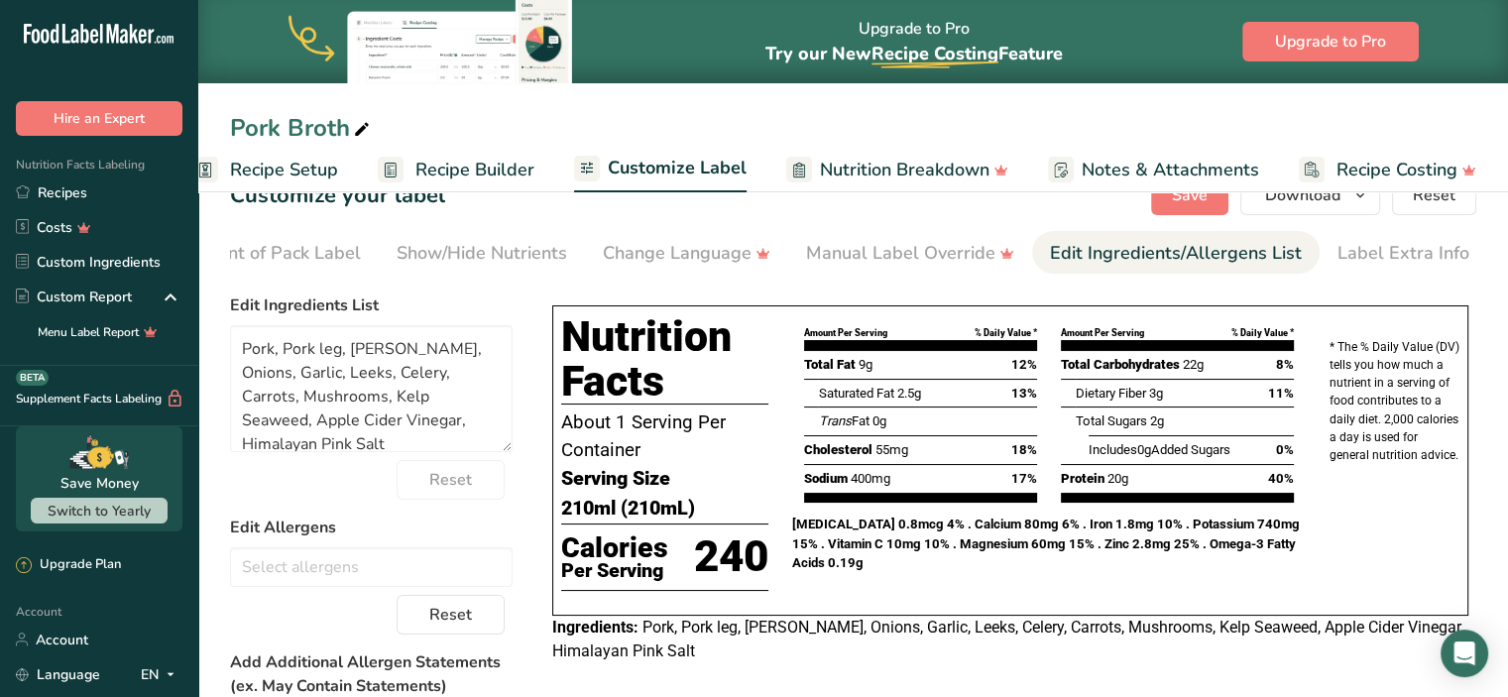
scroll to position [20, 0]
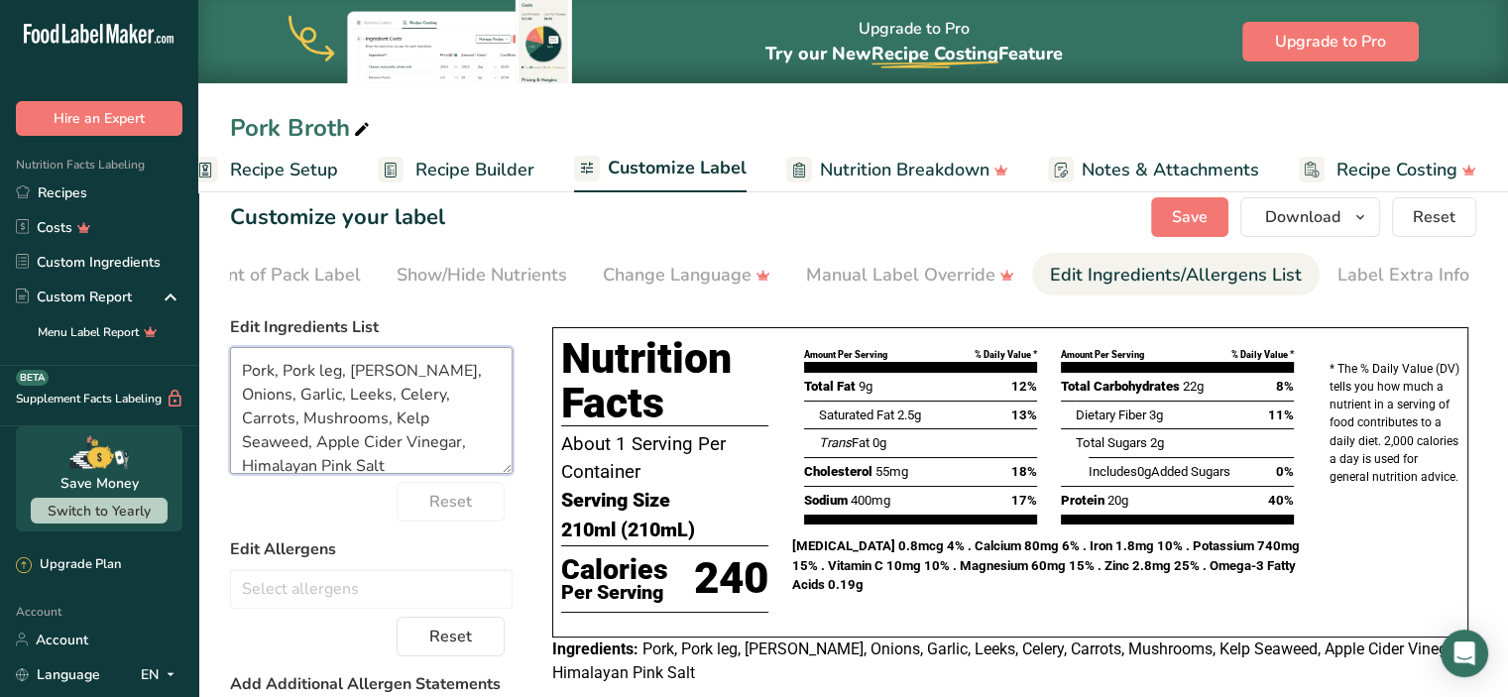
click at [278, 372] on textarea "Pork, Pork leg, [PERSON_NAME], Onions, Garlic, Leeks, Celery, Carrots, Mushroom…" at bounding box center [371, 410] width 283 height 127
click at [428, 378] on textarea "Pork Soup Bones, Pork leg, [PERSON_NAME], Onions, Garlic, Leeks, Celery, Carrot…" at bounding box center [371, 410] width 283 height 127
click at [323, 396] on textarea "Pork Soup Bones, Pork [PERSON_NAME] root, Onions, Garlic, Leeks, Celery, Carrot…" at bounding box center [371, 410] width 283 height 127
type textarea "Pork Soup Bones, Pork [PERSON_NAME], Onions, Garlic, Leeks, Celery, Carrots, Mu…"
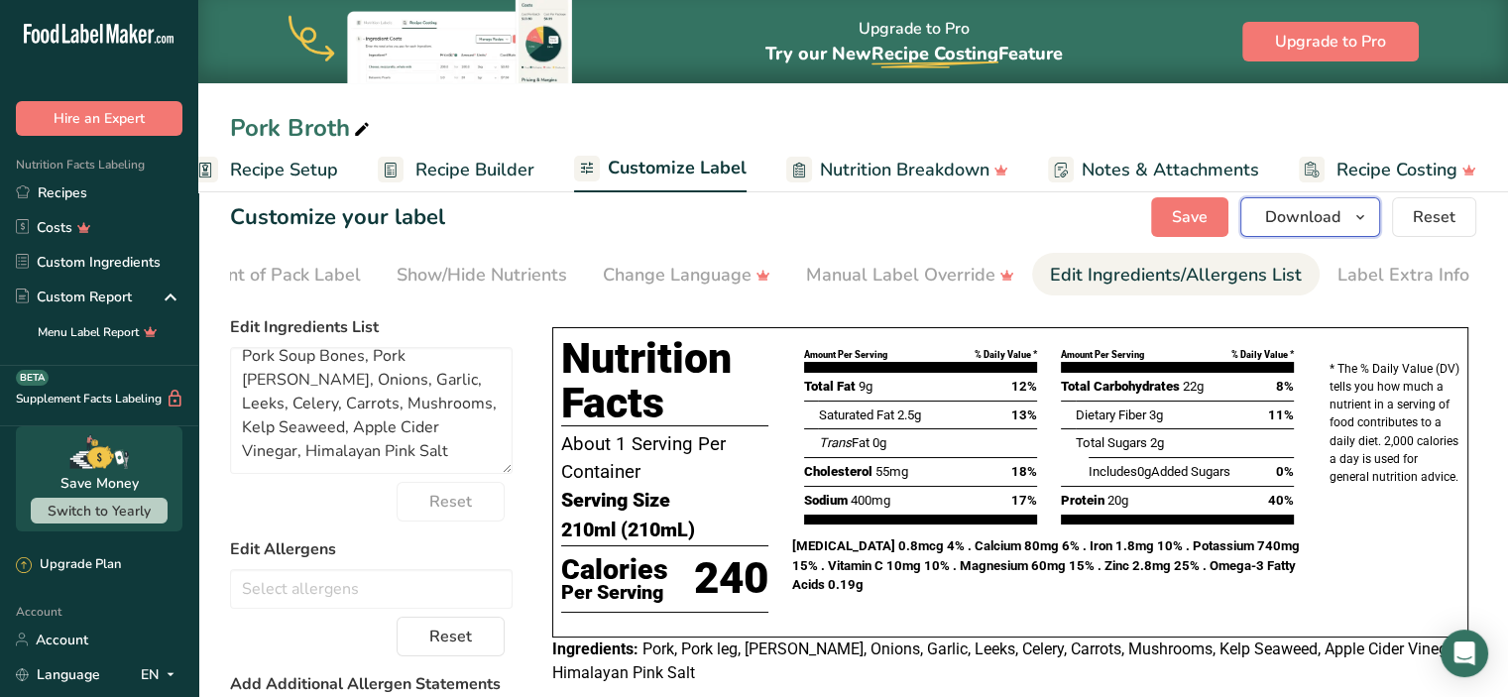
click at [1329, 218] on span "Download" at bounding box center [1302, 217] width 75 height 24
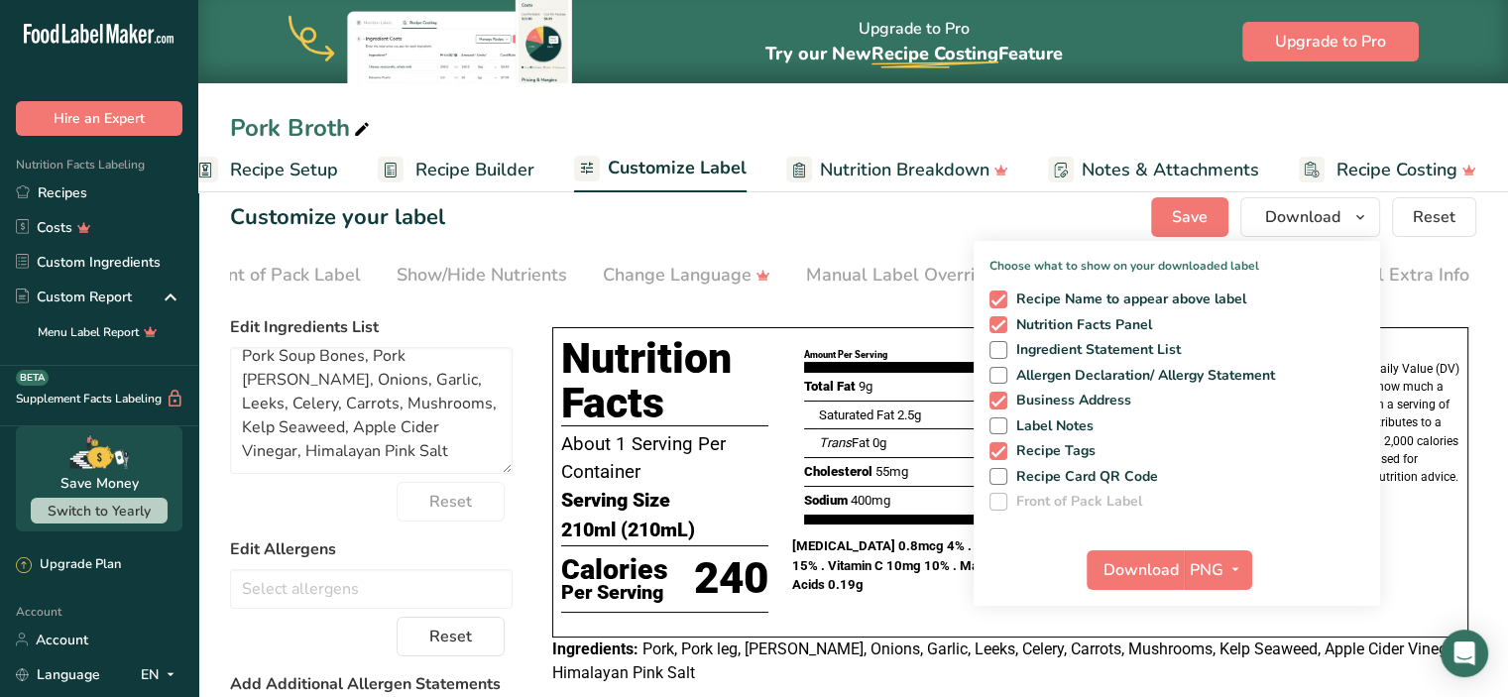
click at [491, 538] on form "Edit Ingredients List Pork Soup Bones, Pork [PERSON_NAME], Onions, Garlic, Leek…" at bounding box center [371, 677] width 283 height 724
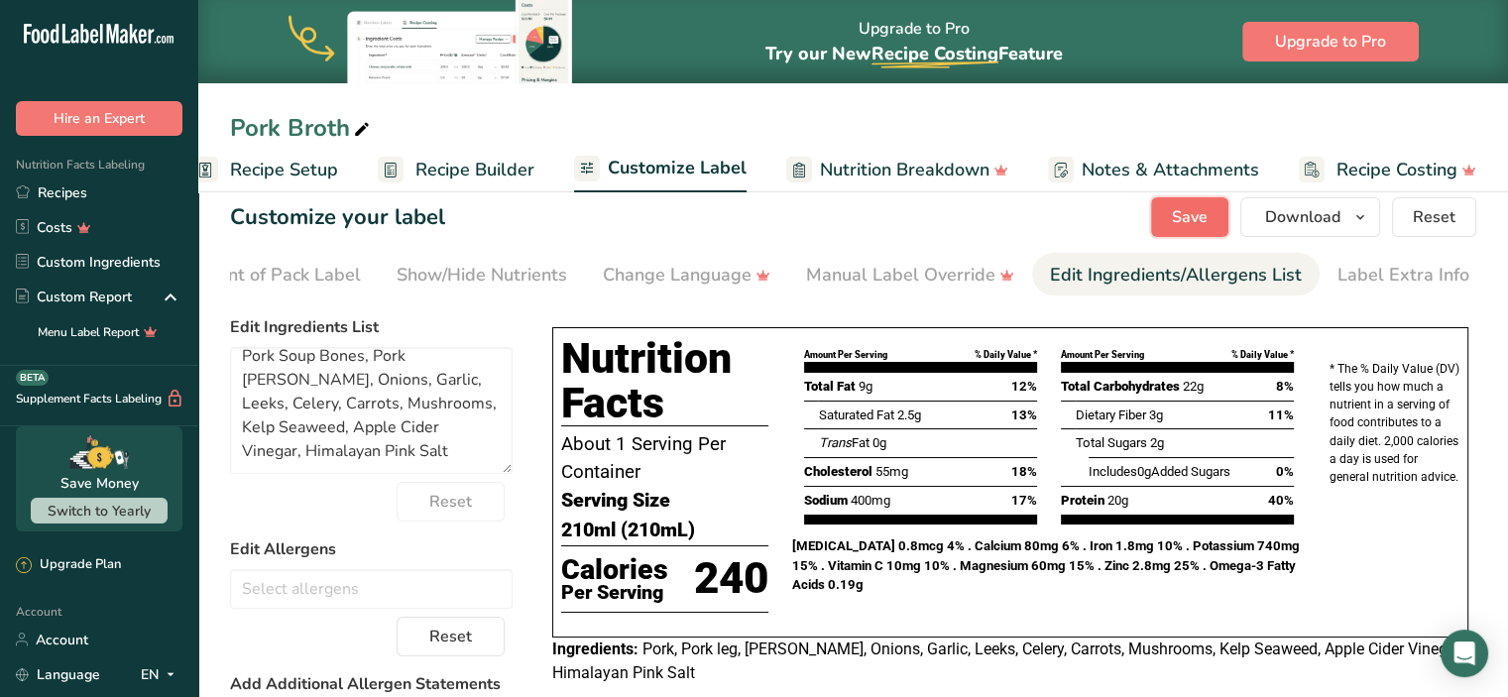
click at [1190, 217] on span "Save" at bounding box center [1190, 217] width 36 height 24
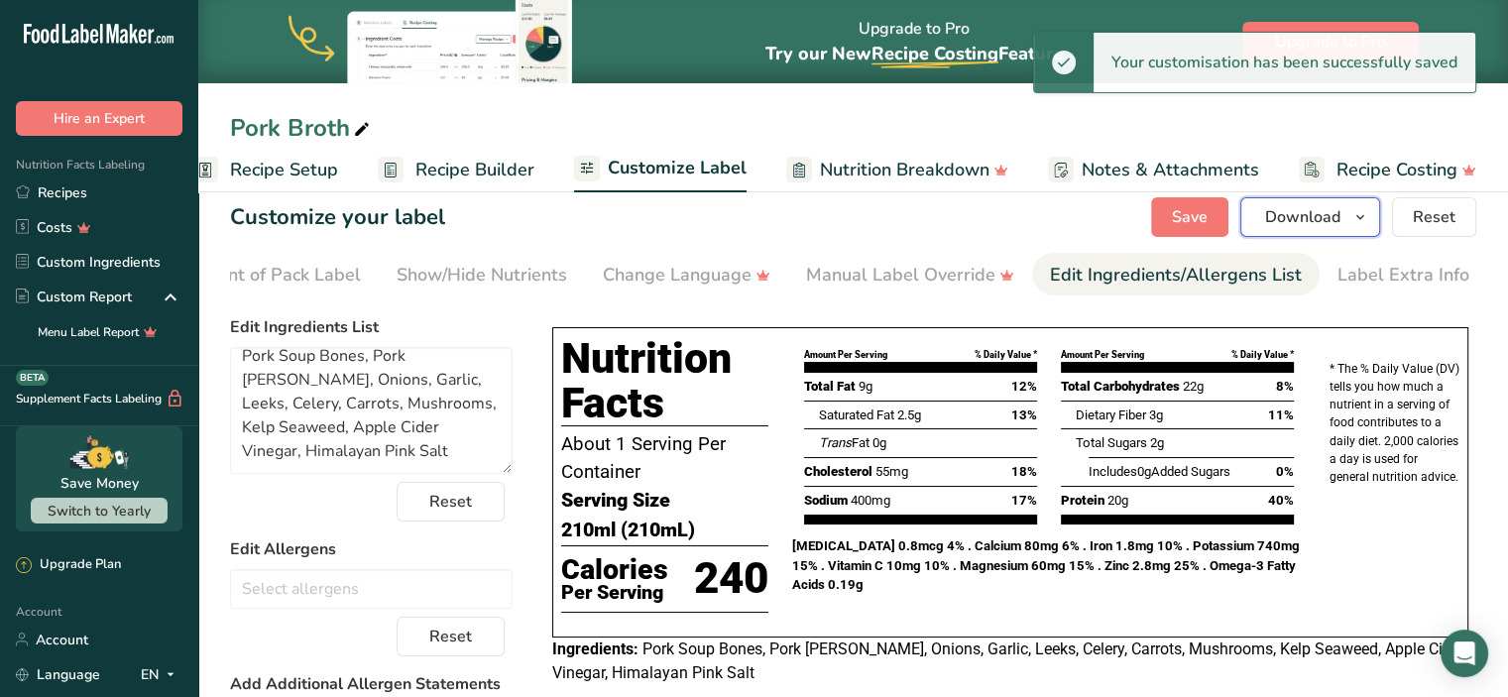
click at [1294, 217] on span "Download" at bounding box center [1302, 217] width 75 height 24
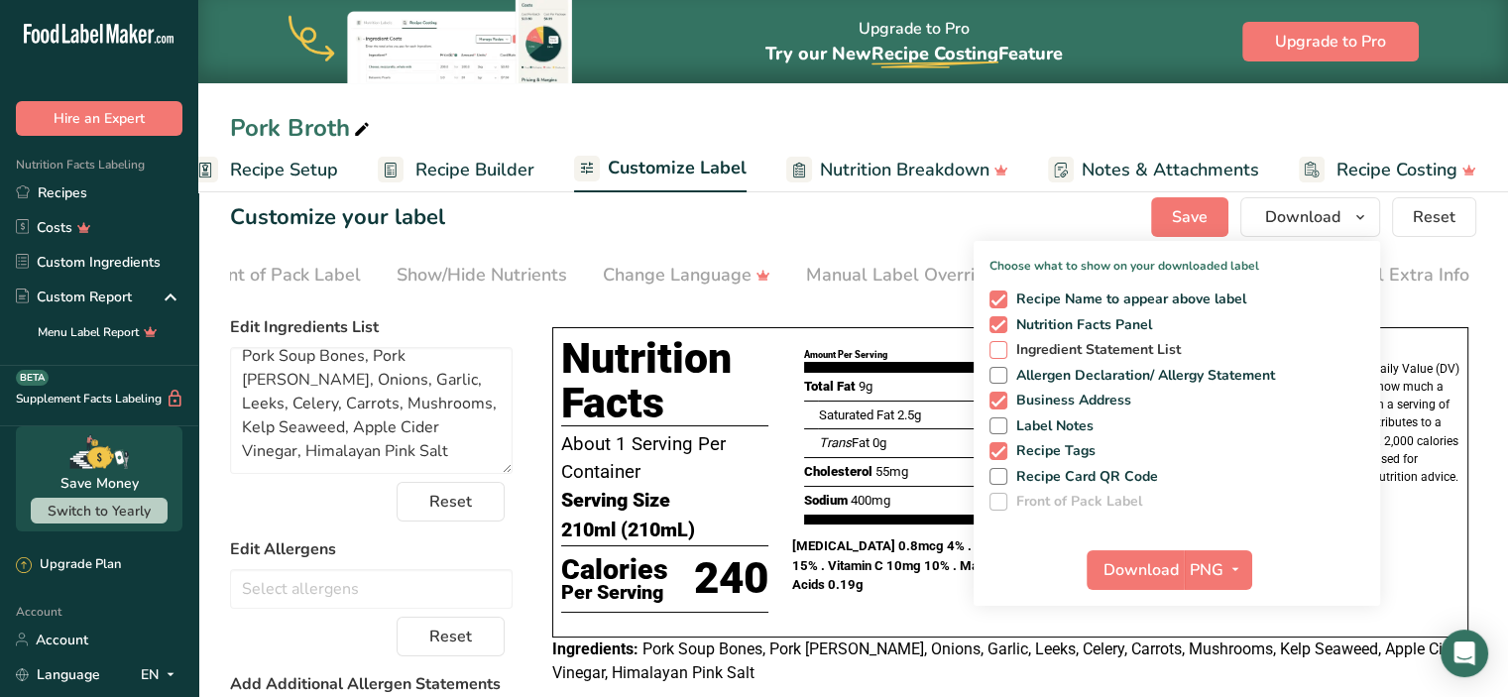
click at [1114, 347] on span "Ingredient Statement List" at bounding box center [1095, 350] width 175 height 18
click at [1003, 347] on input "Ingredient Statement List" at bounding box center [996, 349] width 13 height 13
click at [1116, 345] on span "Ingredient Statement List" at bounding box center [1095, 350] width 175 height 18
click at [1003, 345] on input "Ingredient Statement List" at bounding box center [996, 349] width 13 height 13
click at [1189, 572] on button "PNG" at bounding box center [1218, 570] width 68 height 40
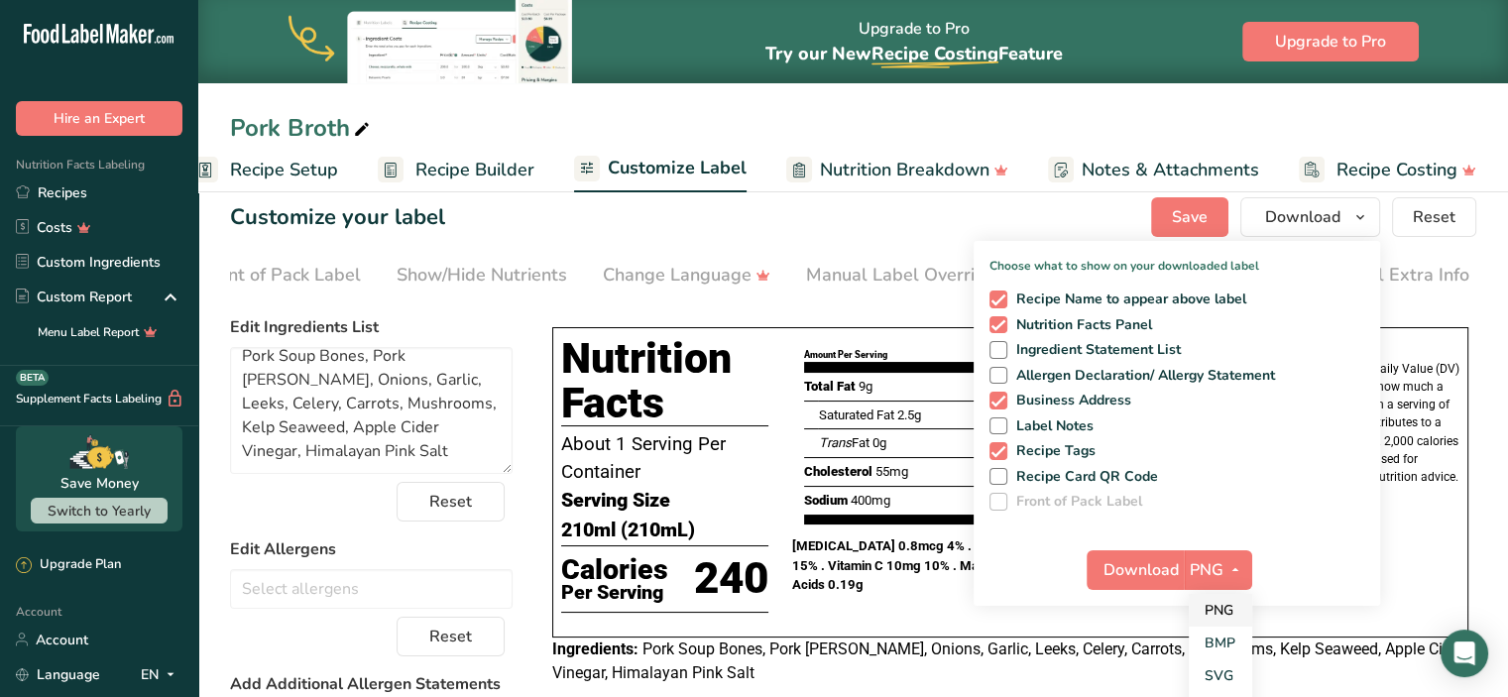
click at [1210, 613] on link "PNG" at bounding box center [1220, 610] width 63 height 33
click at [1204, 573] on span "PNG" at bounding box center [1207, 570] width 34 height 24
click at [1214, 600] on link "PNG" at bounding box center [1220, 610] width 63 height 33
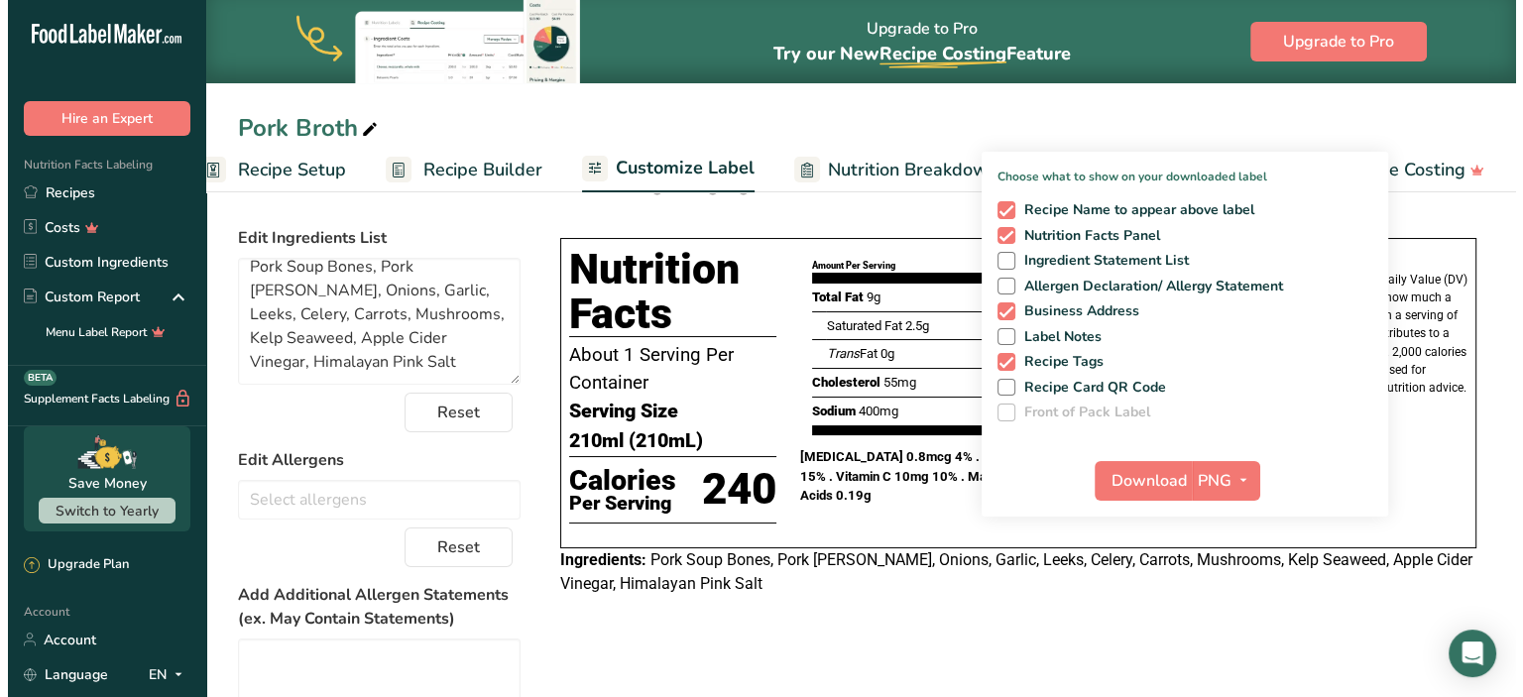
scroll to position [0, 0]
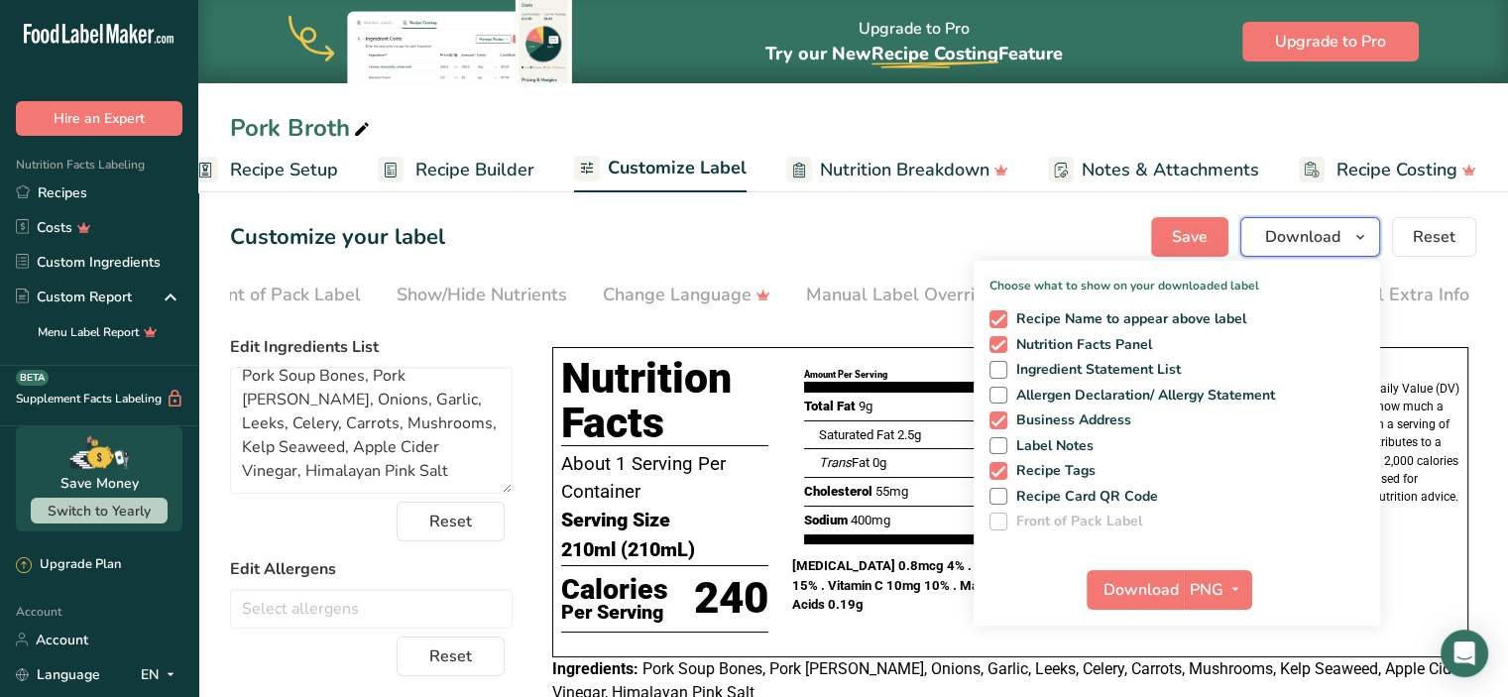
click at [1315, 231] on span "Download" at bounding box center [1302, 237] width 75 height 24
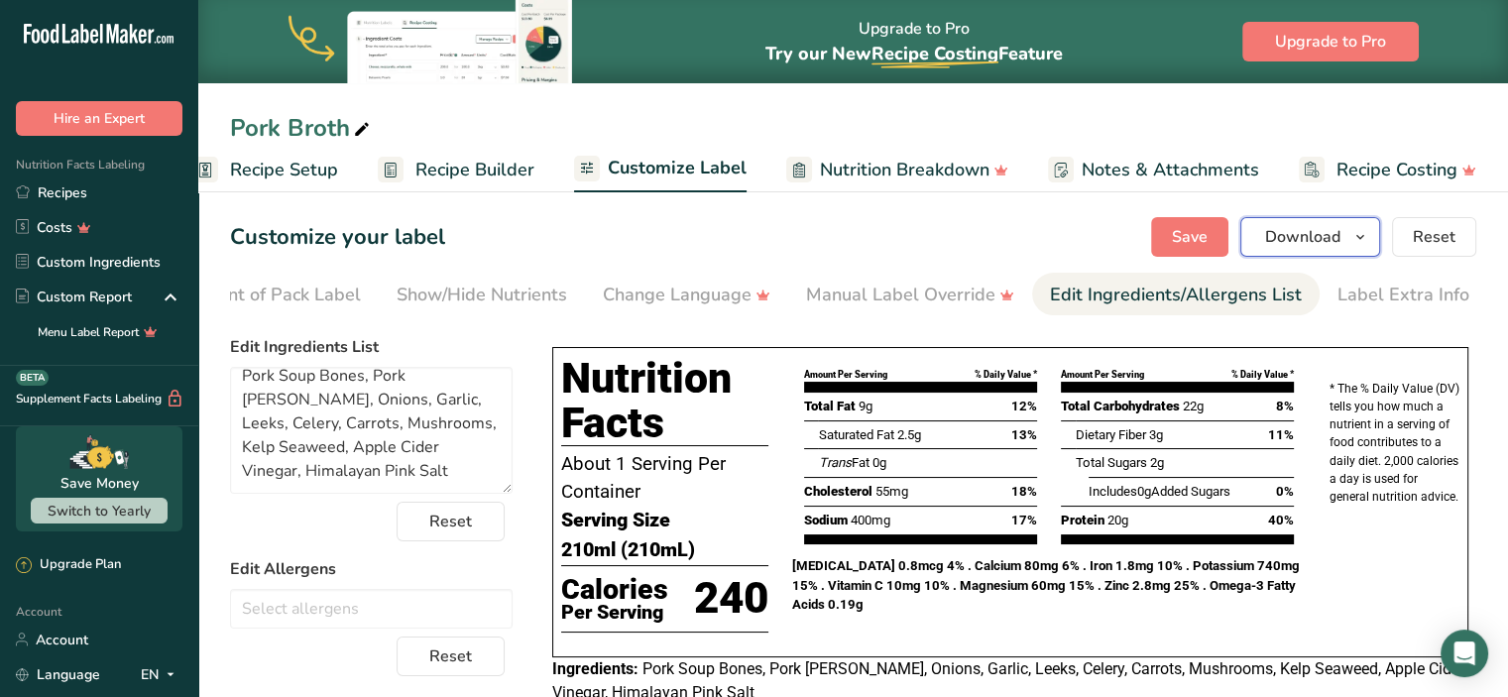
click at [1315, 231] on span "Download" at bounding box center [1302, 237] width 75 height 24
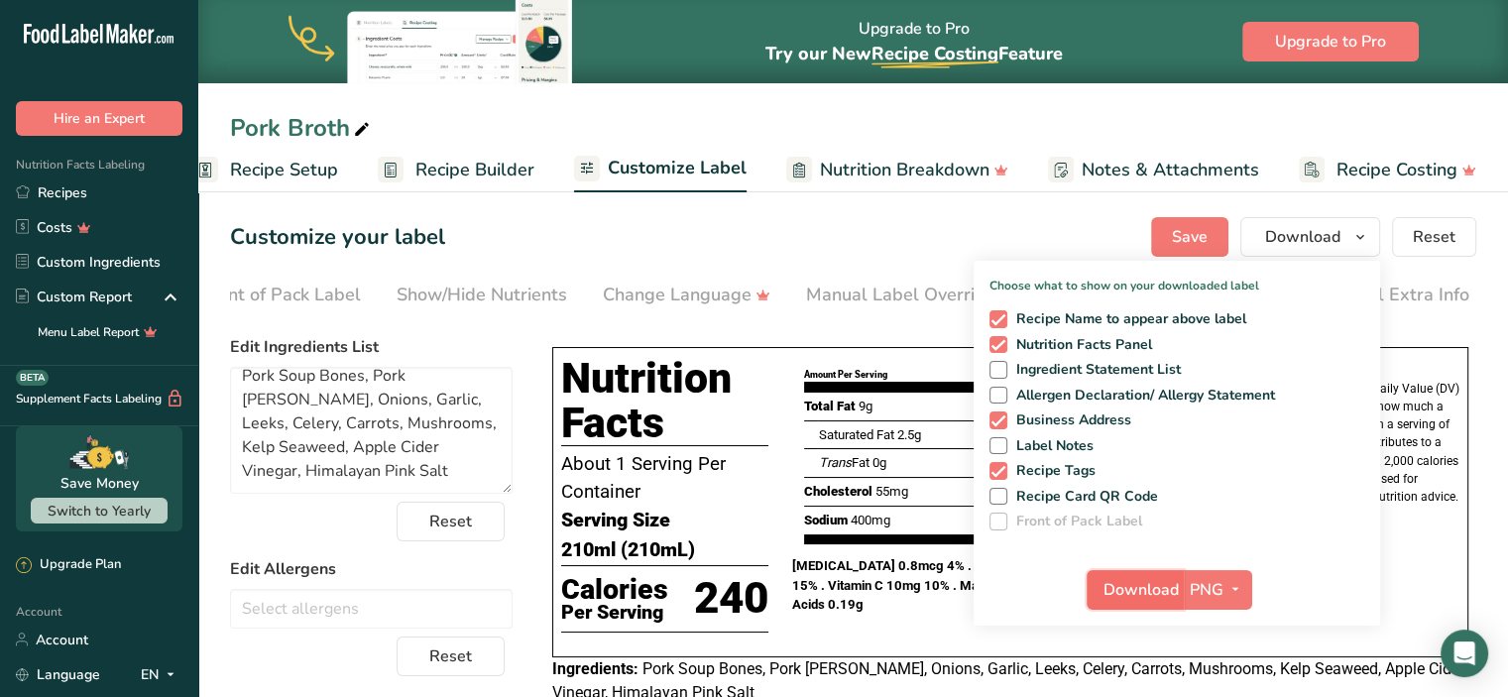
click at [1156, 602] on button "Download" at bounding box center [1135, 590] width 97 height 40
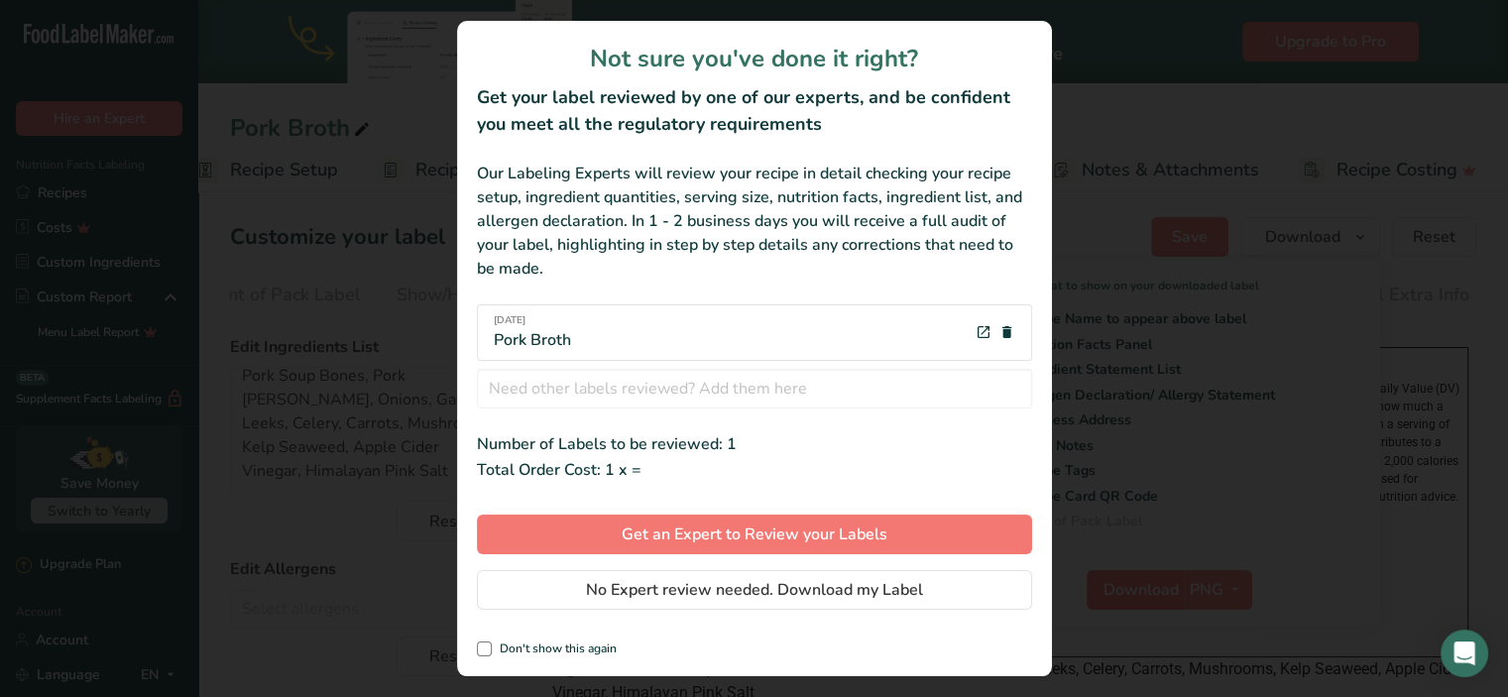
scroll to position [0, 23]
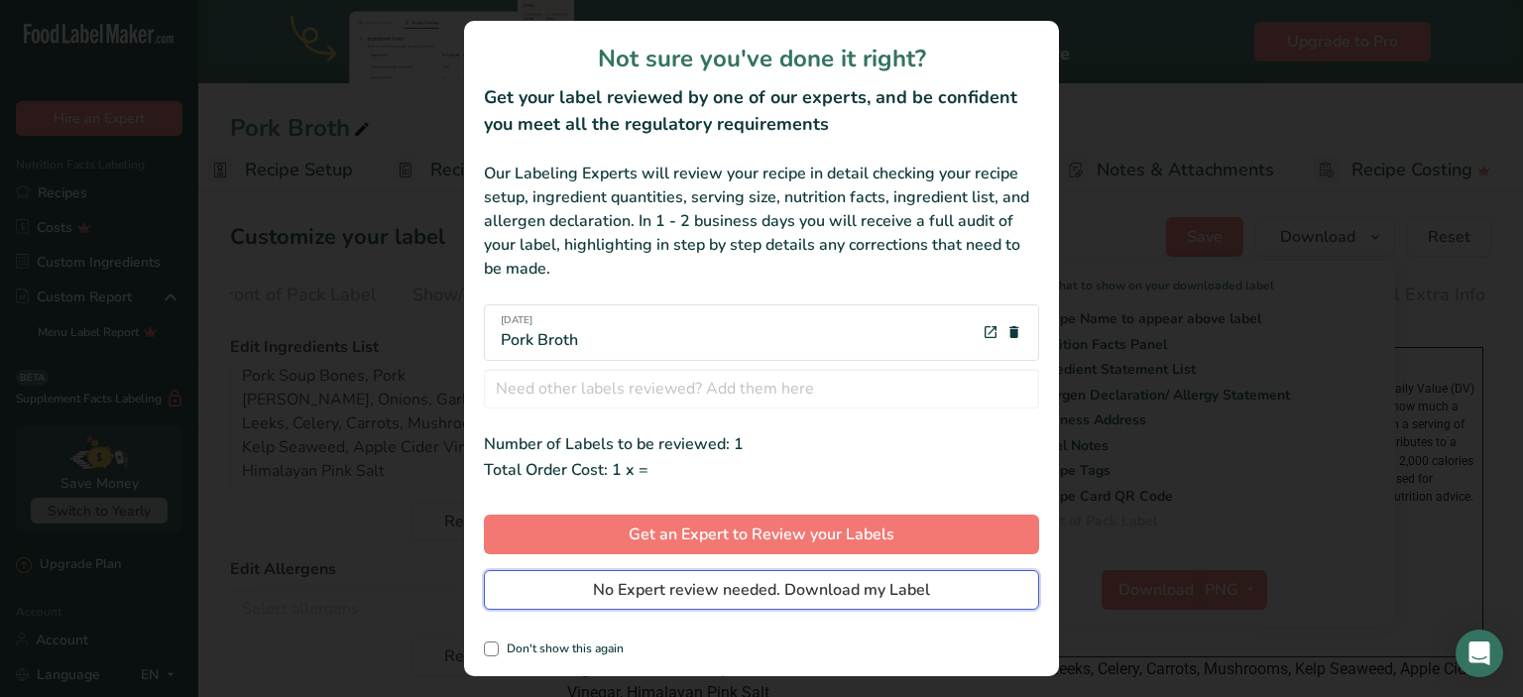
click at [815, 592] on span "No Expert review needed. Download my Label" at bounding box center [761, 590] width 337 height 24
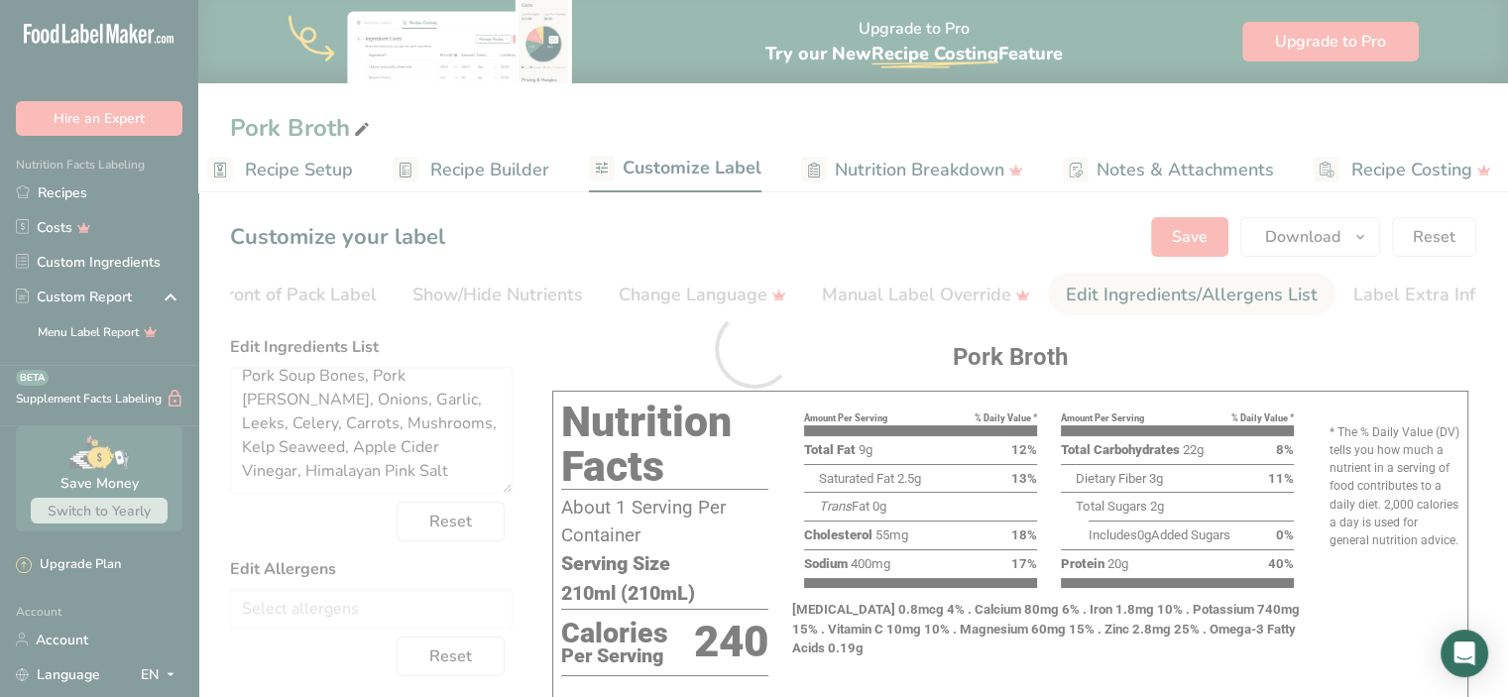
scroll to position [0, 0]
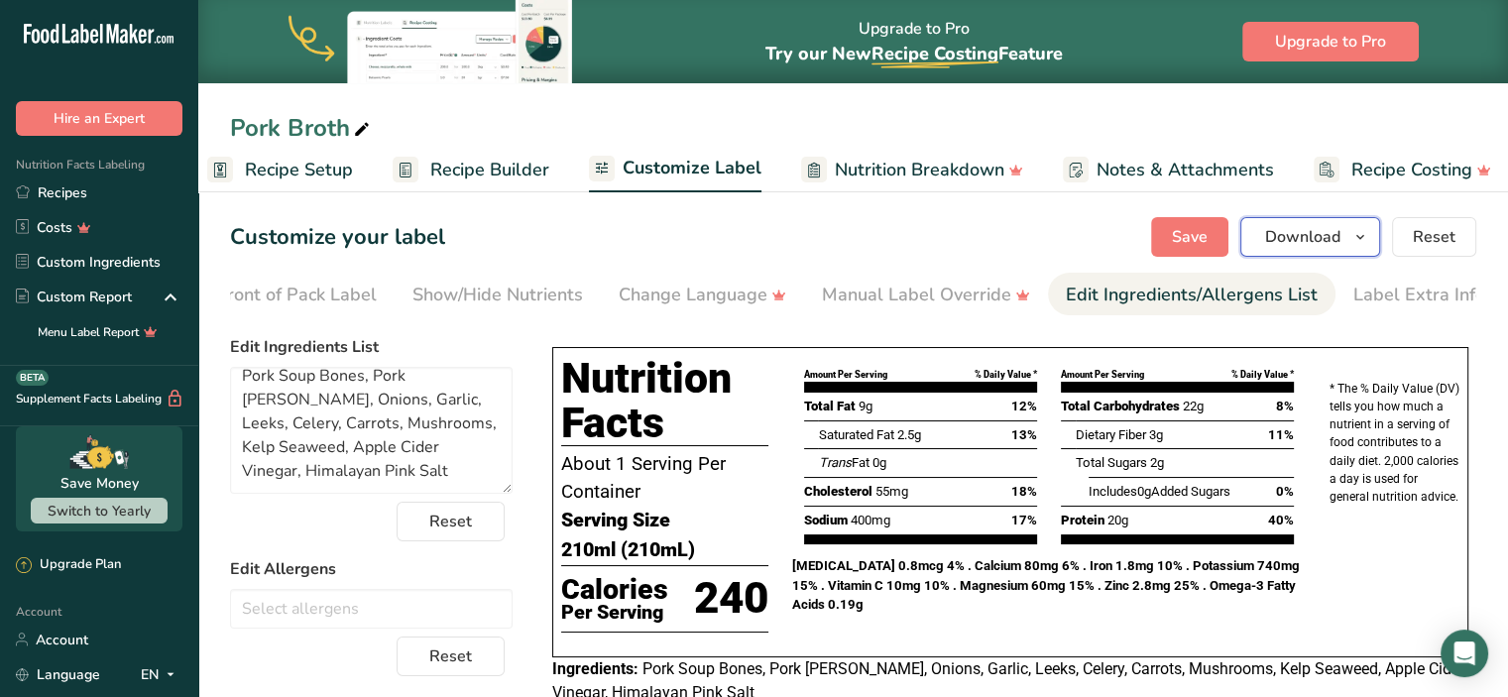
click at [1279, 235] on span "Download" at bounding box center [1302, 237] width 75 height 24
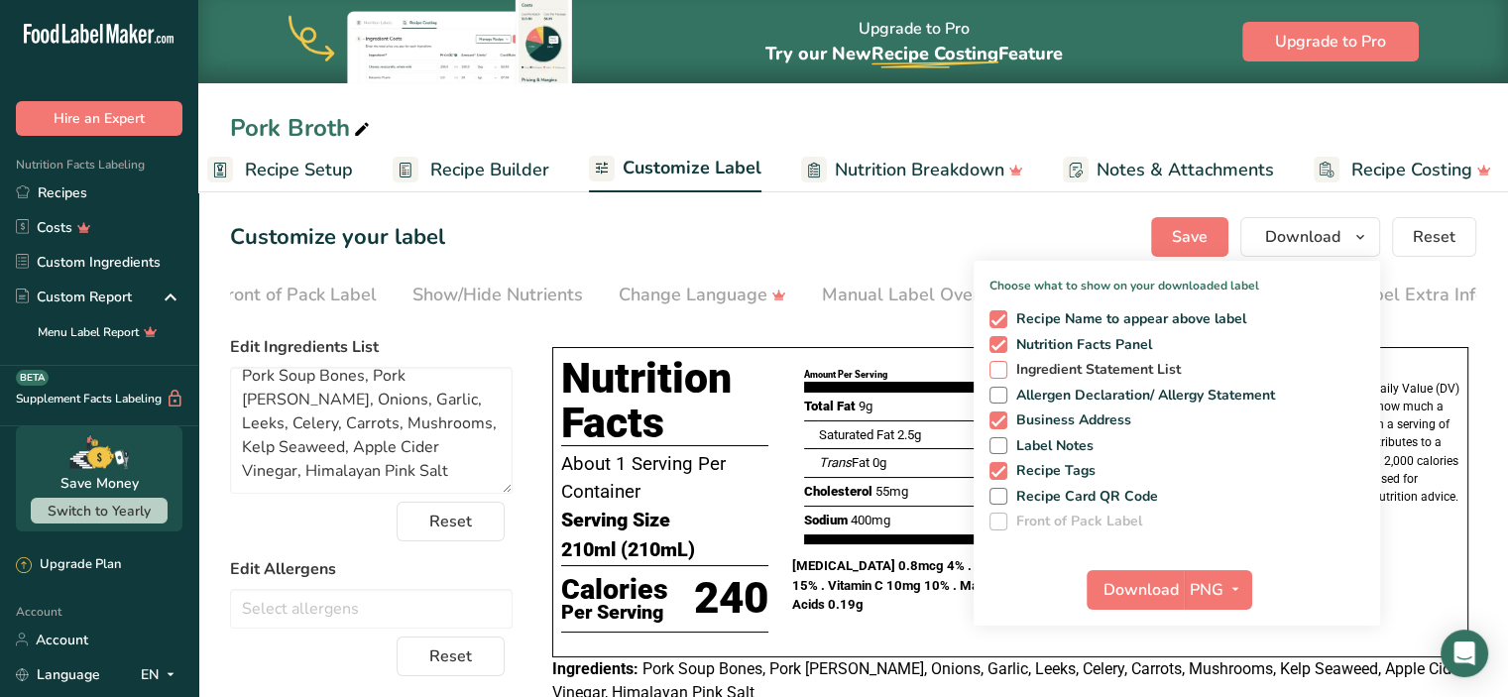
click at [1099, 369] on span "Ingredient Statement List" at bounding box center [1095, 370] width 175 height 18
click at [1003, 369] on input "Ingredient Statement List" at bounding box center [996, 369] width 13 height 13
checkbox input "true"
click at [1066, 449] on span "Label Notes" at bounding box center [1051, 446] width 87 height 18
click at [1003, 449] on input "Label Notes" at bounding box center [996, 445] width 13 height 13
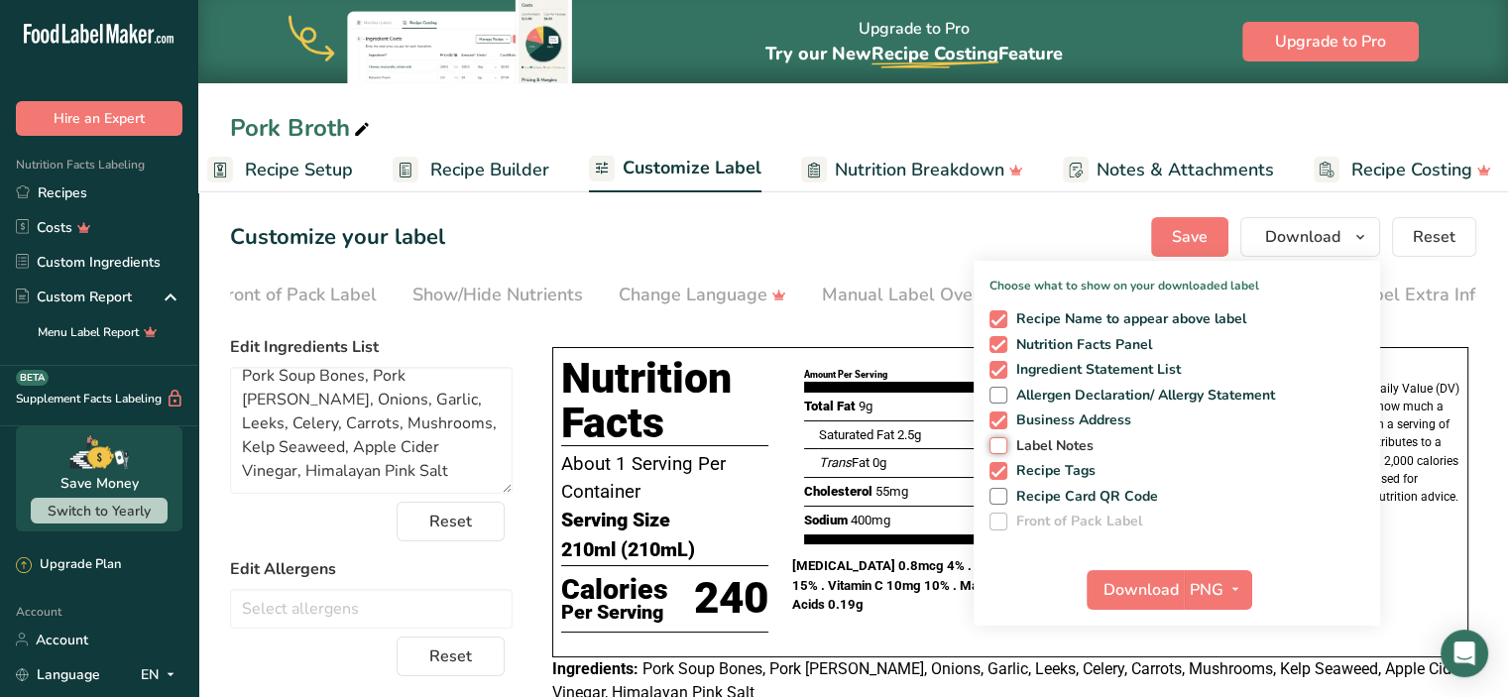
checkbox input "true"
click at [1155, 597] on span "Download" at bounding box center [1141, 590] width 75 height 24
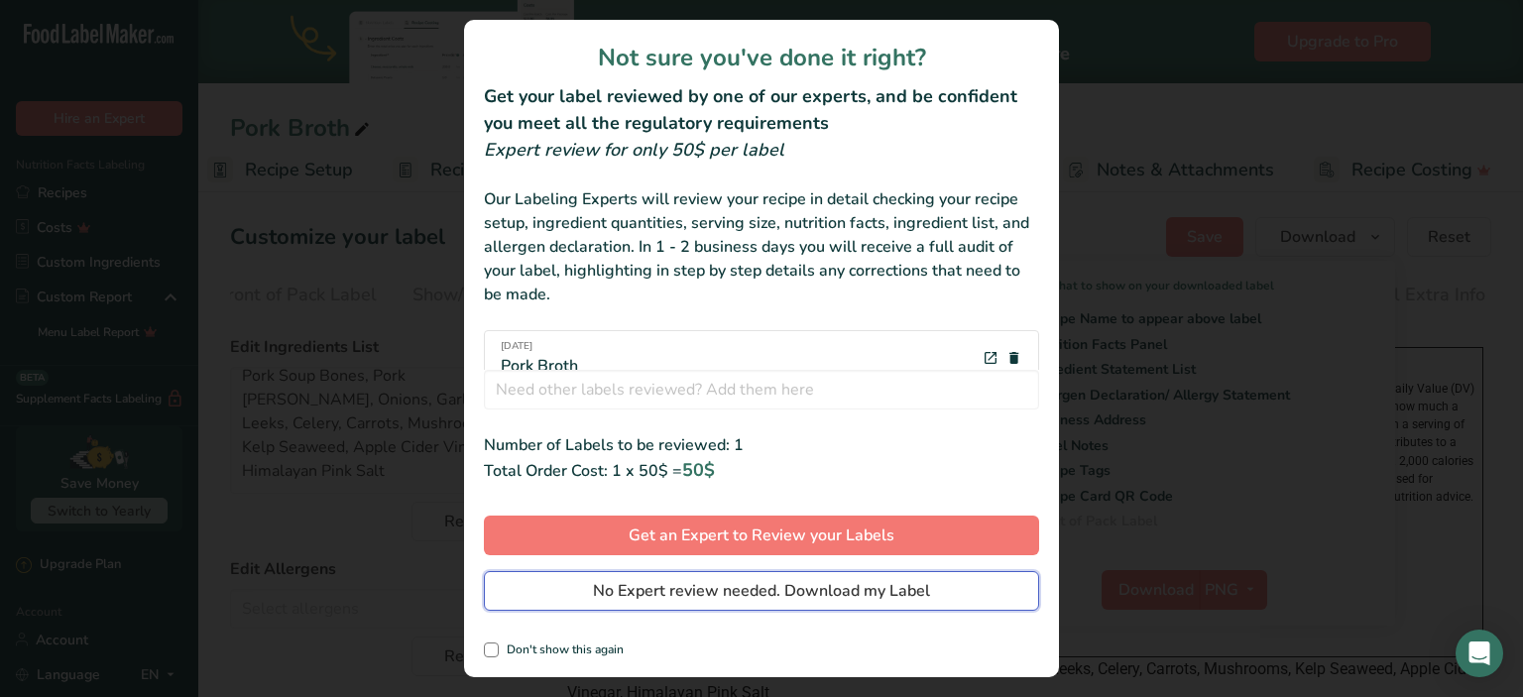
click at [922, 589] on span "No Expert review needed. Download my Label" at bounding box center [761, 591] width 337 height 24
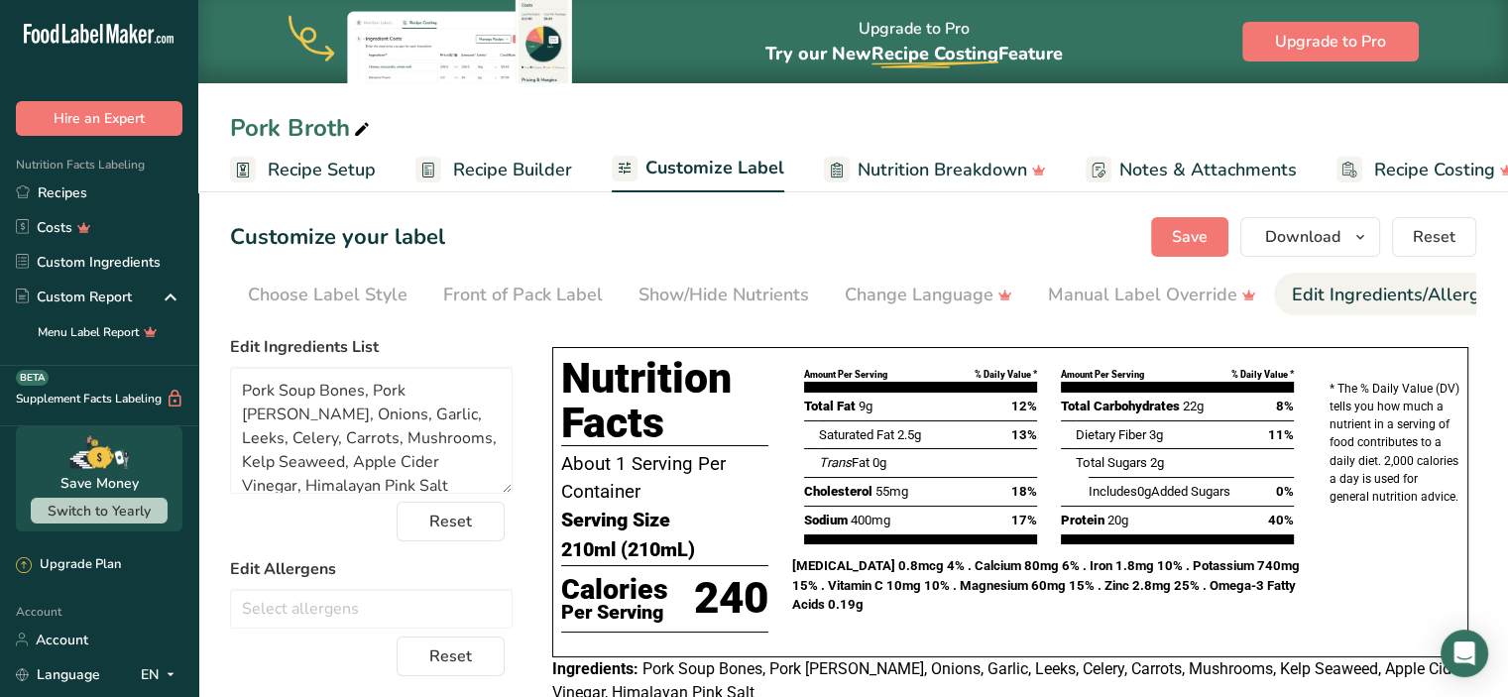
scroll to position [15, 0]
